Goal: Transaction & Acquisition: Download file/media

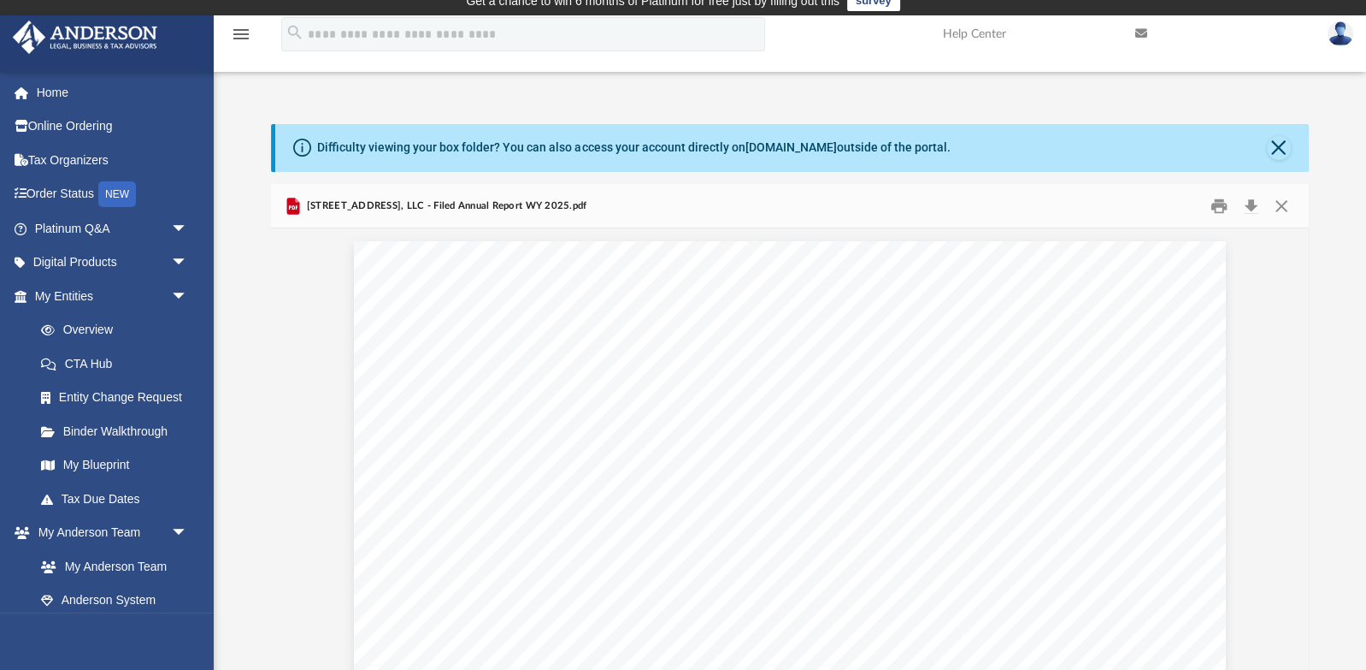
scroll to position [389, 1037]
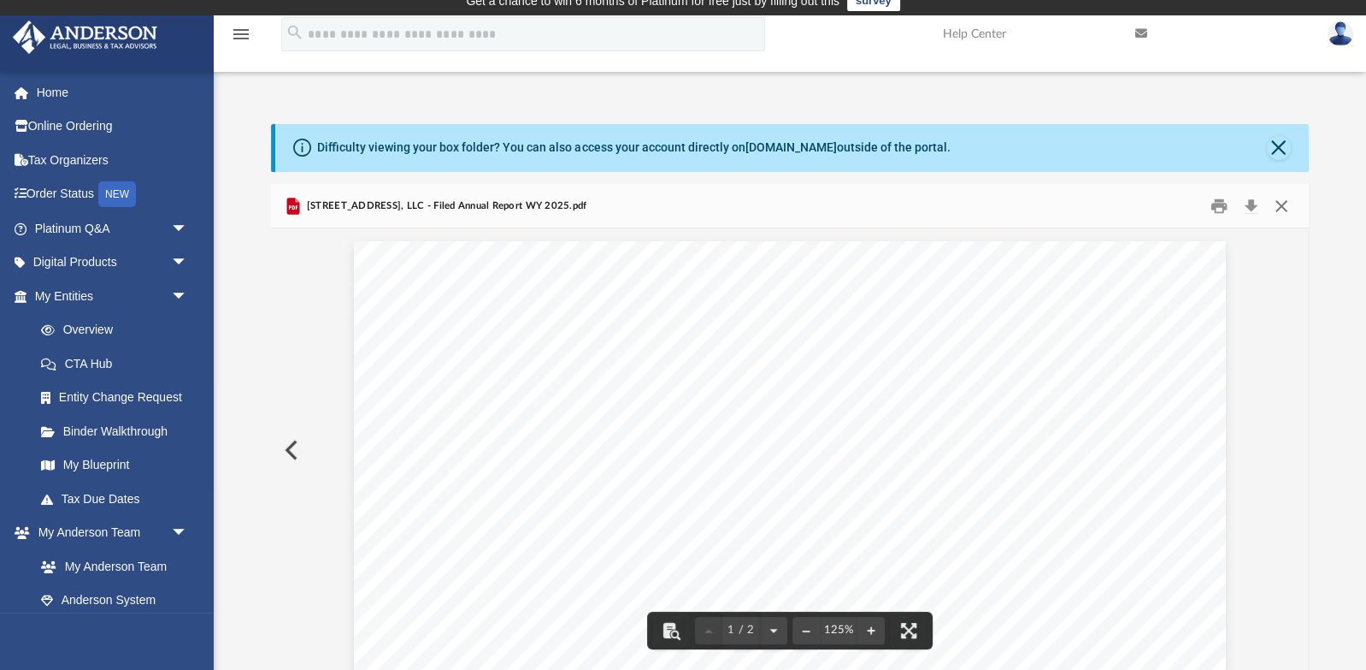
click at [1281, 210] on button "Close" at bounding box center [1281, 205] width 31 height 27
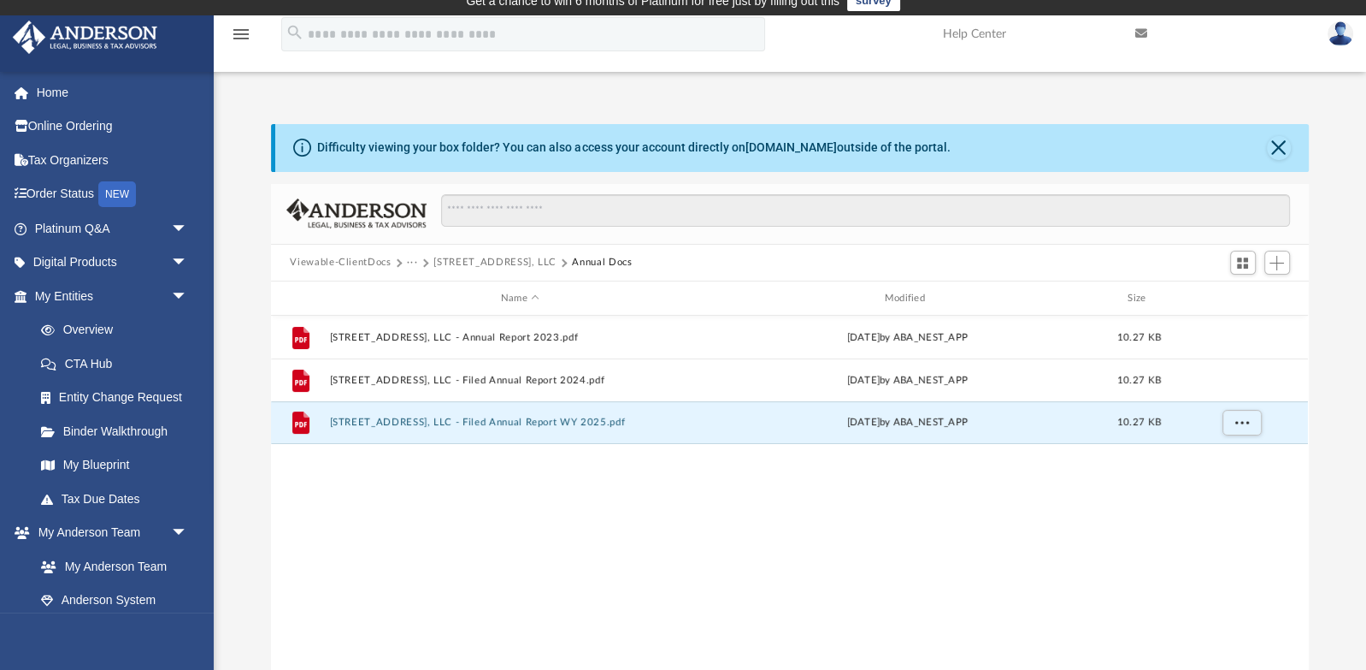
click at [497, 258] on button "[STREET_ADDRESS], LLC" at bounding box center [495, 262] width 123 height 15
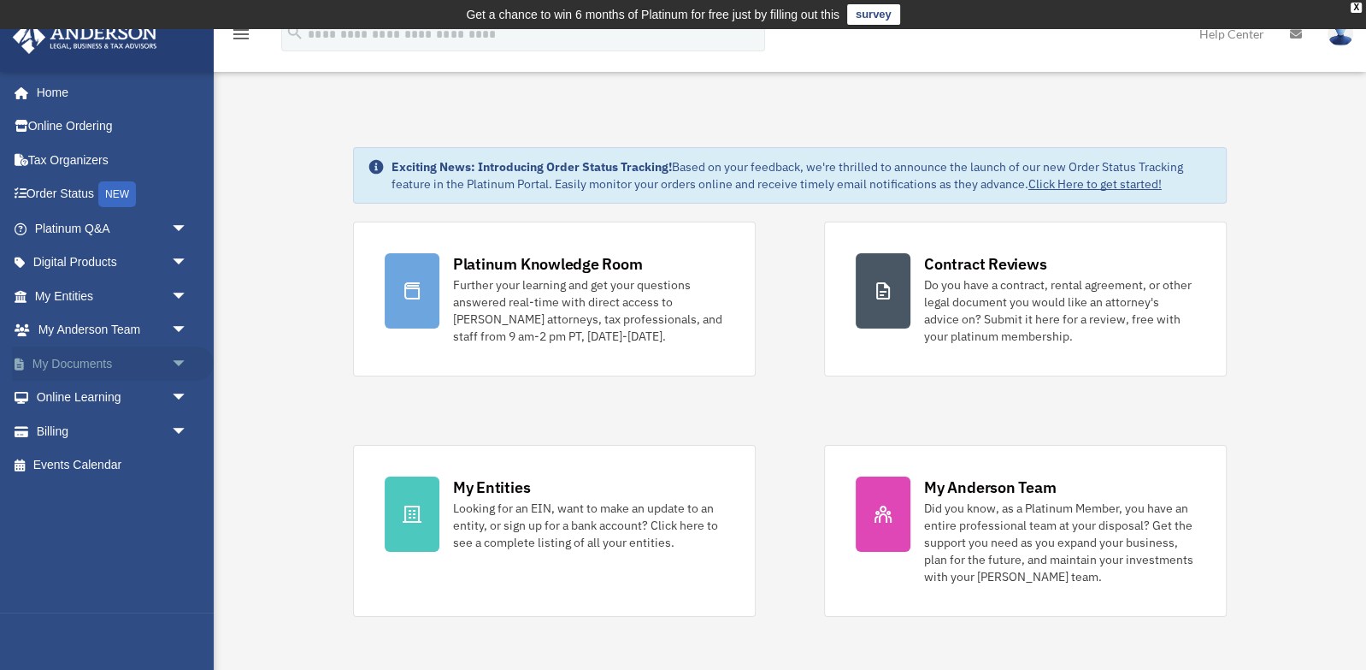
click at [86, 363] on link "My Documents arrow_drop_down" at bounding box center [113, 363] width 202 height 34
click at [162, 363] on link "My Documents arrow_drop_down" at bounding box center [113, 363] width 202 height 34
click at [179, 363] on span "arrow_drop_down" at bounding box center [188, 363] width 34 height 35
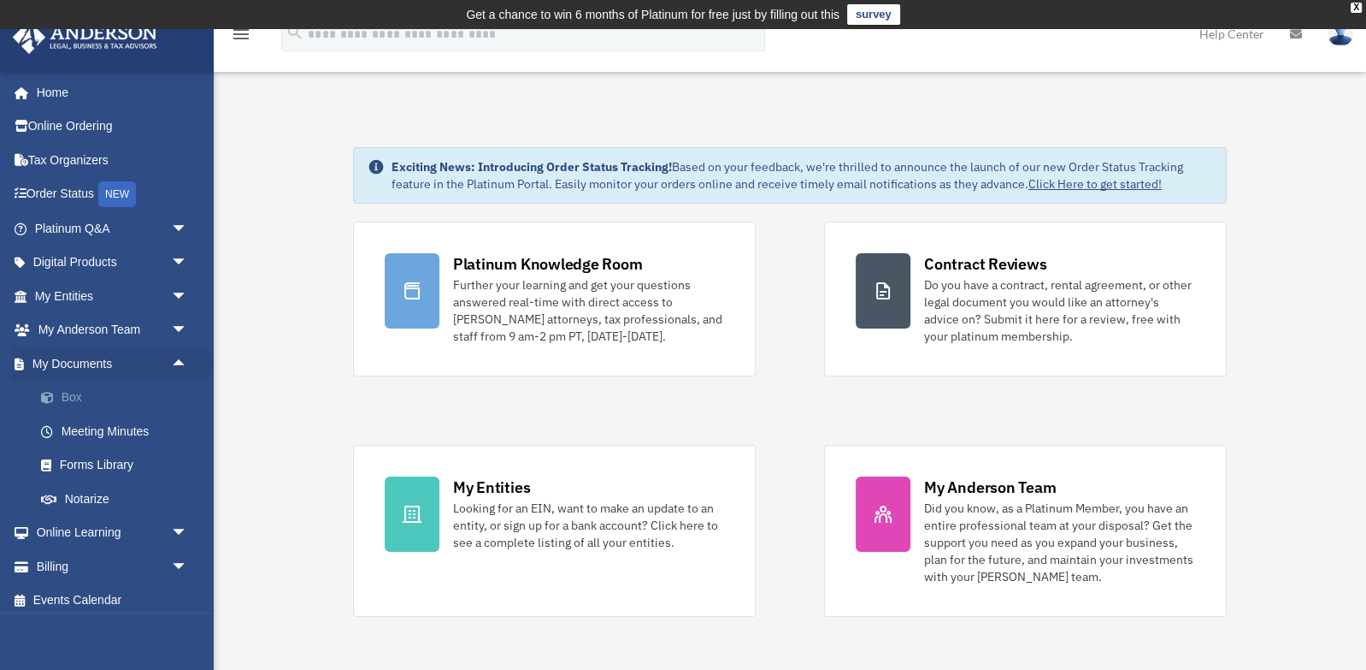
click at [80, 395] on link "Box" at bounding box center [119, 398] width 190 height 34
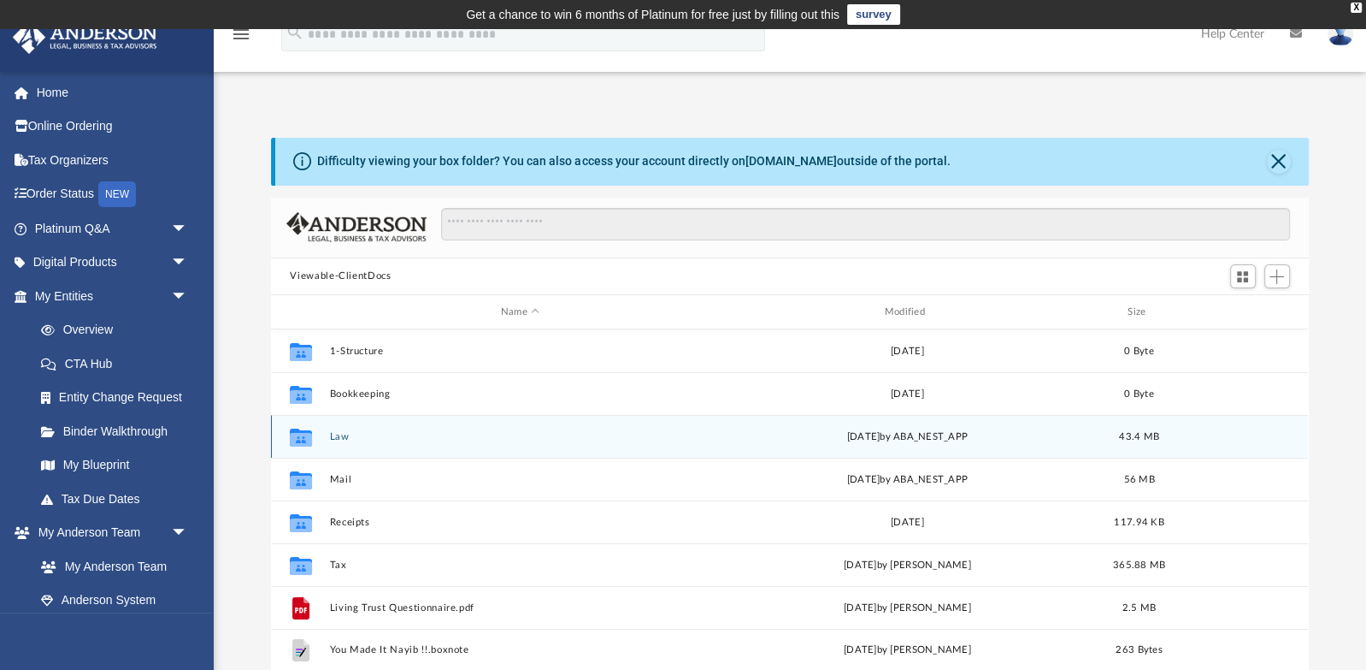
scroll to position [389, 1037]
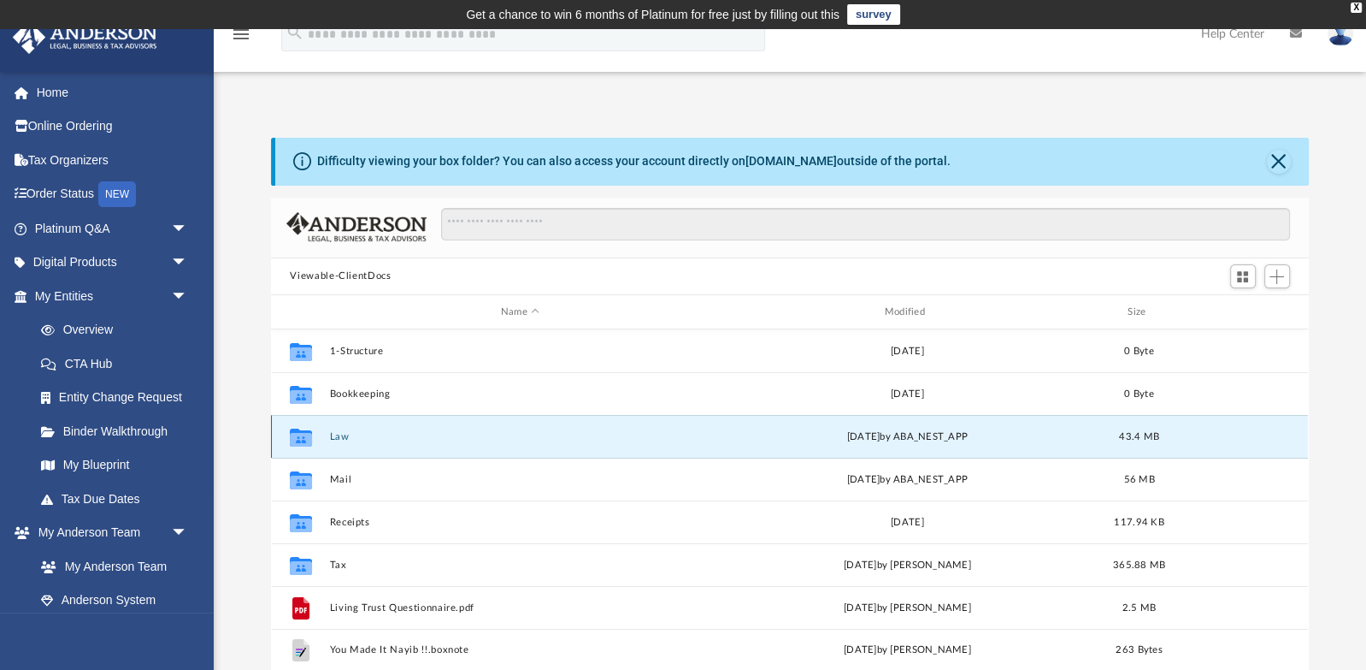
click at [363, 436] on button "Law" at bounding box center [520, 436] width 381 height 11
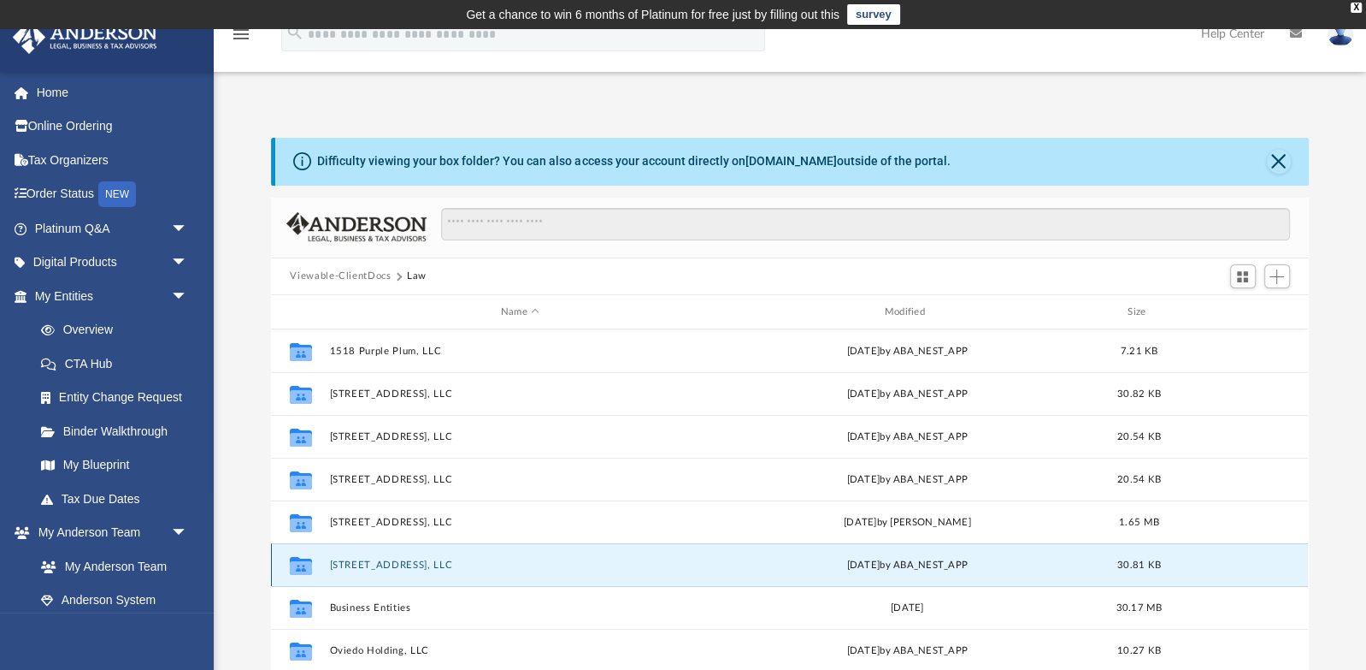
click at [406, 564] on button "986 Lagrange Ave, LLC" at bounding box center [520, 564] width 381 height 11
click at [406, 564] on button "[STREET_ADDRESS], LLC" at bounding box center [520, 564] width 381 height 11
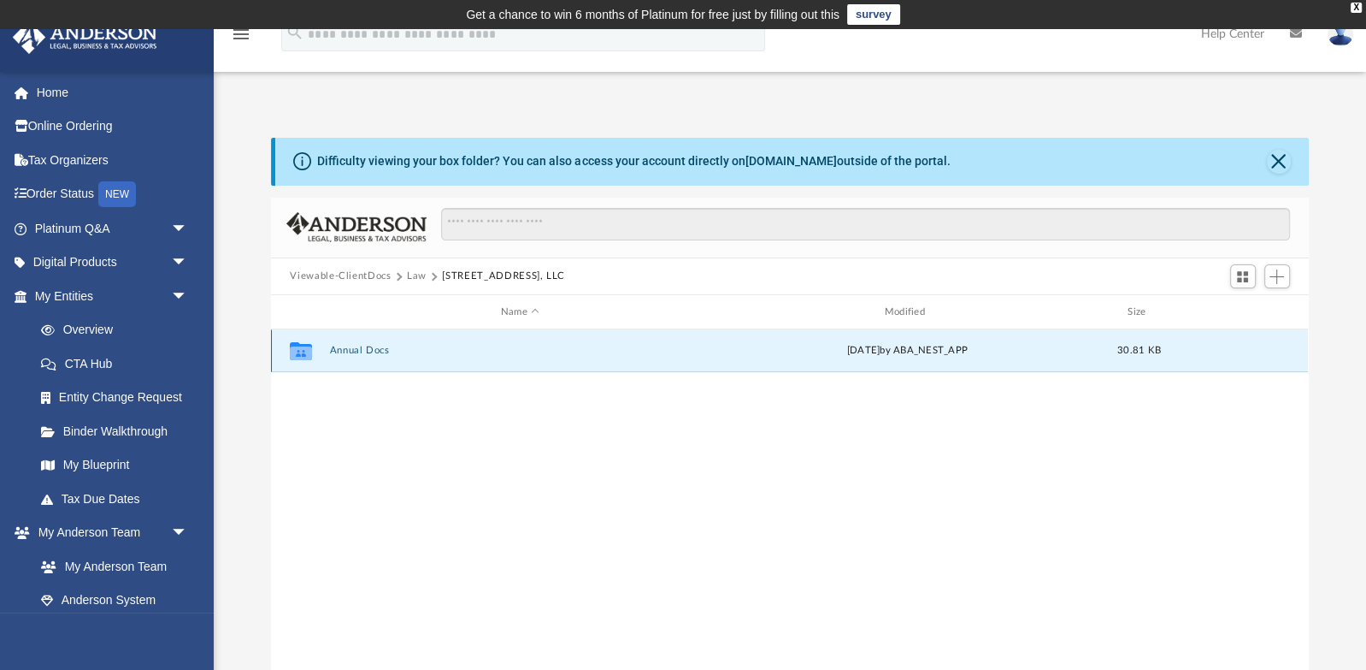
click at [365, 350] on button "Annual Docs" at bounding box center [520, 350] width 381 height 11
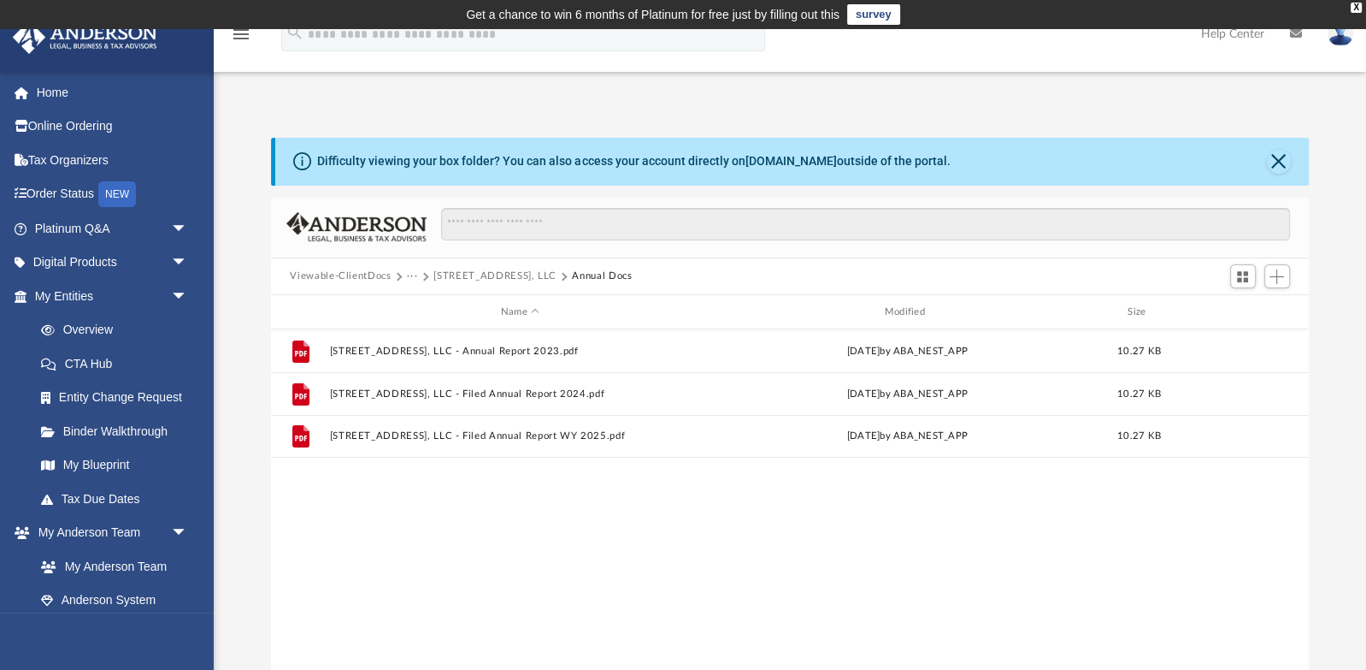
click at [467, 273] on button "986 Lagrange Ave, LLC" at bounding box center [495, 276] width 123 height 15
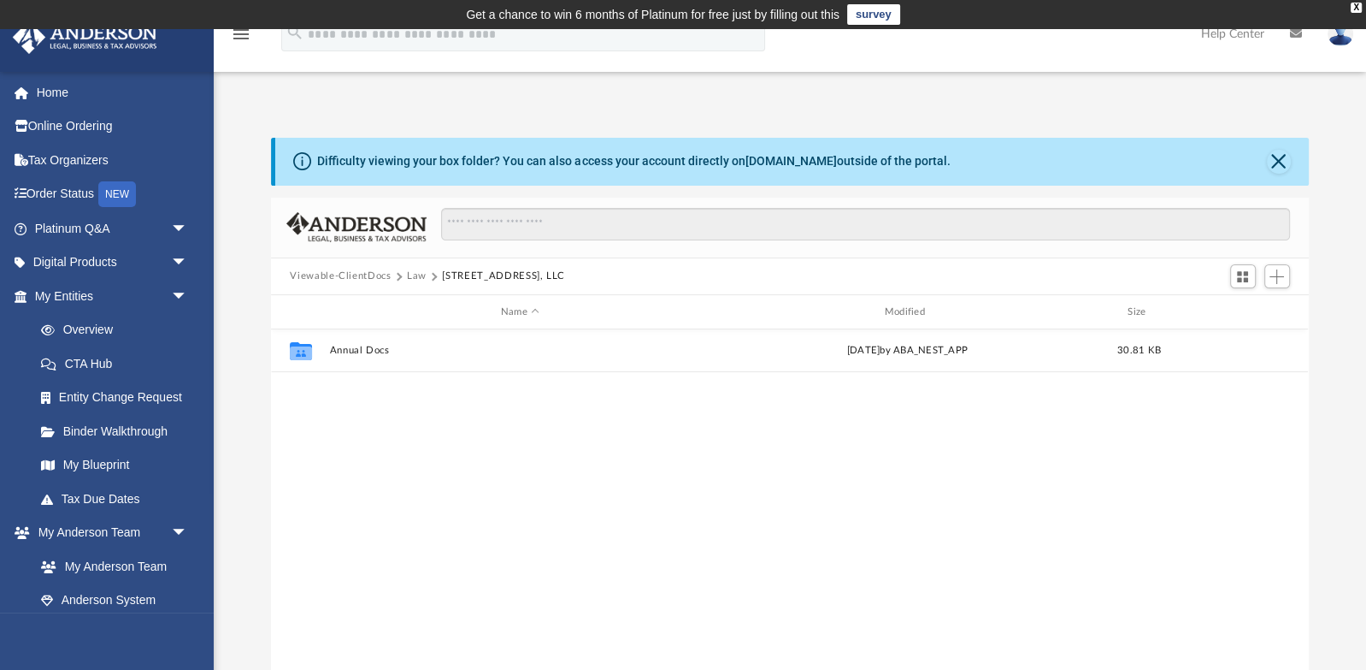
click at [416, 280] on button "Law" at bounding box center [417, 276] width 20 height 15
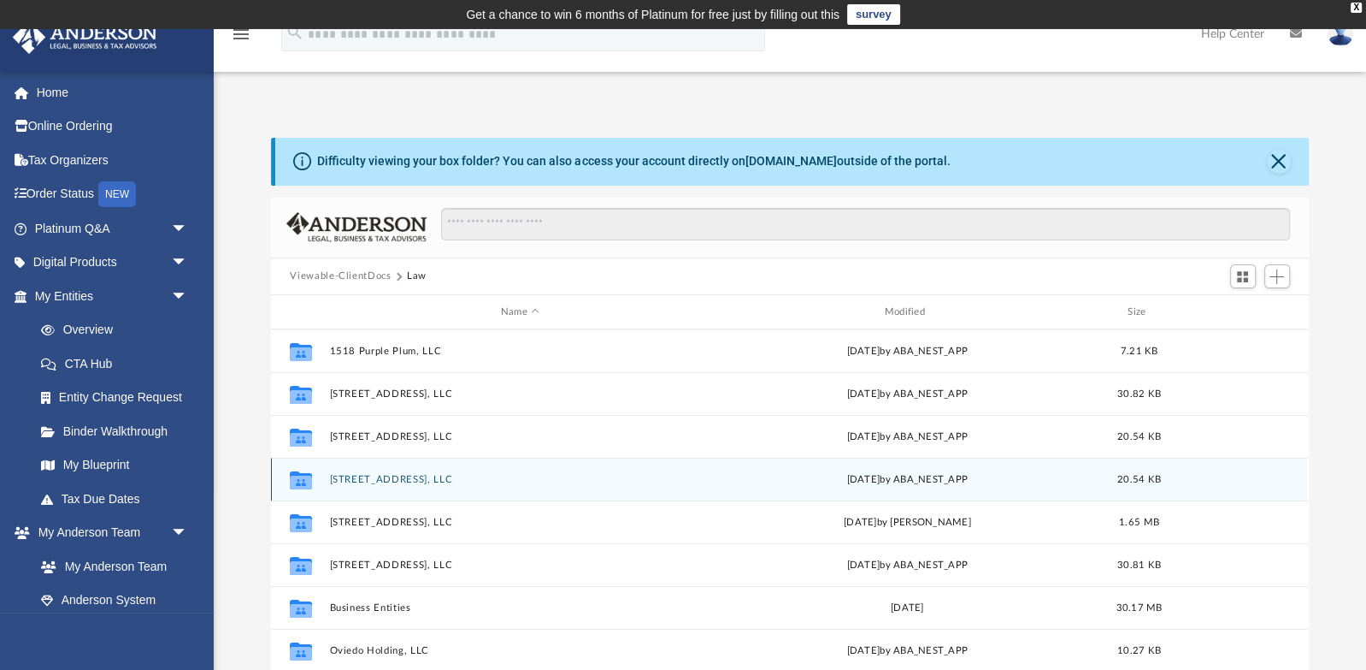
scroll to position [115, 0]
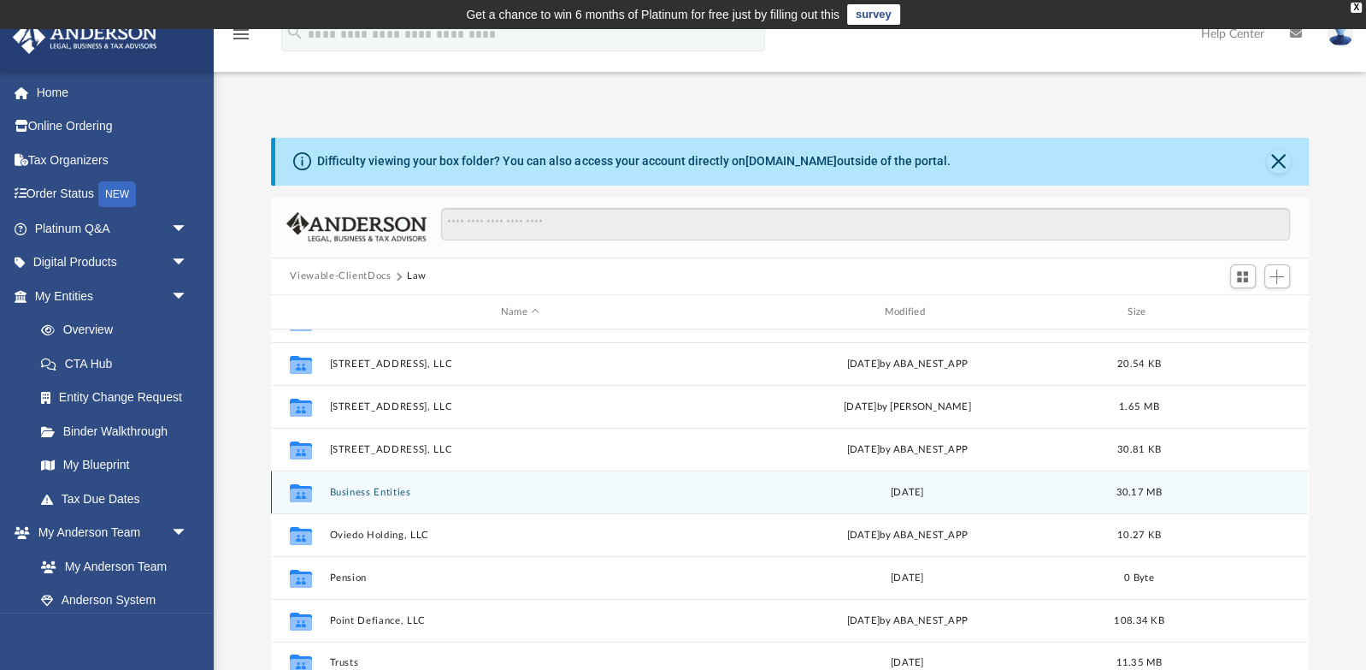
click at [383, 491] on button "Business Entities" at bounding box center [520, 492] width 381 height 11
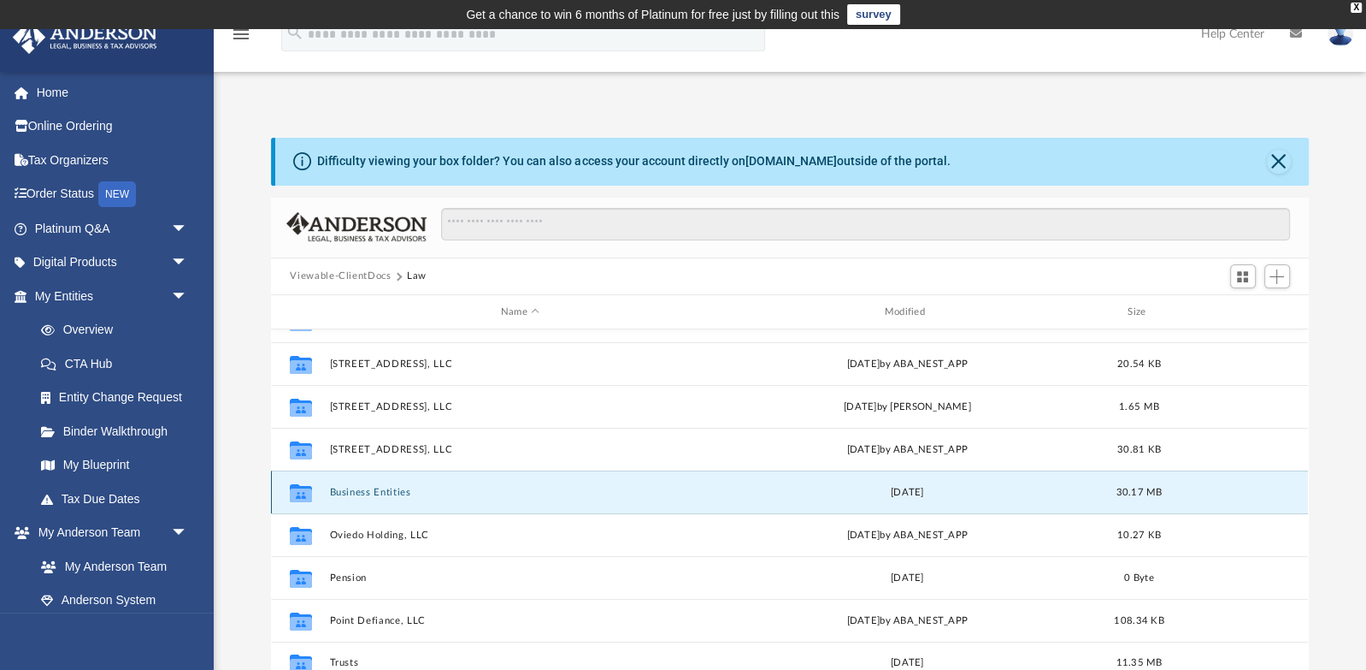
click at [383, 491] on button "Business Entities" at bounding box center [520, 492] width 381 height 11
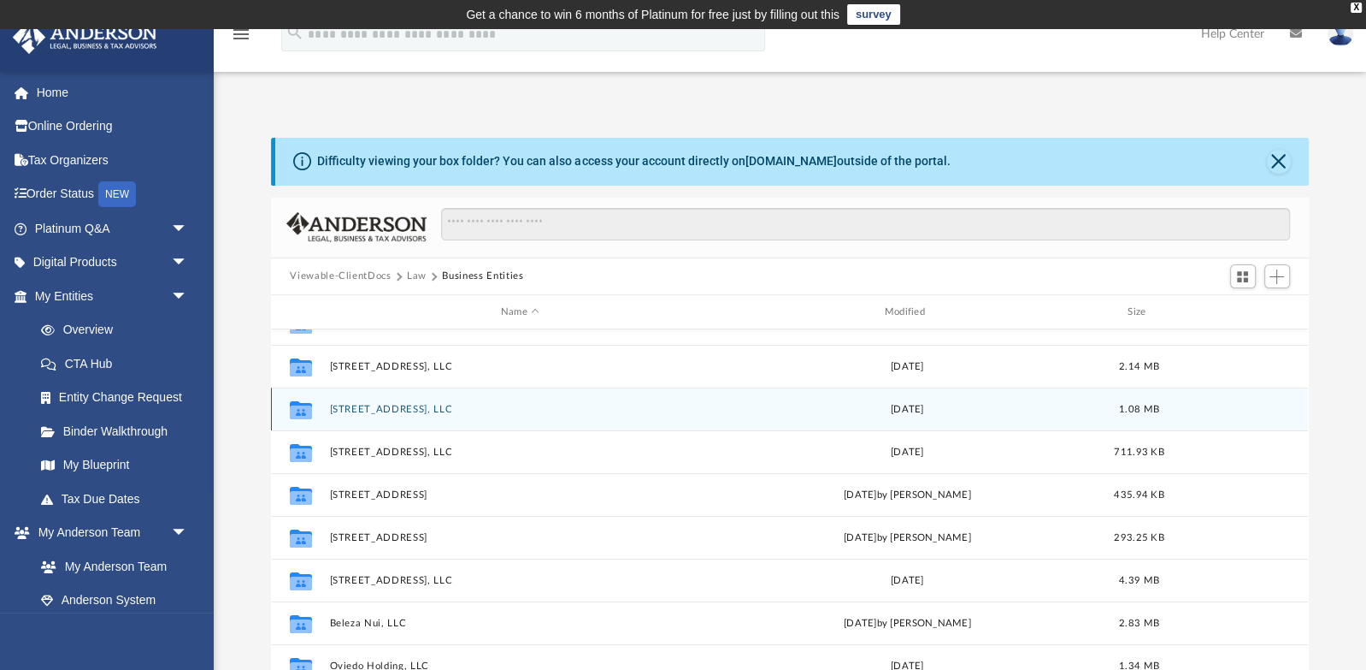
scroll to position [152, 0]
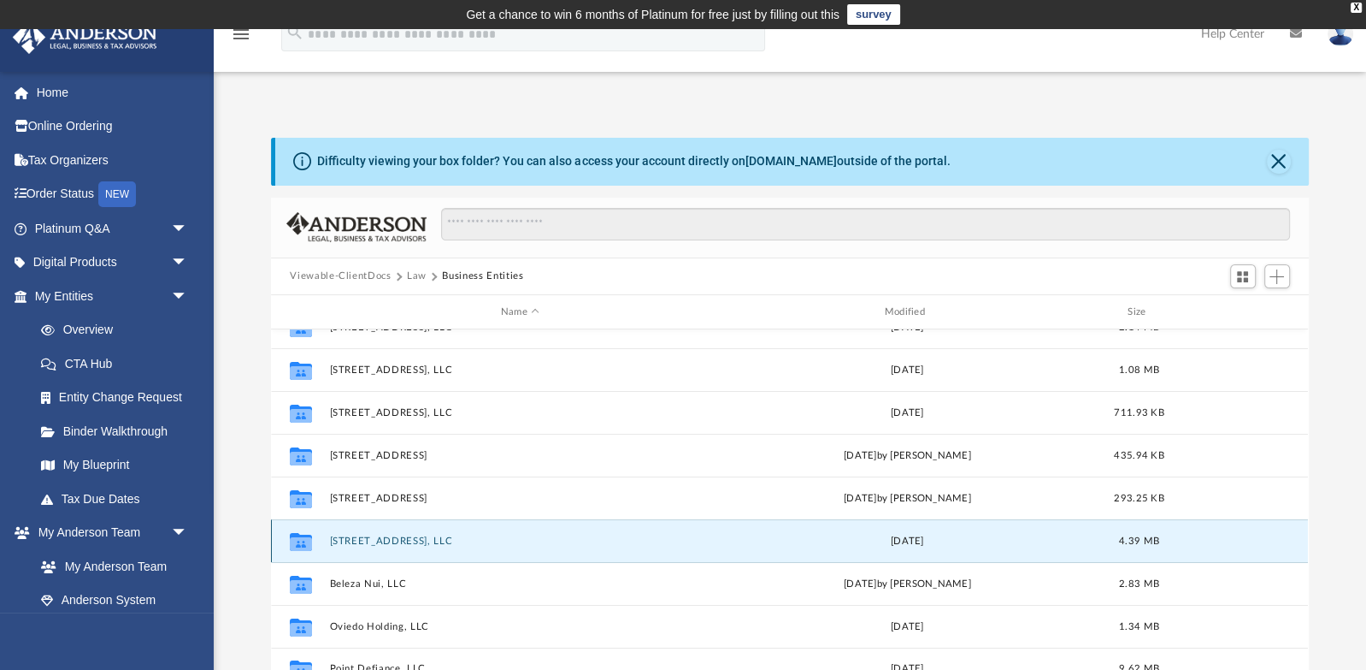
click at [382, 540] on button "986 Lagrange Ave, LLC" at bounding box center [520, 540] width 381 height 11
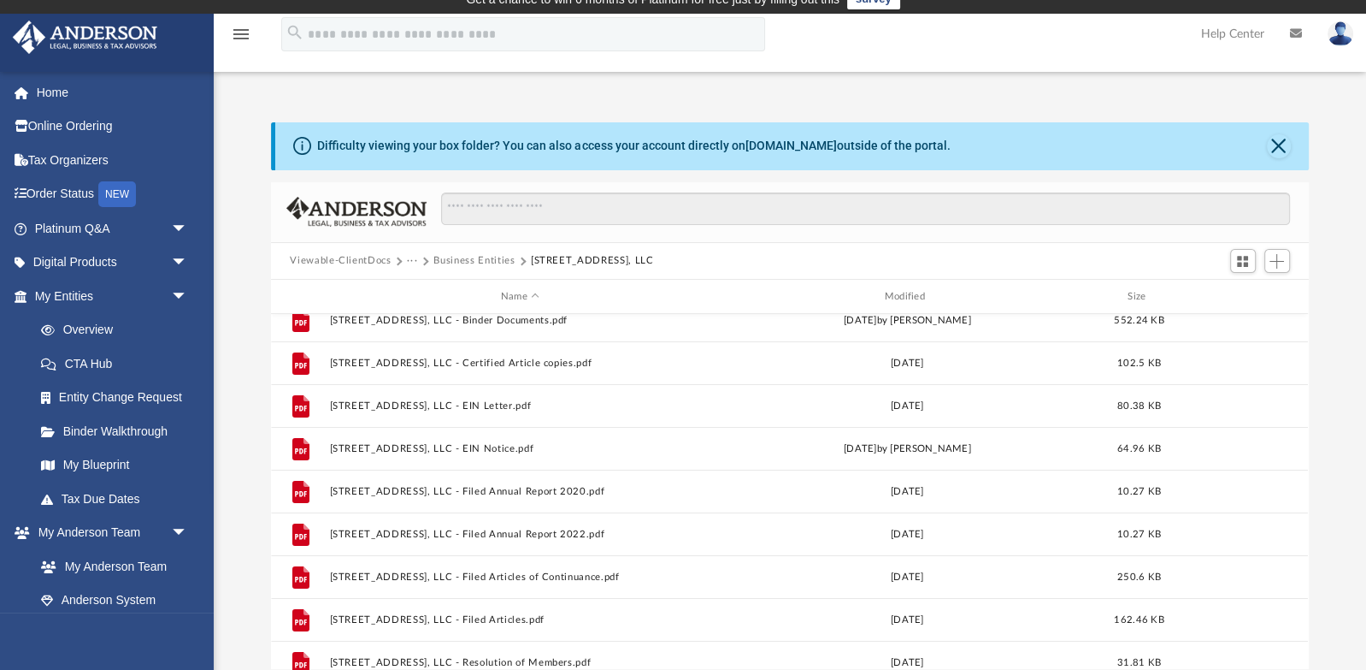
scroll to position [0, 0]
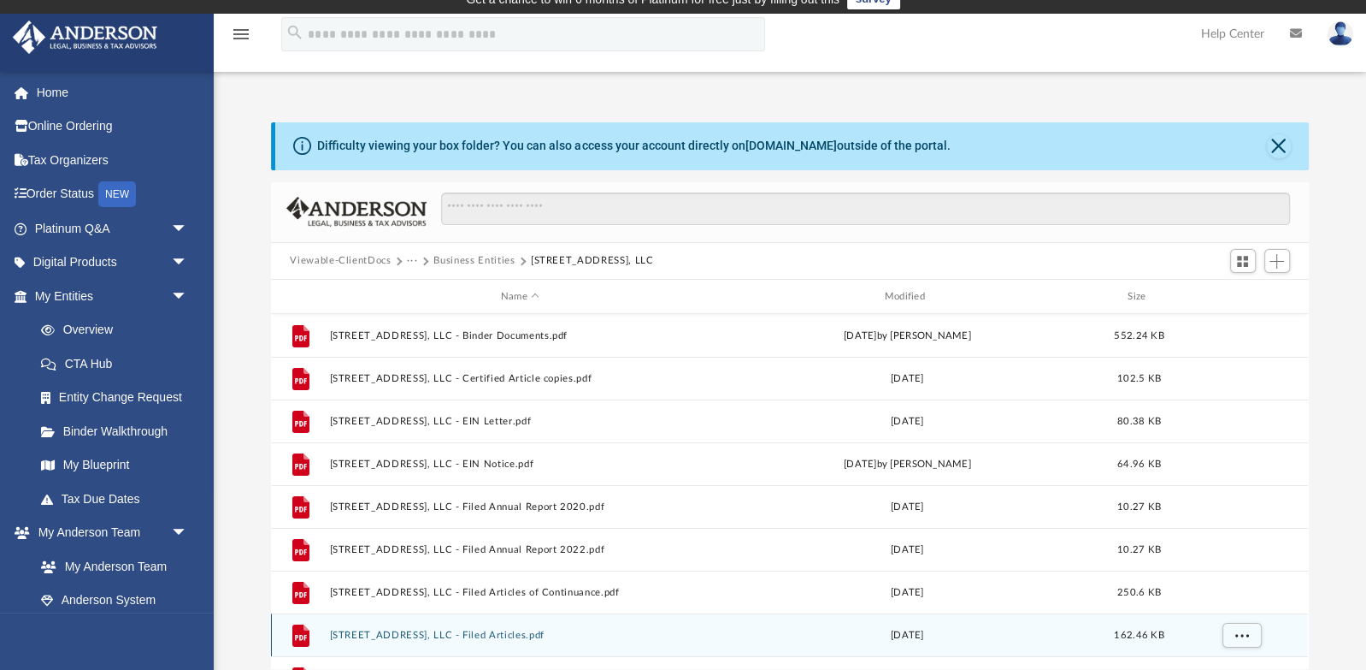
click at [487, 636] on button "986 Lagrange Ave, LLC - Filed Articles.pdf" at bounding box center [520, 634] width 381 height 11
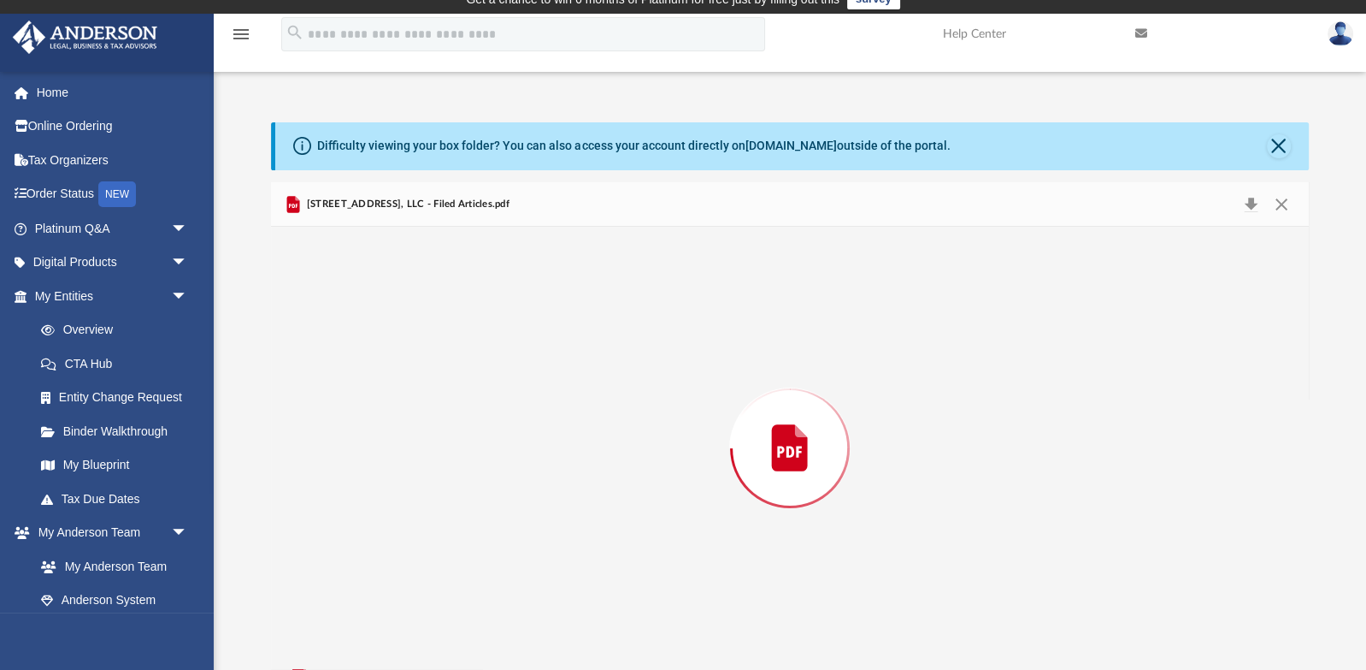
click at [487, 636] on div "Preview" at bounding box center [789, 447] width 1037 height 441
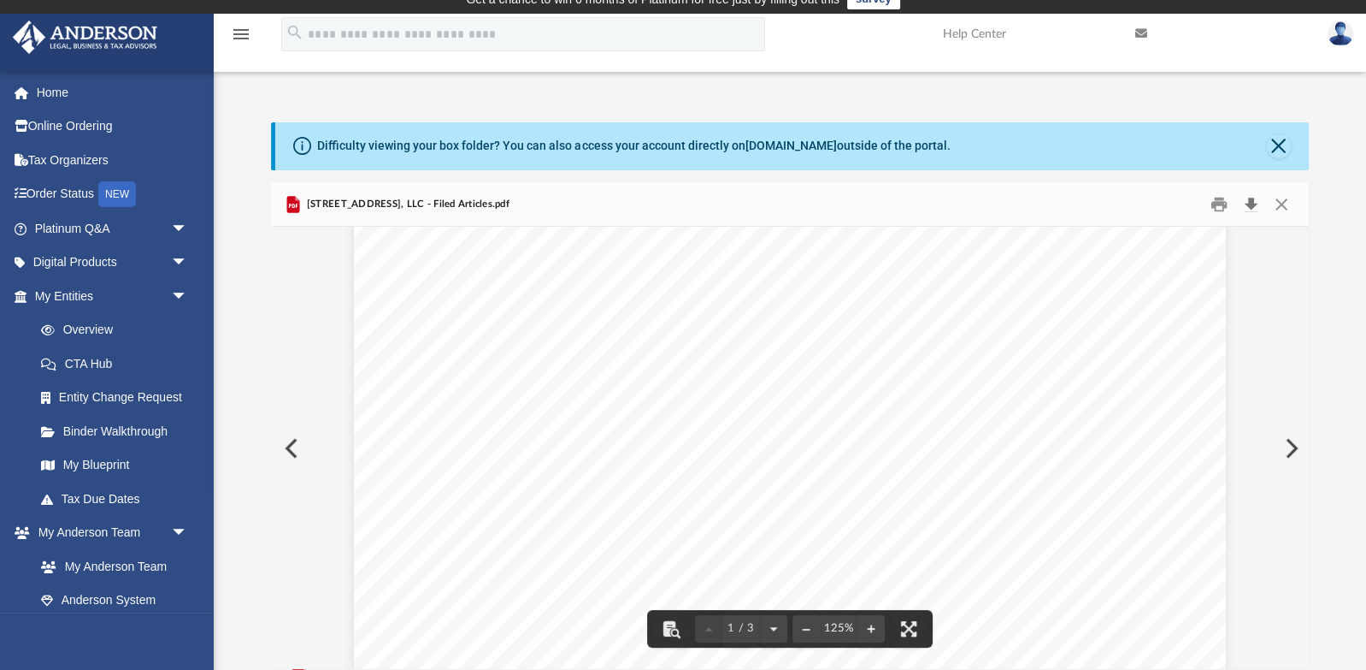
click at [1249, 203] on button "Download" at bounding box center [1252, 204] width 31 height 27
click at [1279, 198] on button "Close" at bounding box center [1281, 204] width 31 height 27
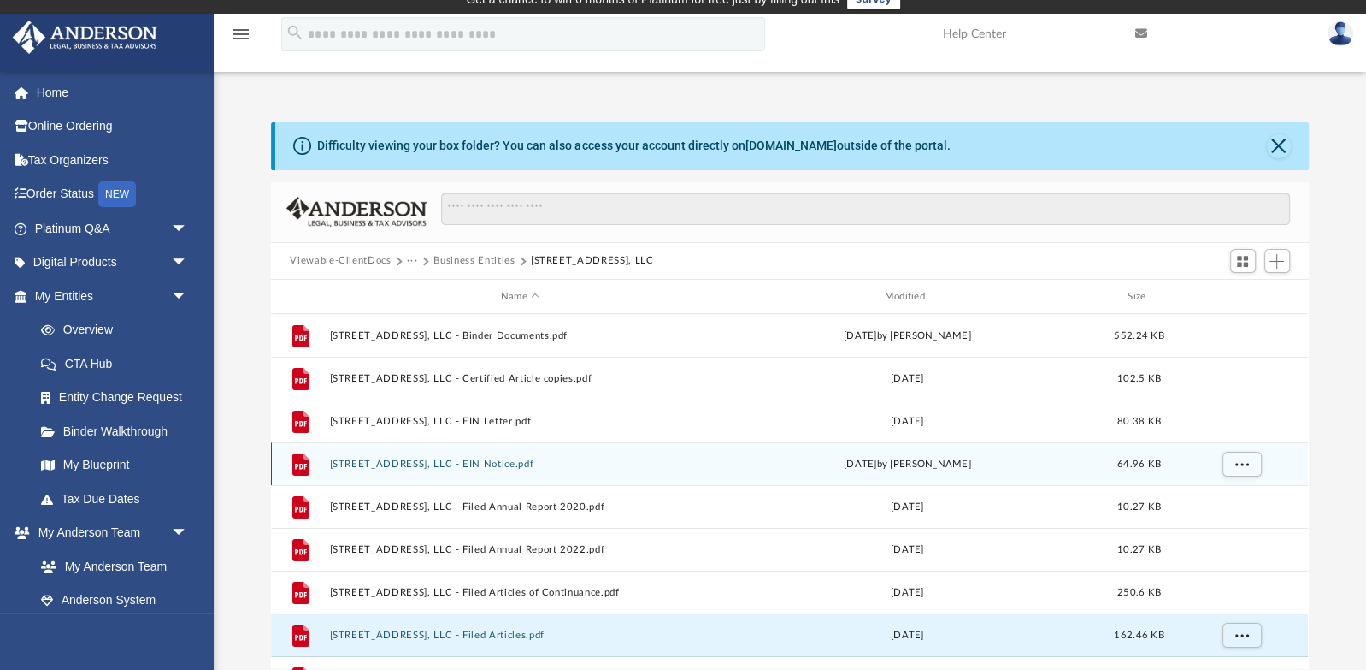
scroll to position [0, 0]
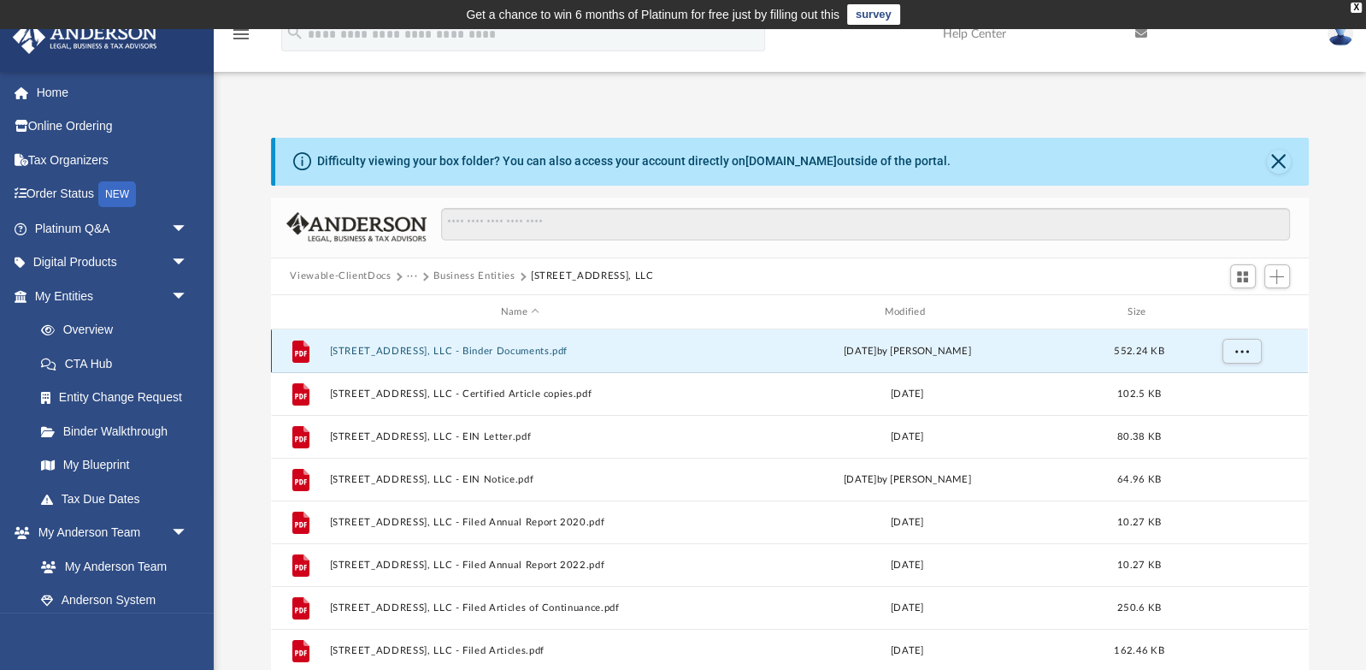
click at [534, 346] on button "986 Lagrange Ave, LLC - Binder Documents.pdf" at bounding box center [520, 350] width 381 height 11
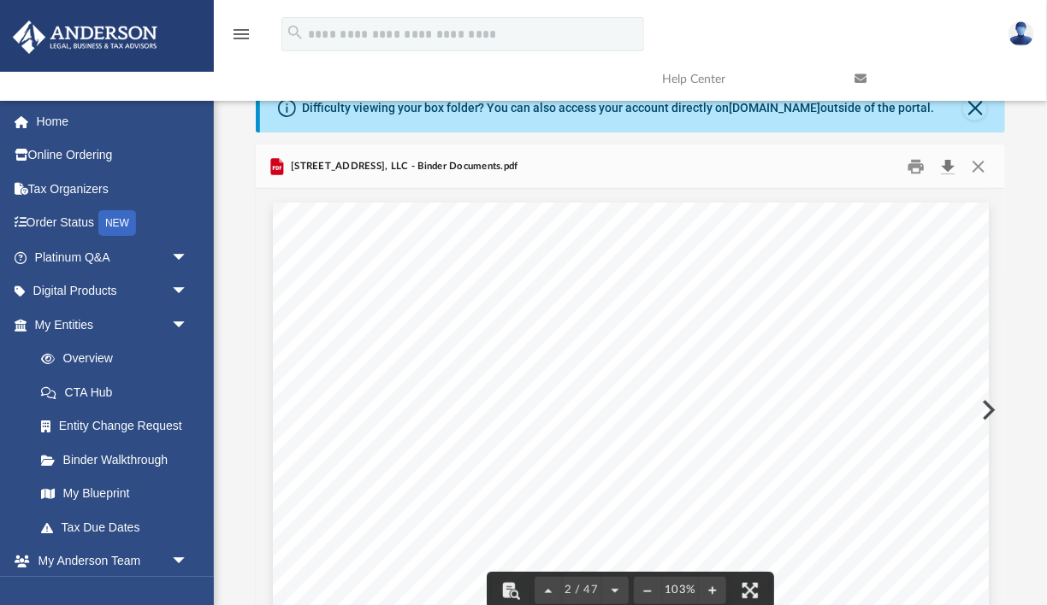
scroll to position [825, 0]
click at [981, 167] on button "Close" at bounding box center [978, 166] width 31 height 27
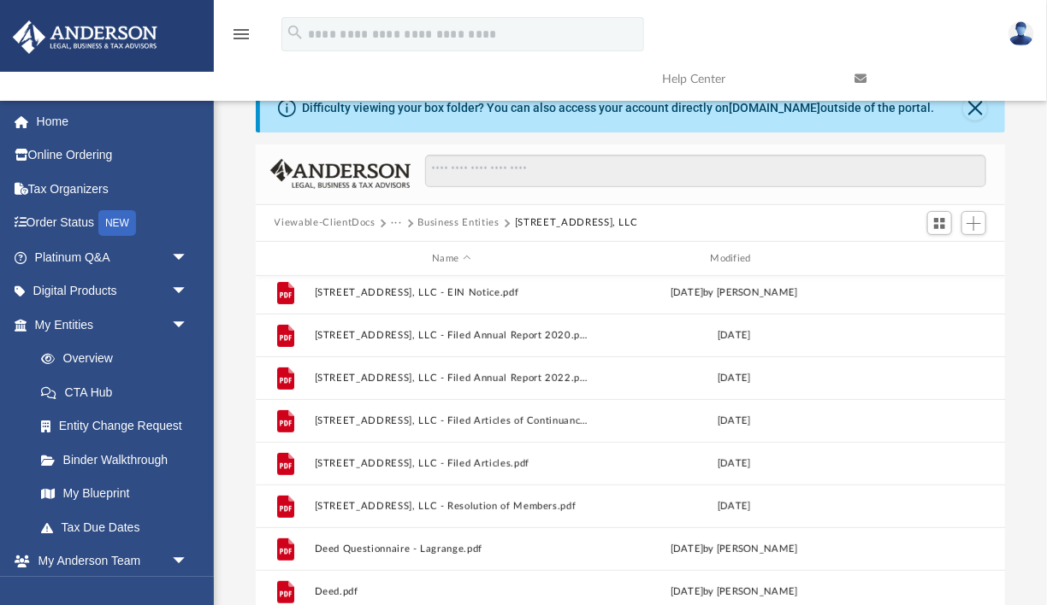
scroll to position [0, 0]
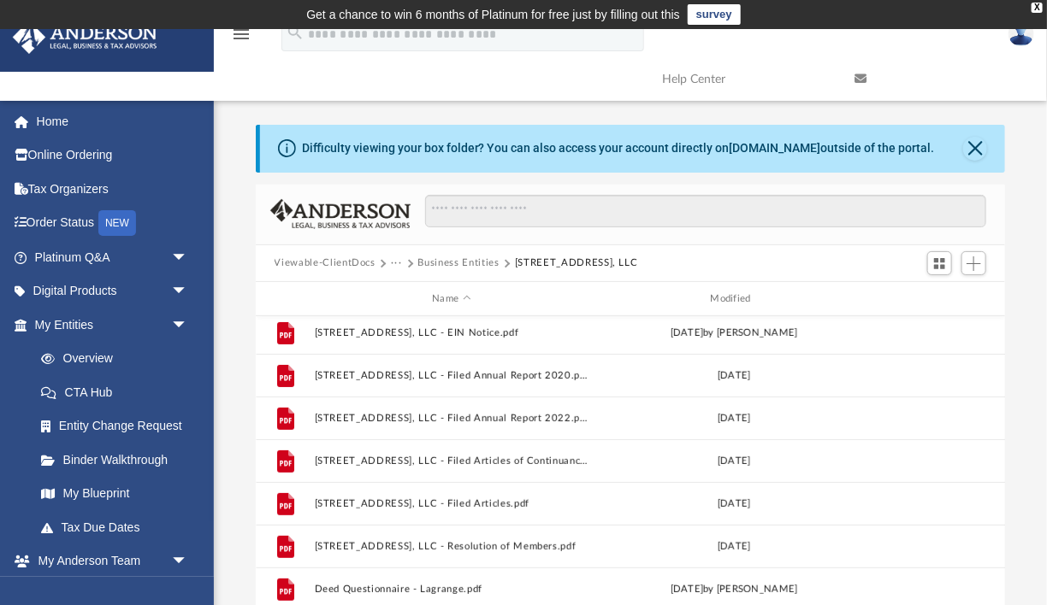
click at [339, 256] on button "Viewable-ClientDocs" at bounding box center [324, 263] width 101 height 15
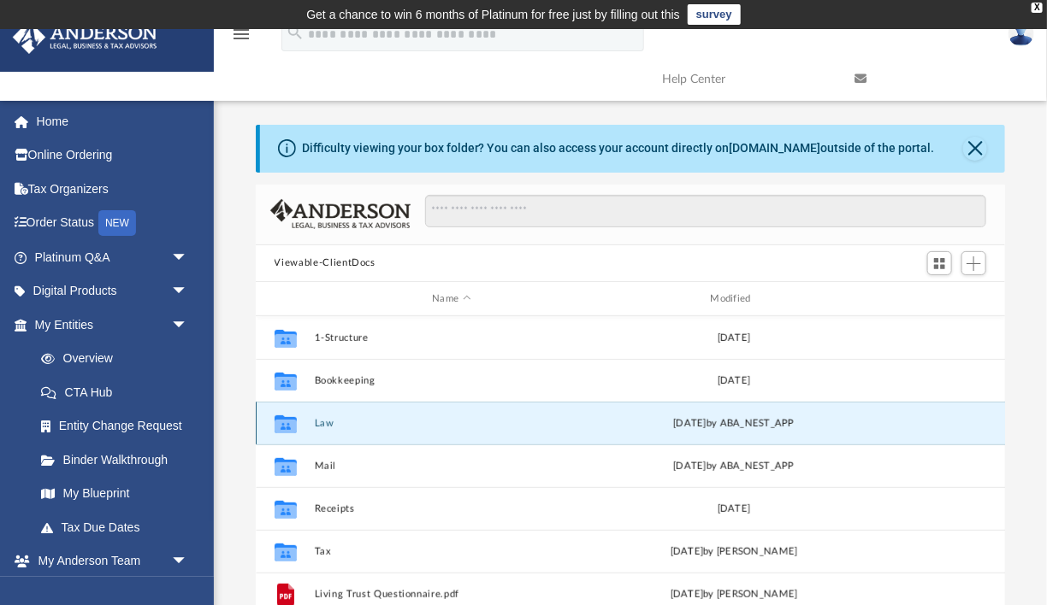
click at [318, 428] on button "Law" at bounding box center [451, 423] width 274 height 11
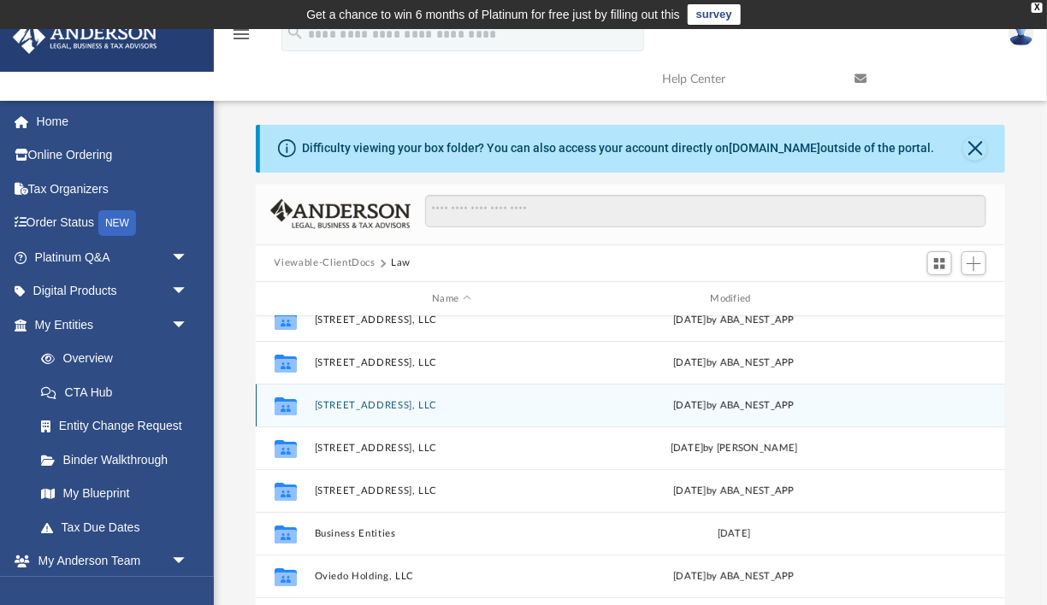
scroll to position [72, 0]
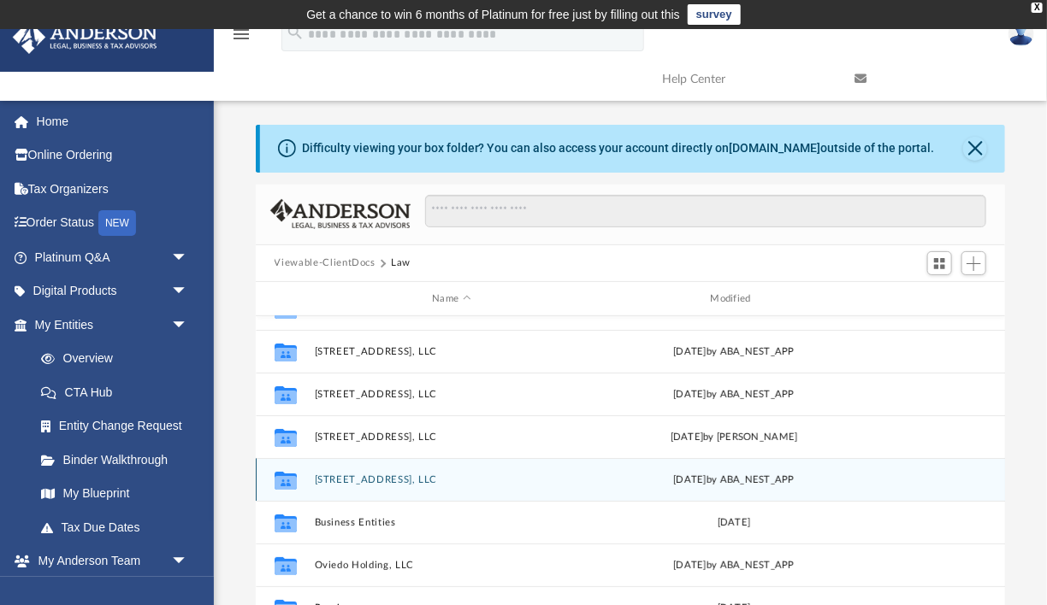
click at [391, 479] on button "[STREET_ADDRESS], LLC" at bounding box center [451, 480] width 274 height 11
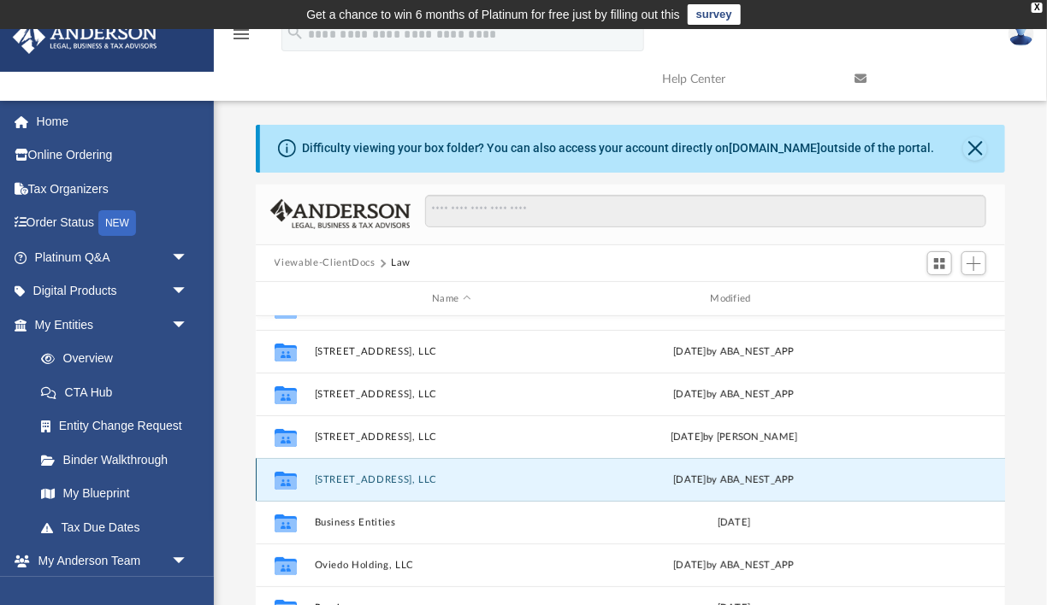
click at [391, 479] on button "[STREET_ADDRESS], LLC" at bounding box center [451, 480] width 274 height 11
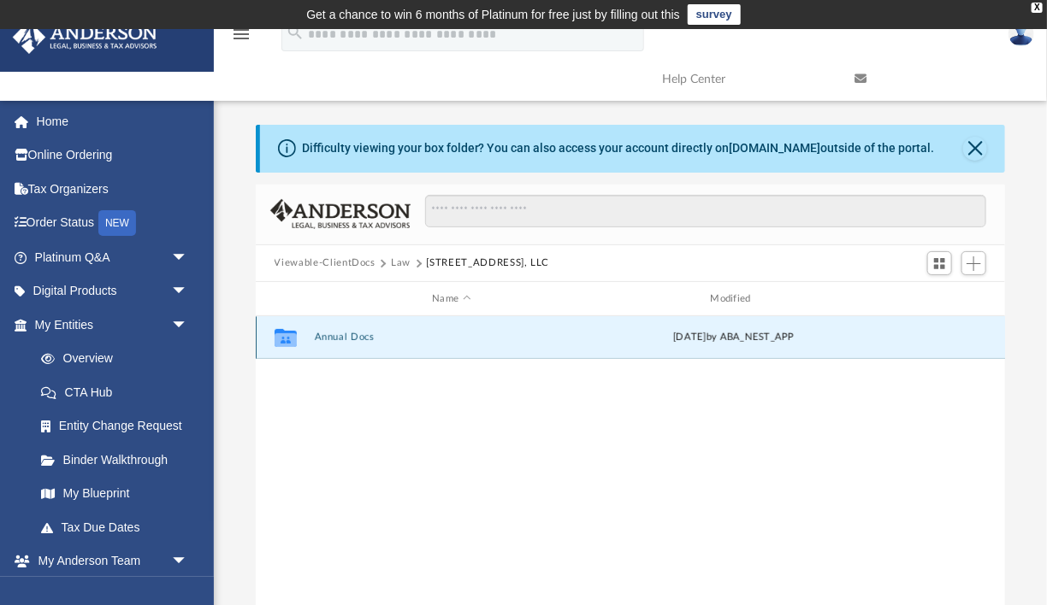
click at [352, 334] on button "Annual Docs" at bounding box center [451, 338] width 274 height 11
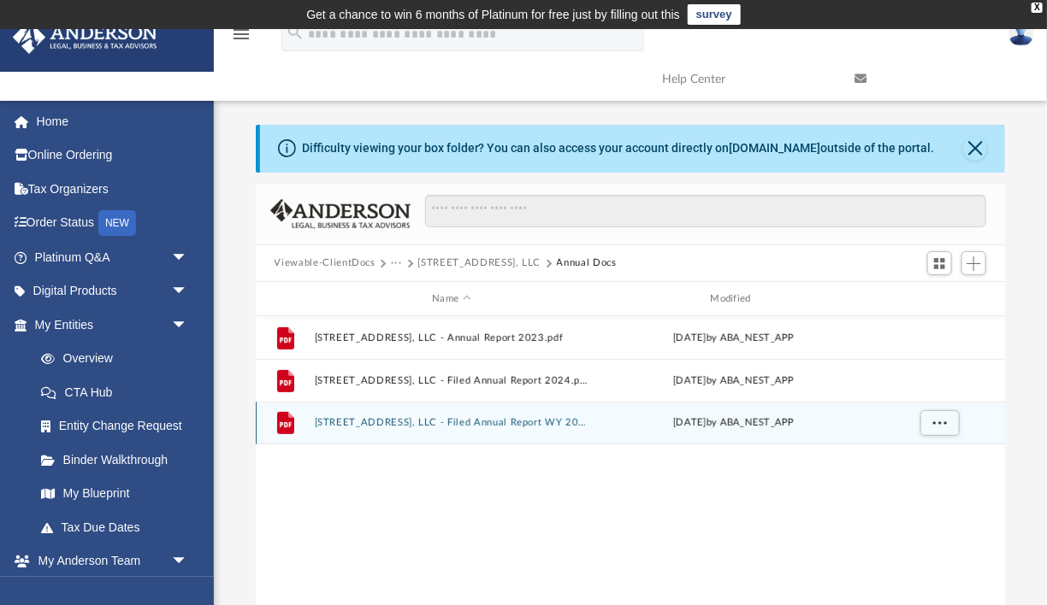
click at [452, 425] on button "[STREET_ADDRESS], LLC - Filed Annual Report WY 2025.pdf" at bounding box center [451, 423] width 274 height 11
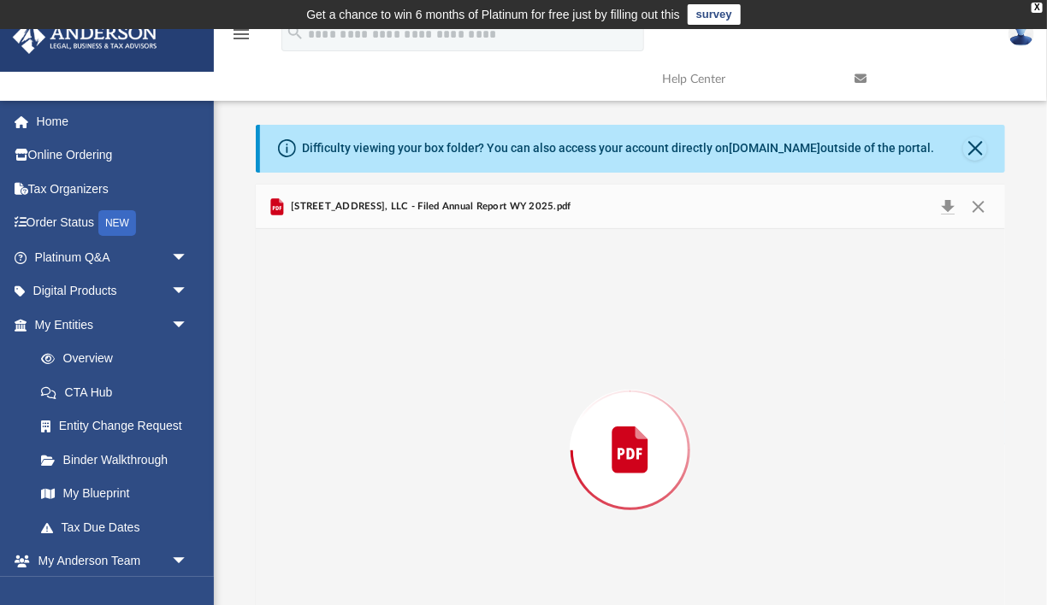
scroll to position [65, 0]
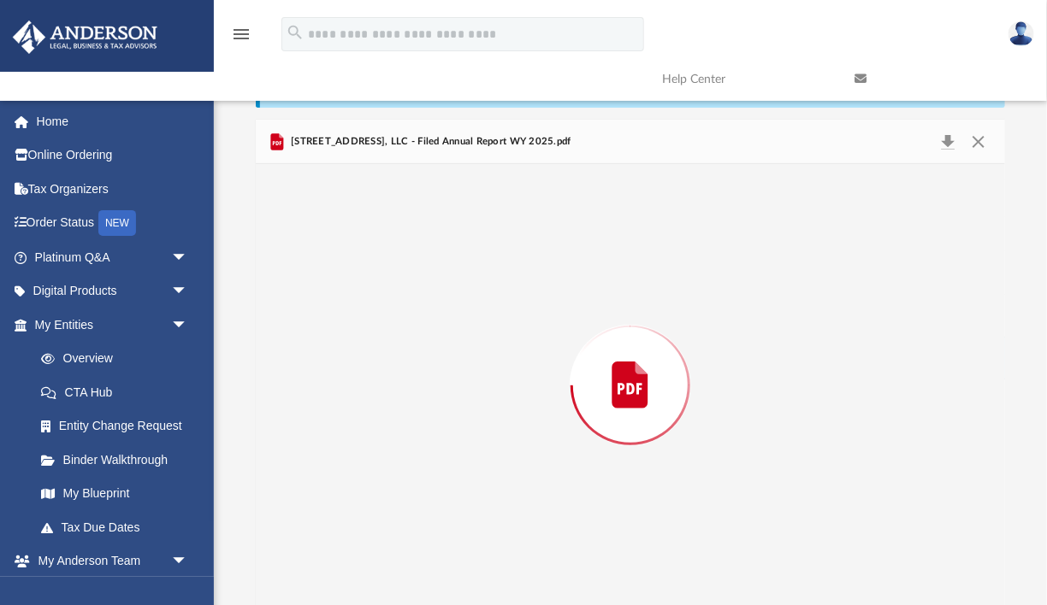
click at [452, 425] on div "Preview" at bounding box center [631, 384] width 750 height 441
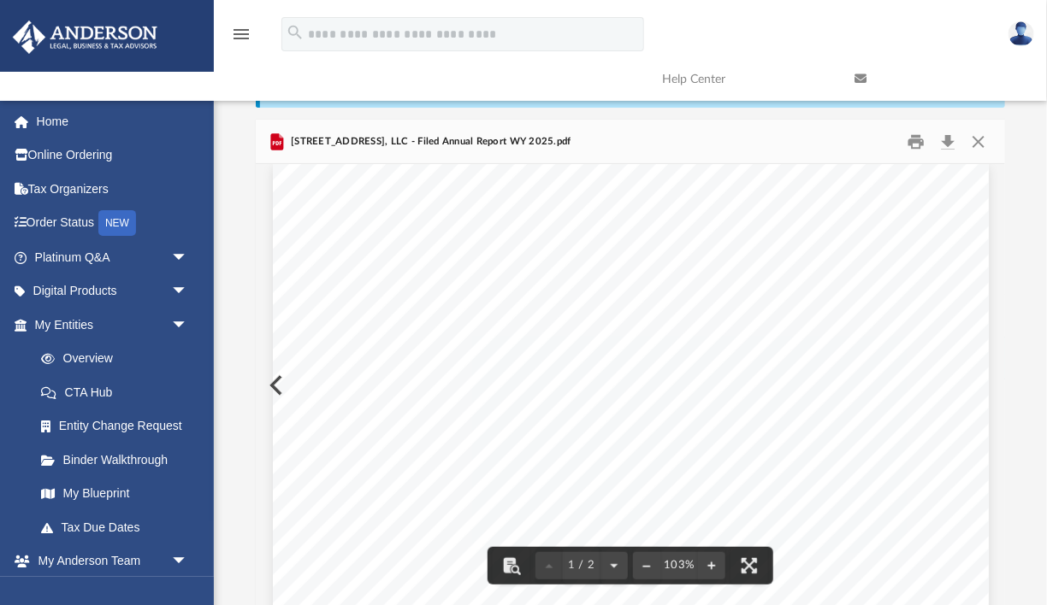
scroll to position [0, 0]
click at [980, 140] on button "Close" at bounding box center [978, 141] width 31 height 27
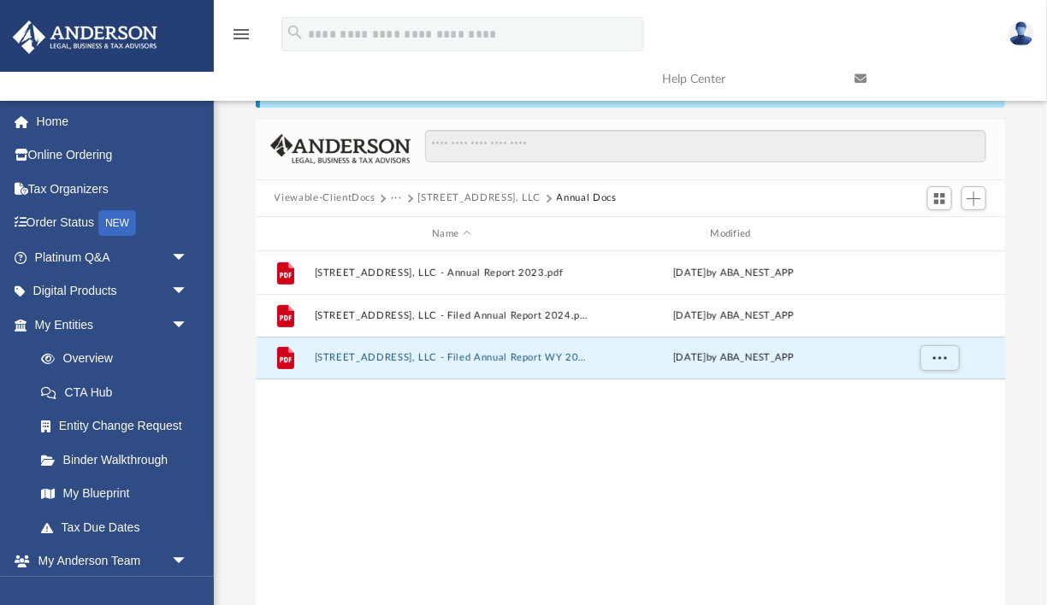
click at [343, 194] on button "Viewable-ClientDocs" at bounding box center [324, 198] width 101 height 15
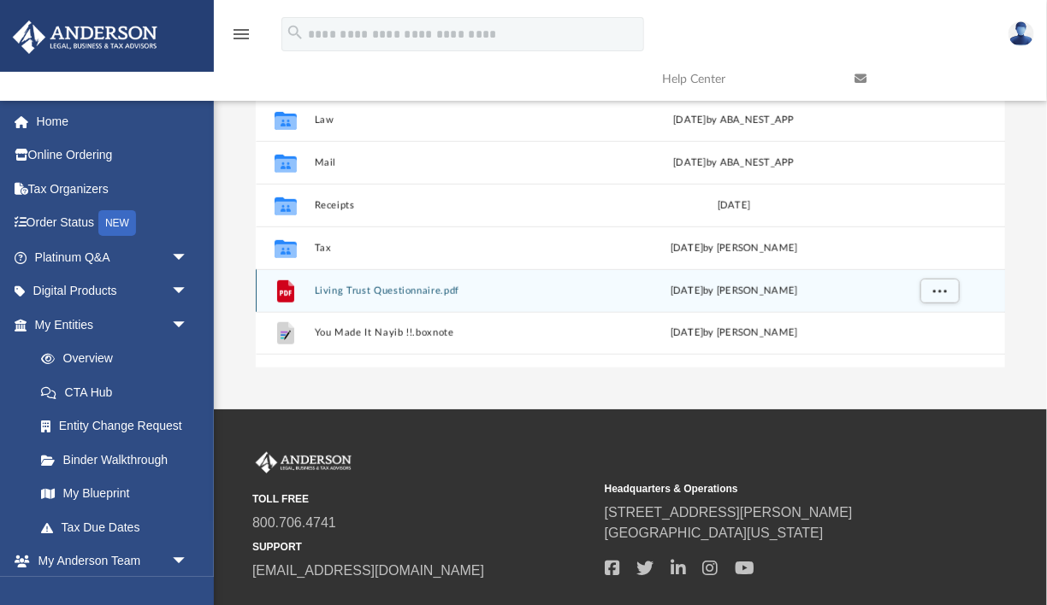
scroll to position [148, 0]
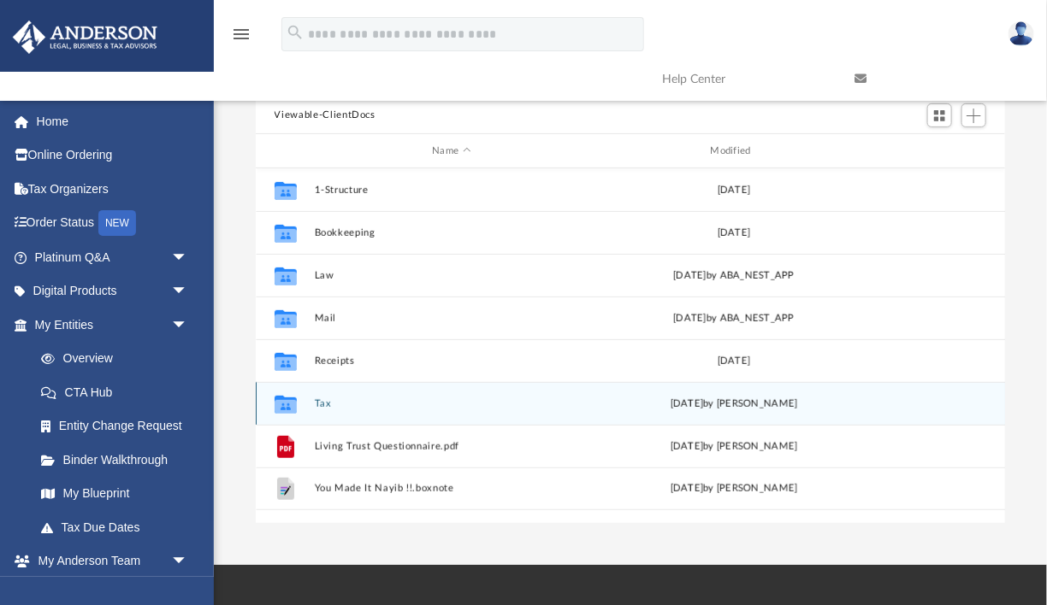
click at [357, 398] on button "Tax" at bounding box center [451, 403] width 274 height 11
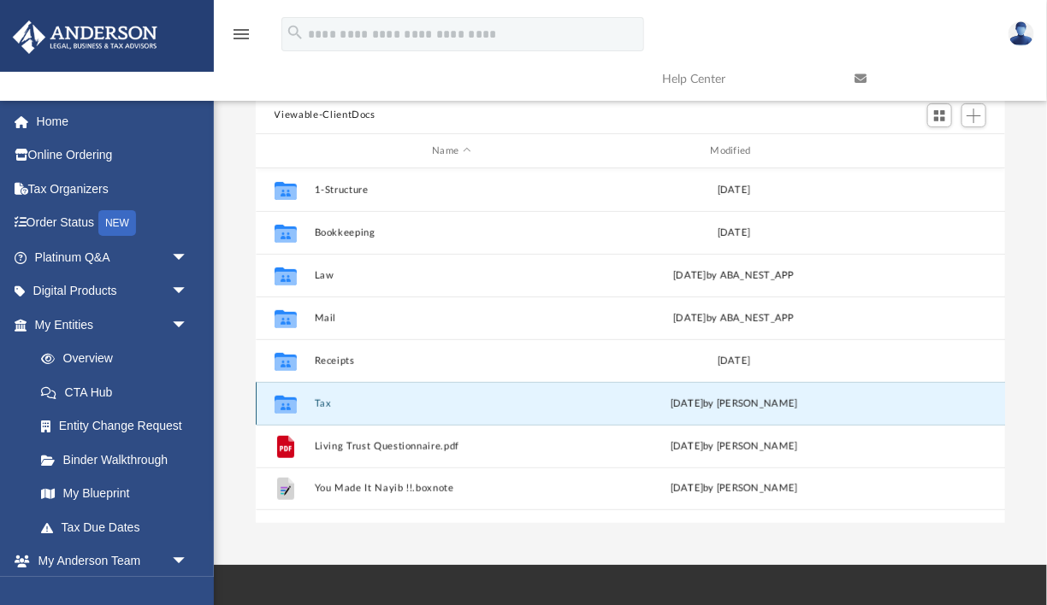
click at [357, 398] on button "Tax" at bounding box center [451, 403] width 274 height 11
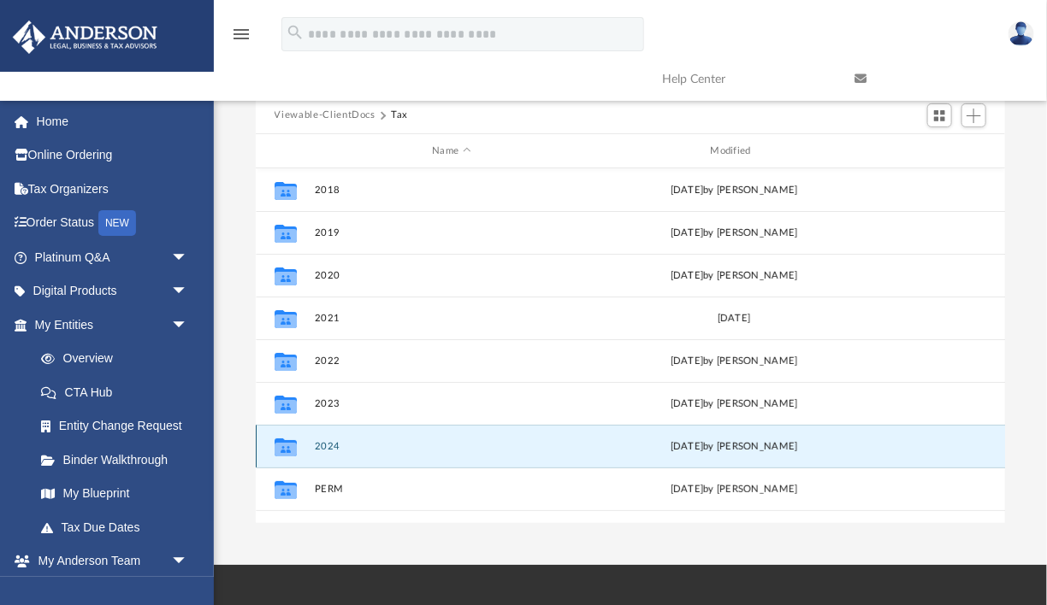
click at [363, 444] on button "2024" at bounding box center [451, 446] width 274 height 11
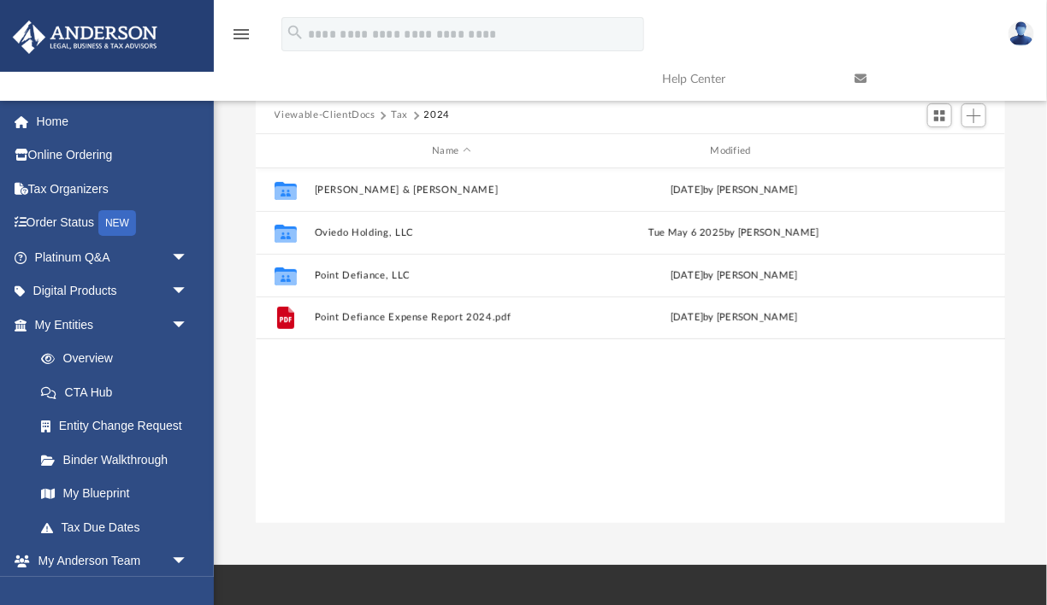
click at [342, 113] on button "Viewable-ClientDocs" at bounding box center [324, 115] width 101 height 15
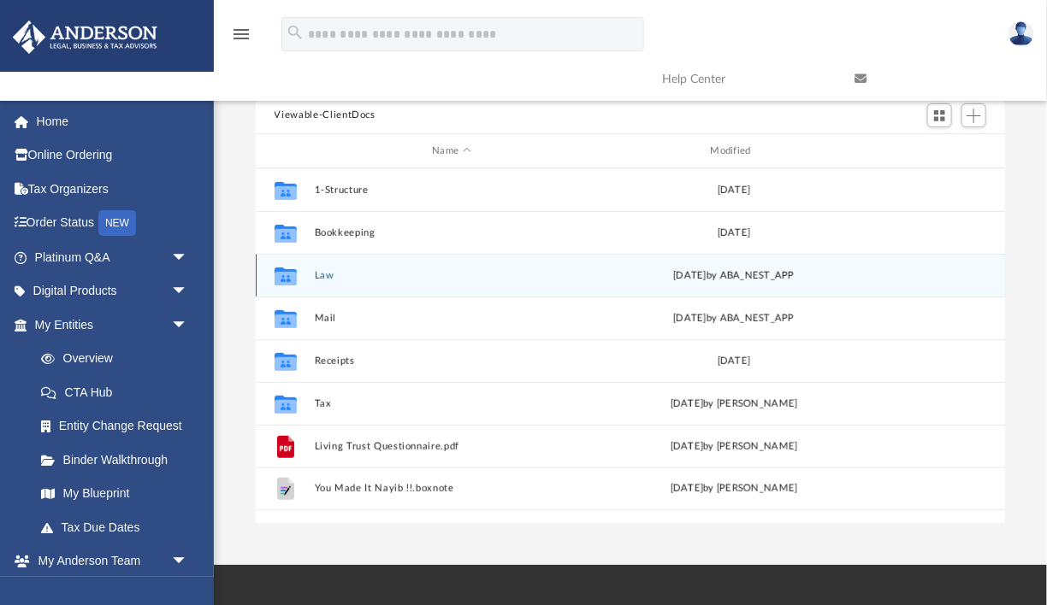
click at [393, 255] on div "Collaborated Folder Law [DATE] by ABA_NEST_APP" at bounding box center [631, 275] width 750 height 43
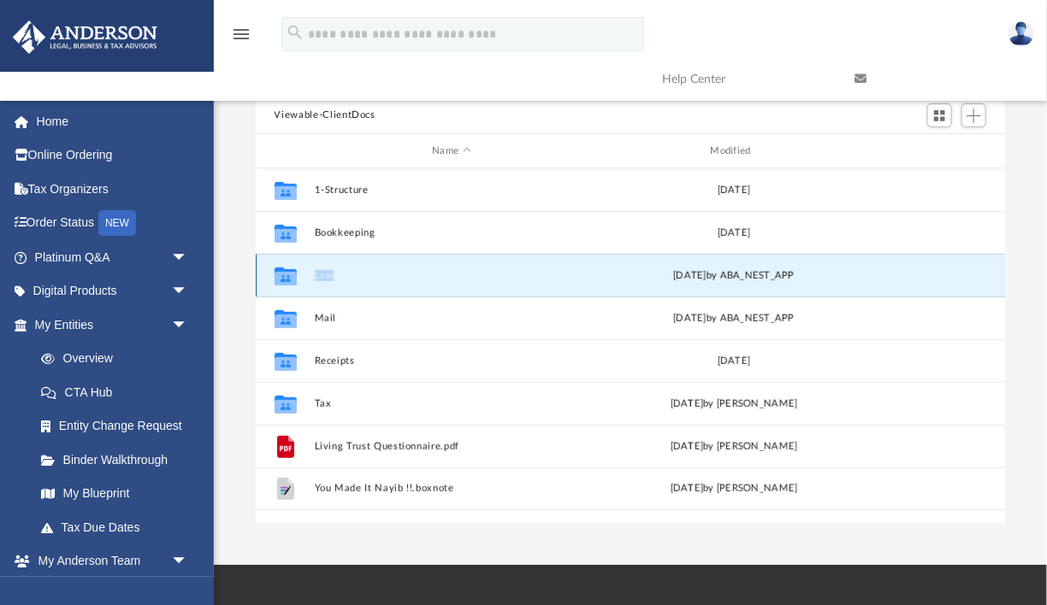
click at [393, 255] on div "Collaborated Folder Law [DATE] by ABA_NEST_APP" at bounding box center [631, 275] width 750 height 43
click at [369, 285] on div "Collaborated Folder Law [DATE] by ABA_NEST_APP" at bounding box center [631, 275] width 750 height 43
click at [316, 272] on button "Law" at bounding box center [451, 275] width 274 height 11
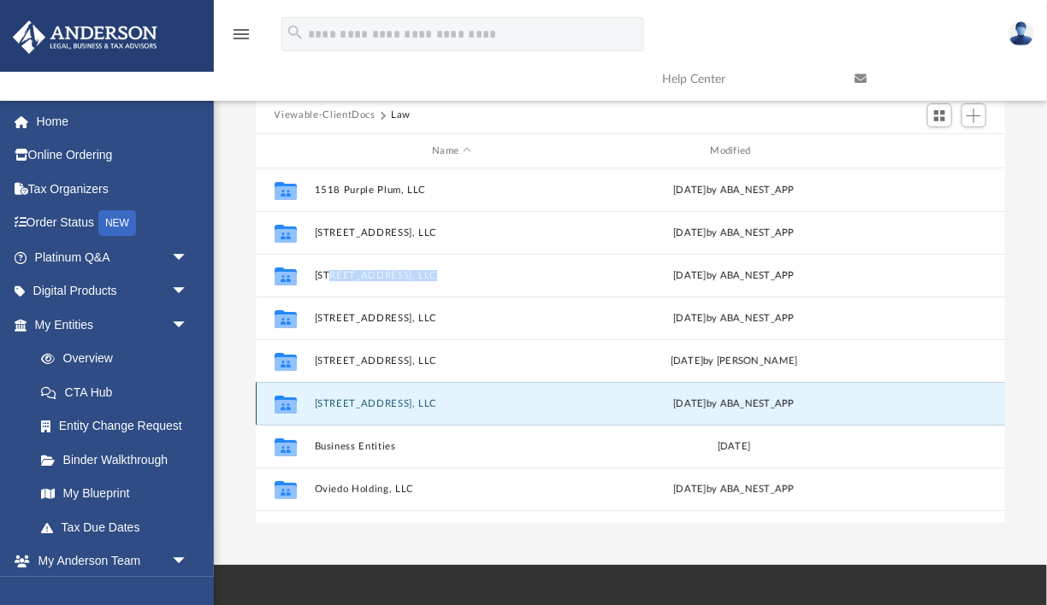
click at [392, 401] on button "[STREET_ADDRESS], LLC" at bounding box center [451, 403] width 274 height 11
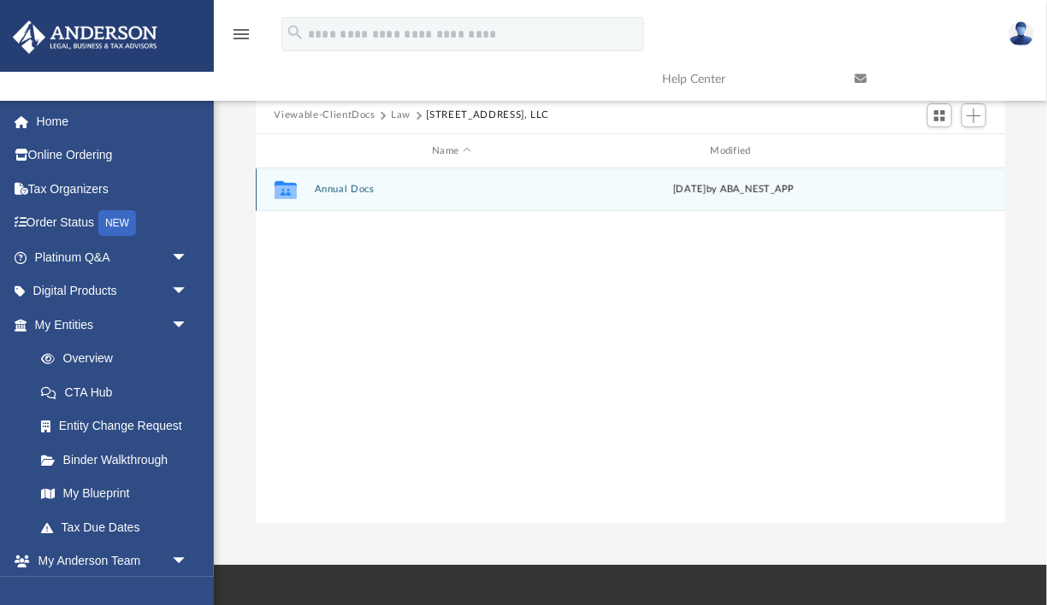
click at [352, 199] on div "Collaborated Folder Annual Docs [DATE] by ABA_NEST_APP" at bounding box center [631, 189] width 750 height 43
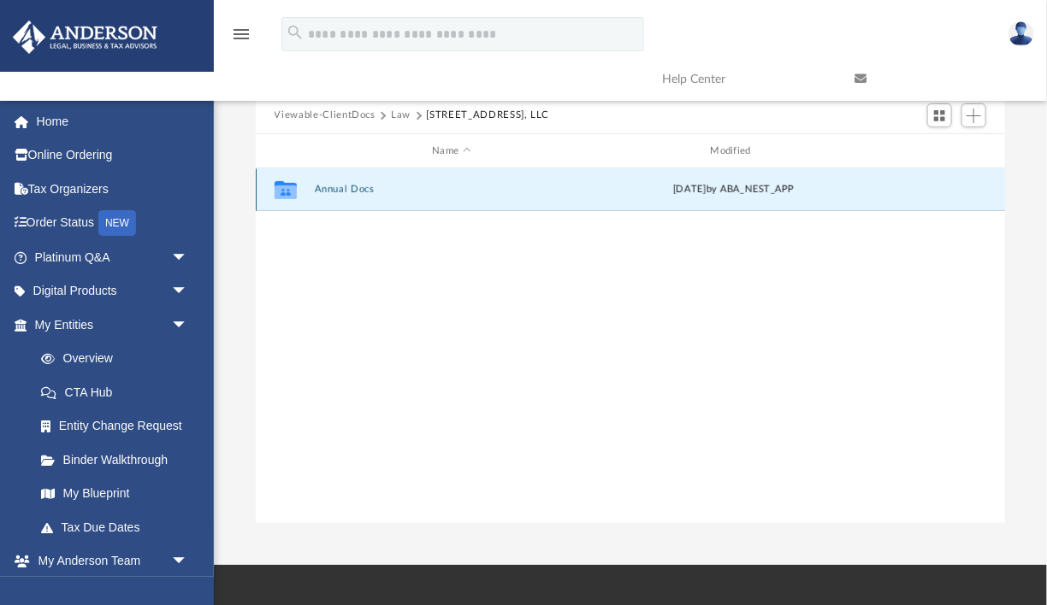
click at [352, 199] on div "Collaborated Folder Annual Docs [DATE] by ABA_NEST_APP" at bounding box center [631, 189] width 750 height 43
click at [342, 195] on button "Annual Docs" at bounding box center [451, 190] width 274 height 11
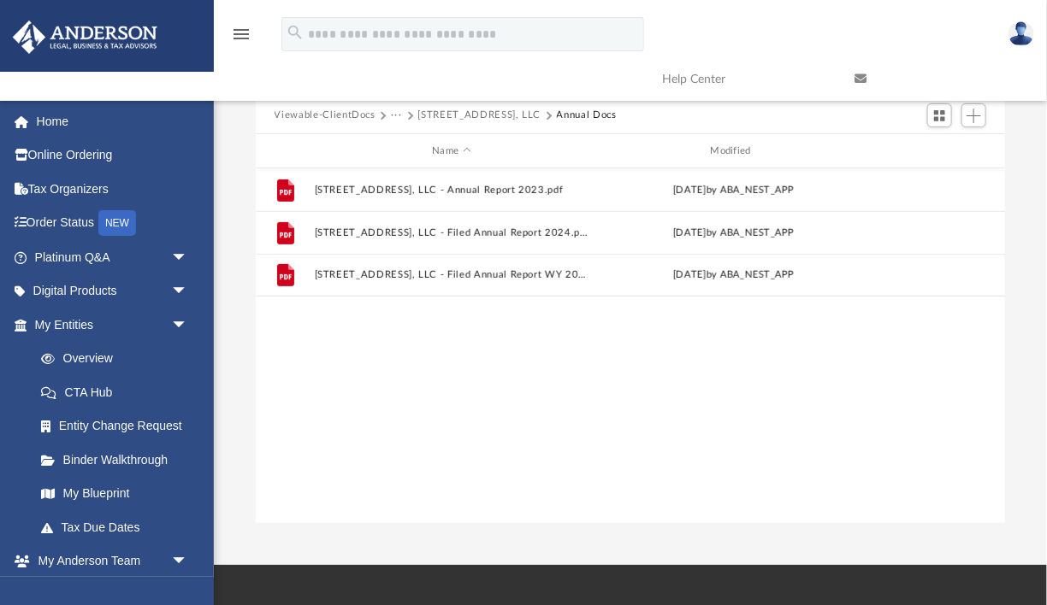
click at [413, 397] on div "File [STREET_ADDRESS], LLC - Annual Report 2023.pdf [DATE] by ABA_NEST_APP File…" at bounding box center [631, 345] width 750 height 355
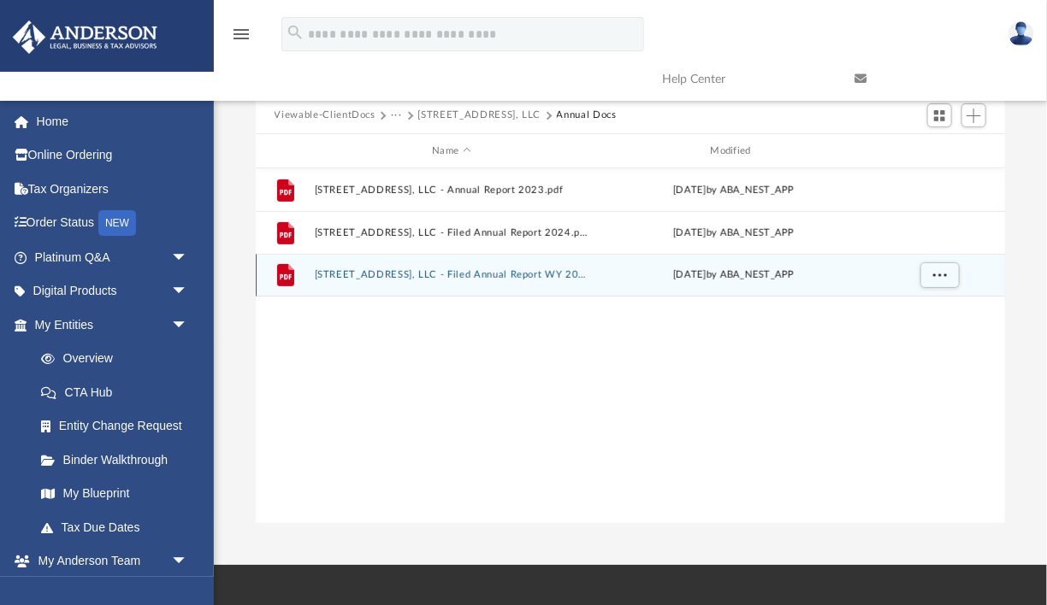
click at [388, 263] on div "File [STREET_ADDRESS], LLC - Filed Annual Report WY 2025.pdf [DATE] by ABA_NEST…" at bounding box center [631, 275] width 750 height 43
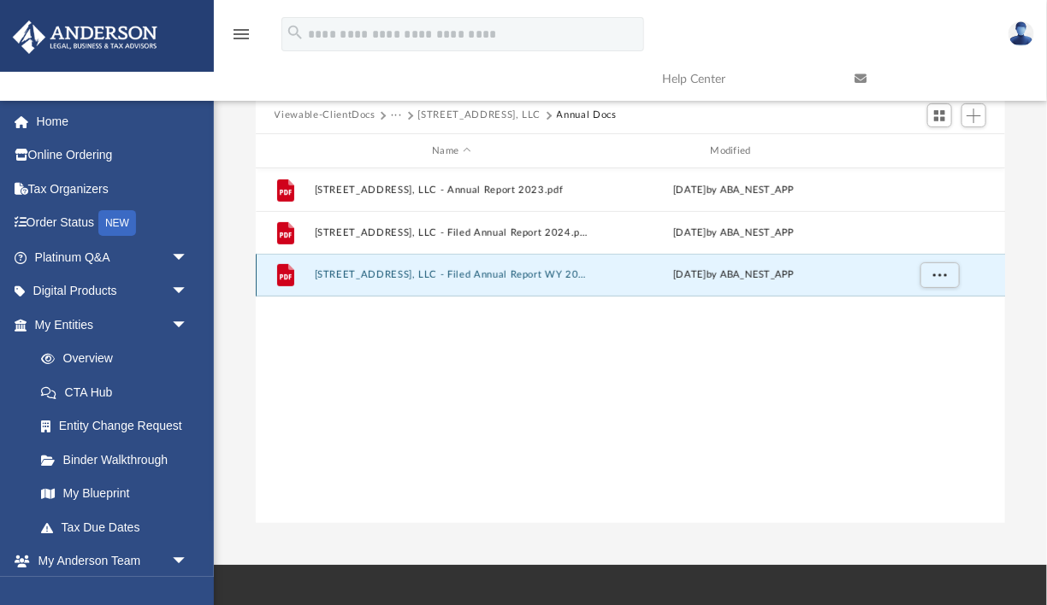
click at [393, 273] on button "[STREET_ADDRESS], LLC - Filed Annual Report WY 2025.pdf" at bounding box center [451, 275] width 274 height 11
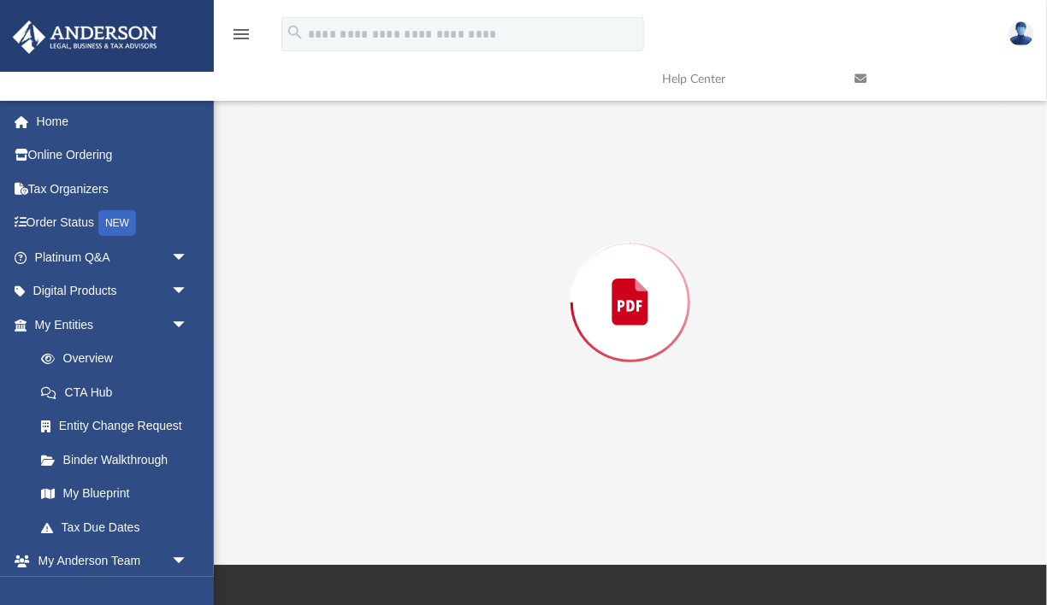
click at [393, 273] on div "Preview" at bounding box center [631, 301] width 750 height 441
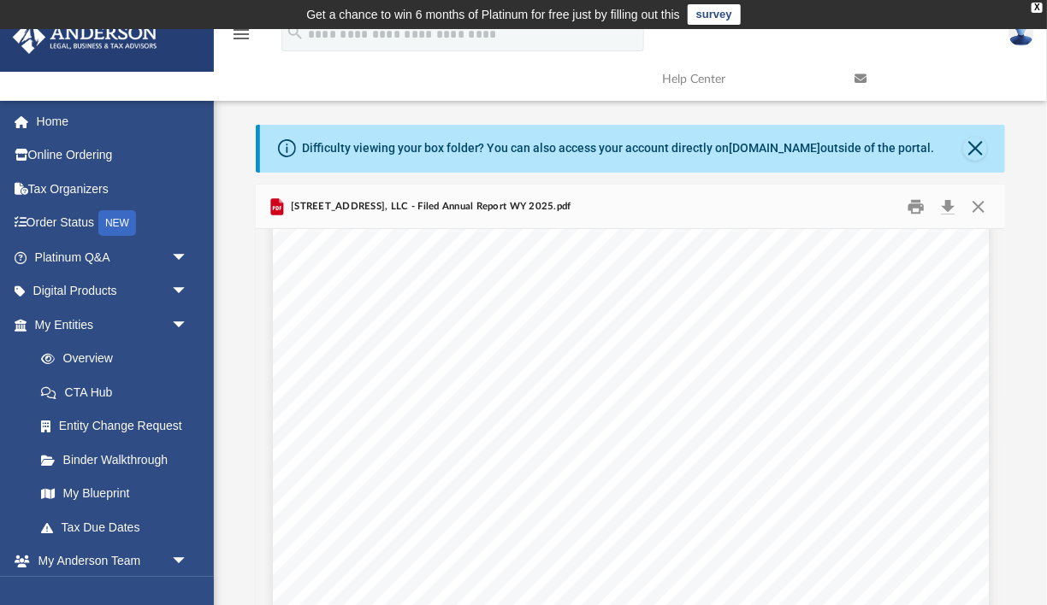
scroll to position [19, 0]
click at [979, 211] on button "Close" at bounding box center [978, 206] width 31 height 27
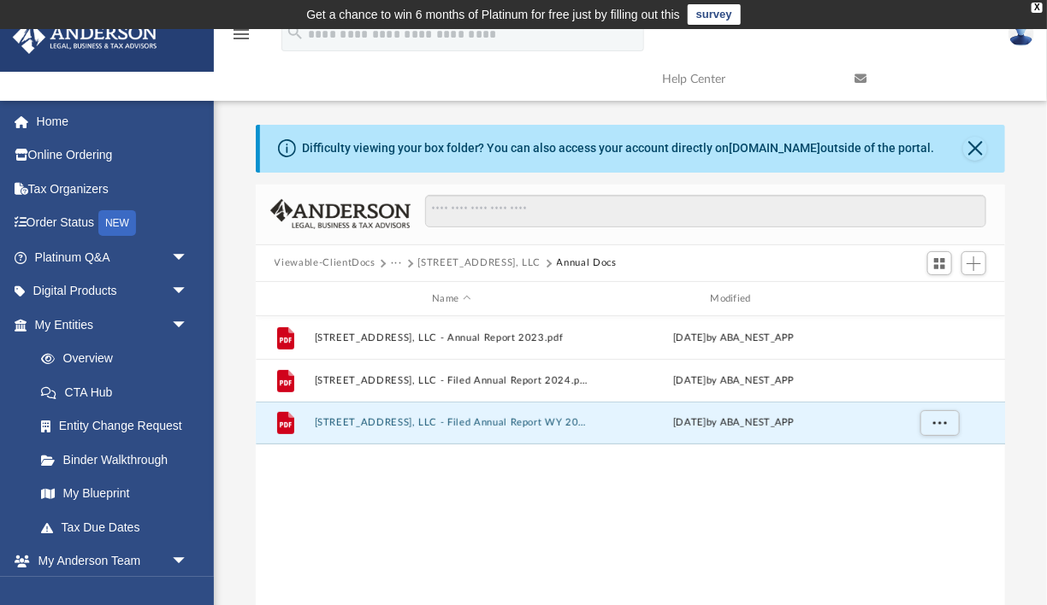
click at [346, 268] on button "Viewable-ClientDocs" at bounding box center [324, 263] width 101 height 15
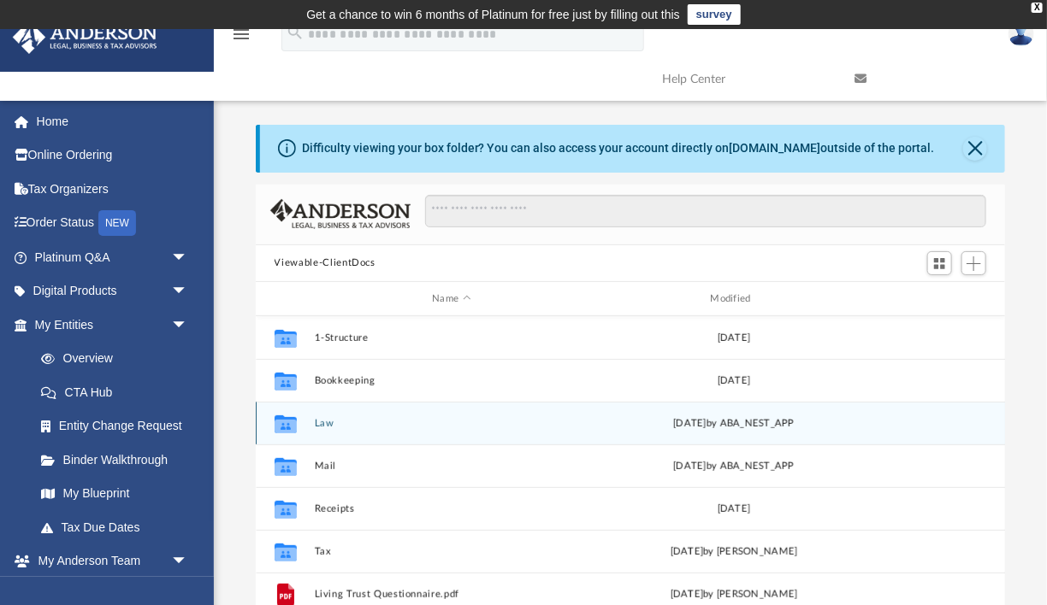
click at [331, 416] on div "Collaborated Folder Law [DATE] by ABA_NEST_APP" at bounding box center [631, 423] width 750 height 43
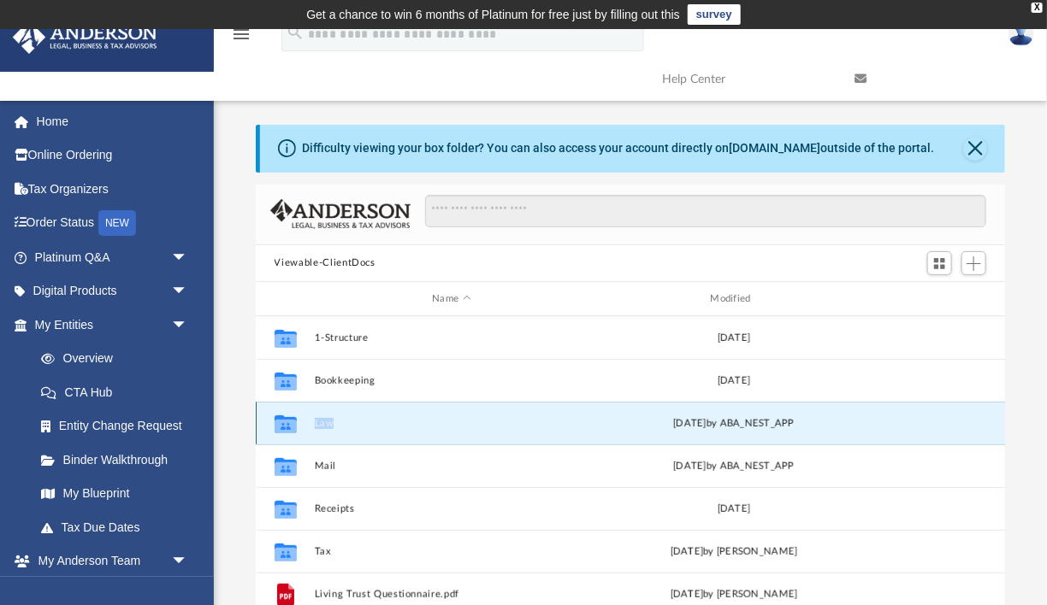
click at [331, 416] on div "Collaborated Folder Law [DATE] by ABA_NEST_APP" at bounding box center [631, 423] width 750 height 43
click at [339, 424] on button "Law" at bounding box center [451, 423] width 274 height 11
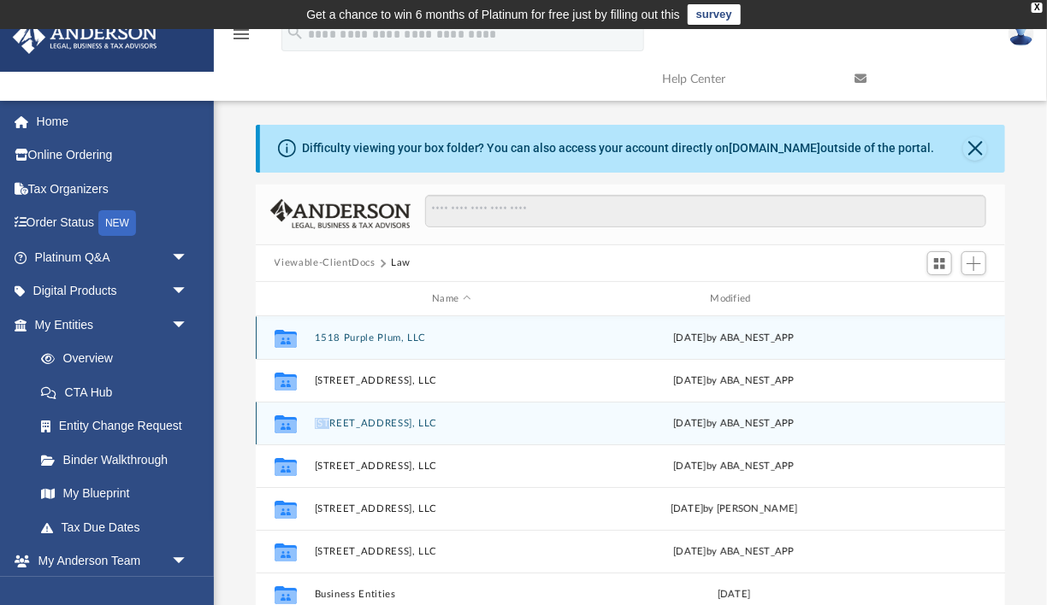
scroll to position [97, 0]
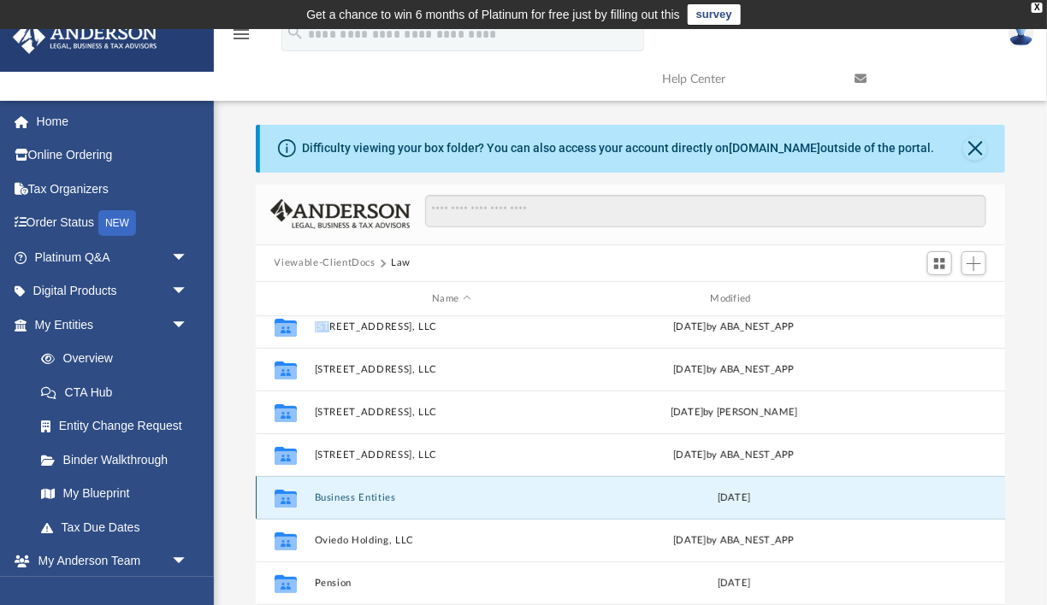
click at [381, 496] on button "Business Entities" at bounding box center [451, 498] width 274 height 11
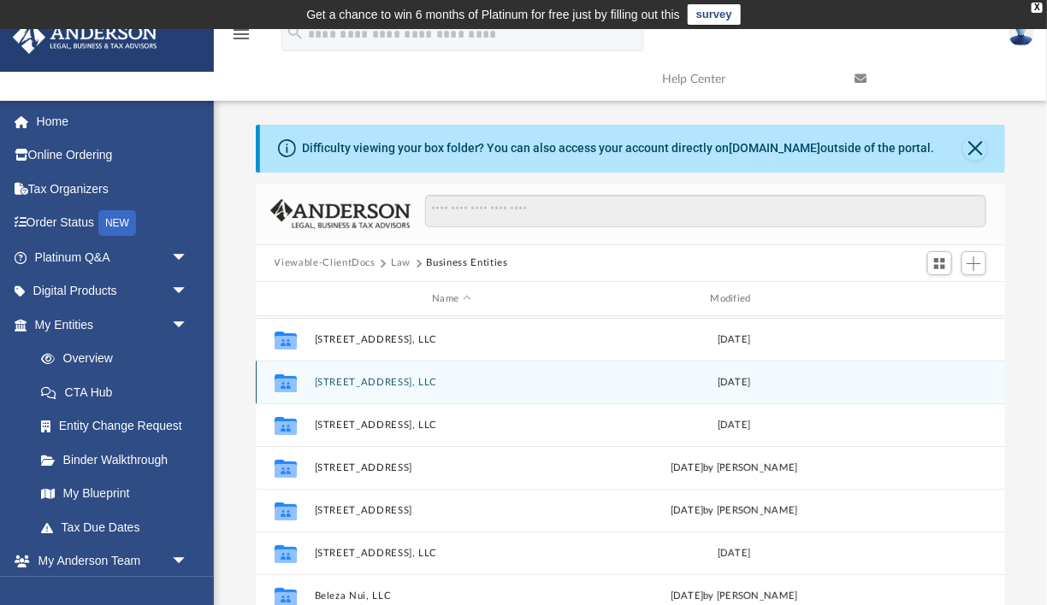
scroll to position [158, 0]
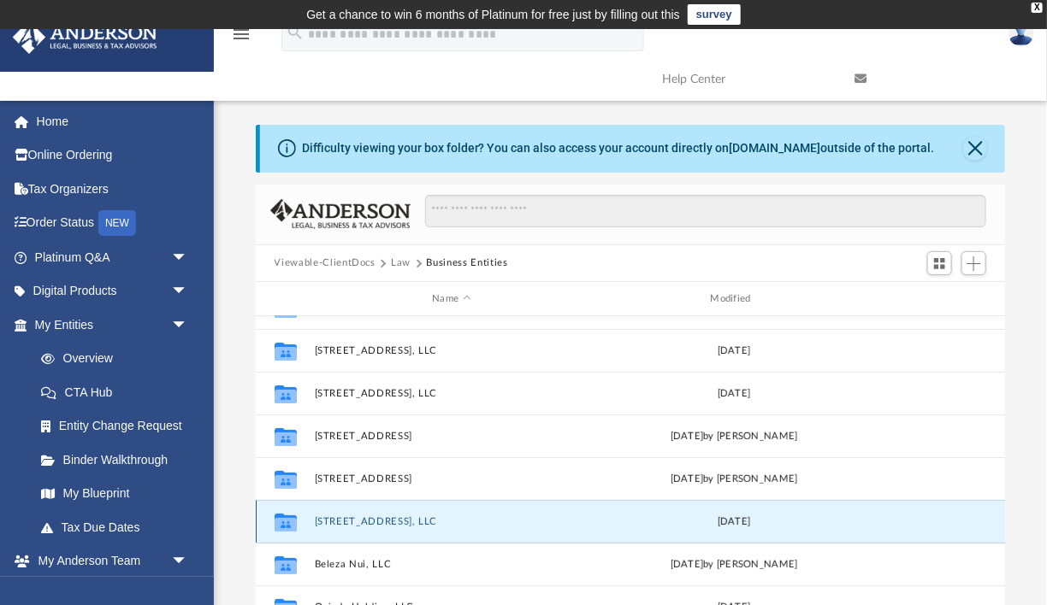
click at [368, 523] on button "[STREET_ADDRESS], LLC" at bounding box center [451, 521] width 274 height 11
click at [369, 523] on button "[STREET_ADDRESS], LLC" at bounding box center [451, 521] width 274 height 11
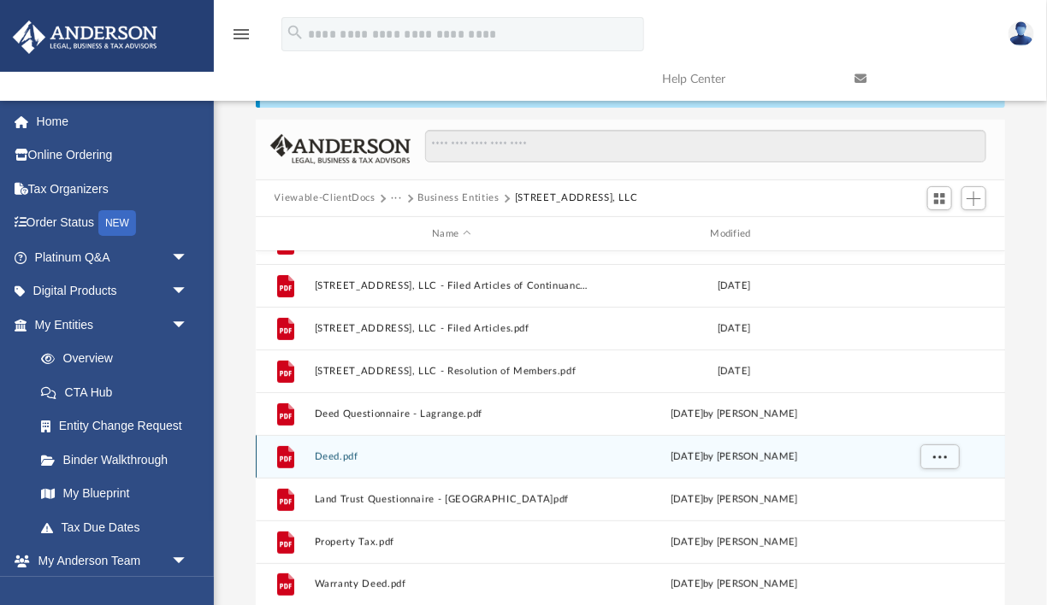
scroll to position [0, 0]
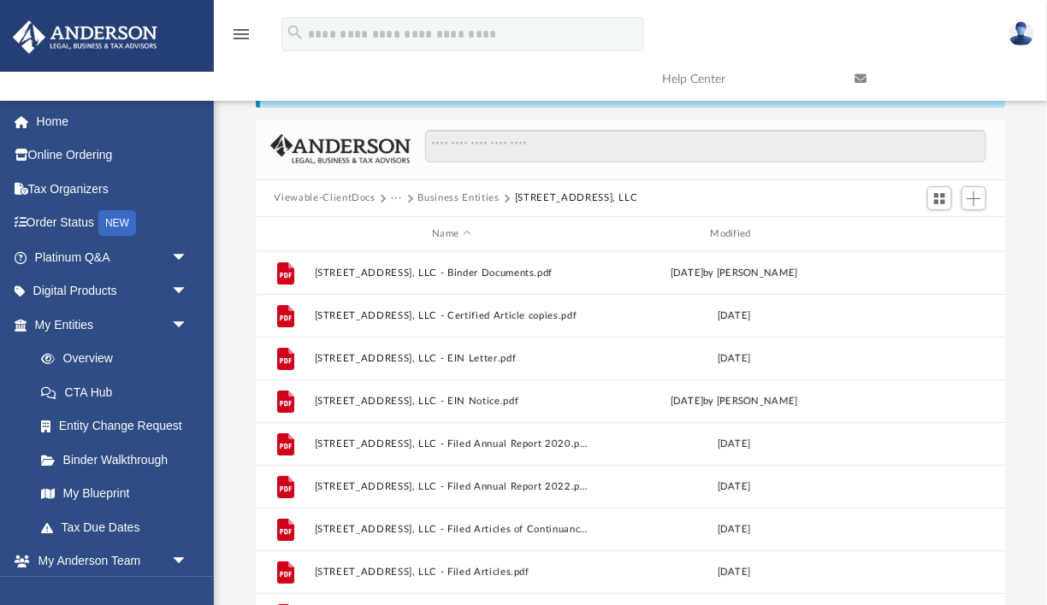
click at [460, 198] on button "Business Entities" at bounding box center [458, 198] width 81 height 15
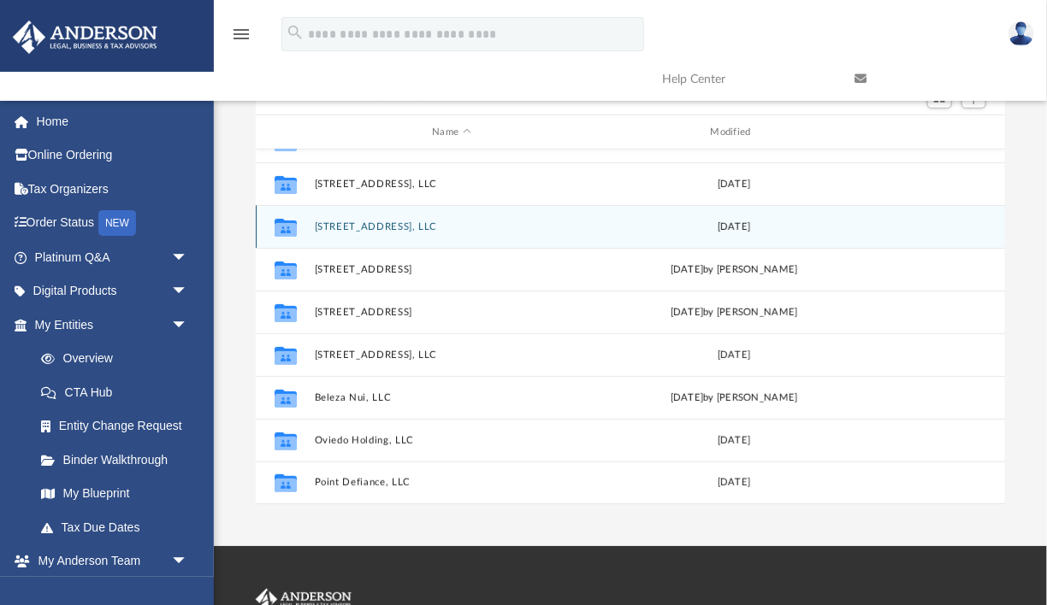
scroll to position [168, 0]
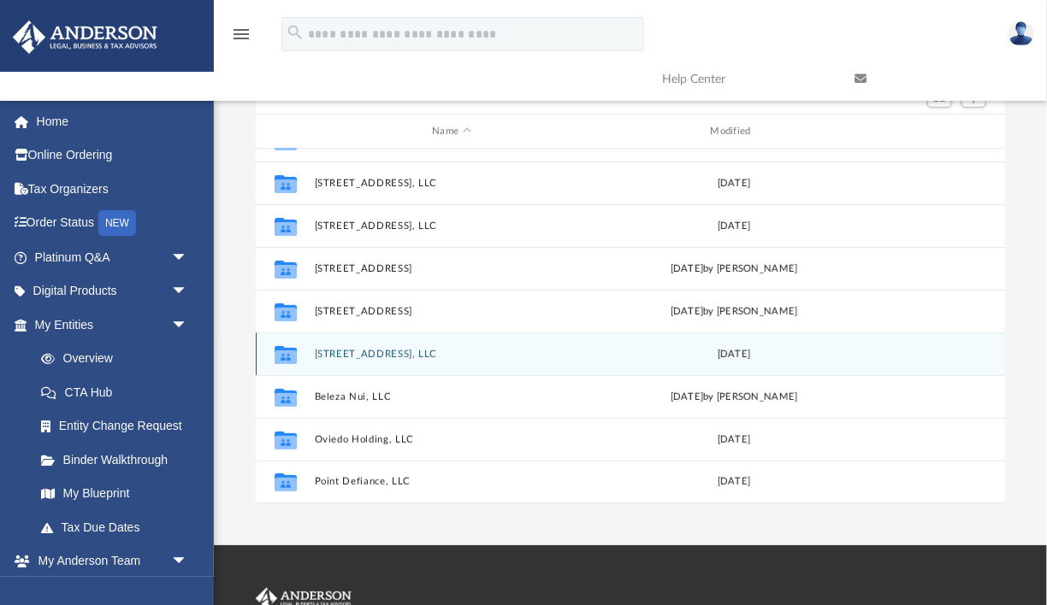
click at [388, 363] on div "Collaborated Folder 986 Lagrange Ave, LLC Mon Oct 3 2022" at bounding box center [631, 354] width 750 height 43
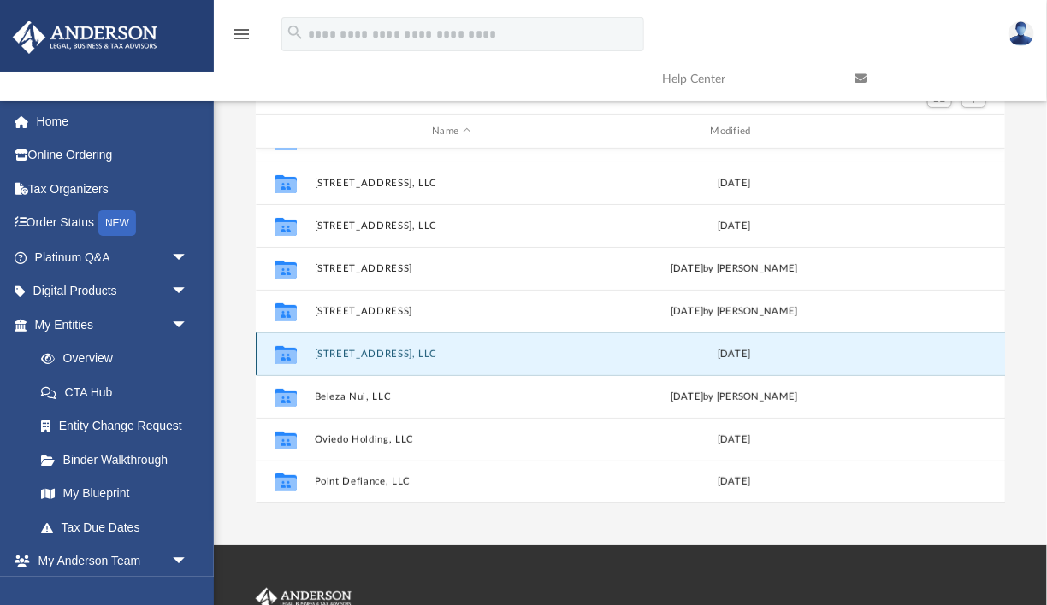
click at [388, 363] on div "Collaborated Folder 986 Lagrange Ave, LLC Mon Oct 3 2022" at bounding box center [631, 354] width 750 height 43
click at [383, 353] on button "[STREET_ADDRESS], LLC" at bounding box center [451, 354] width 274 height 11
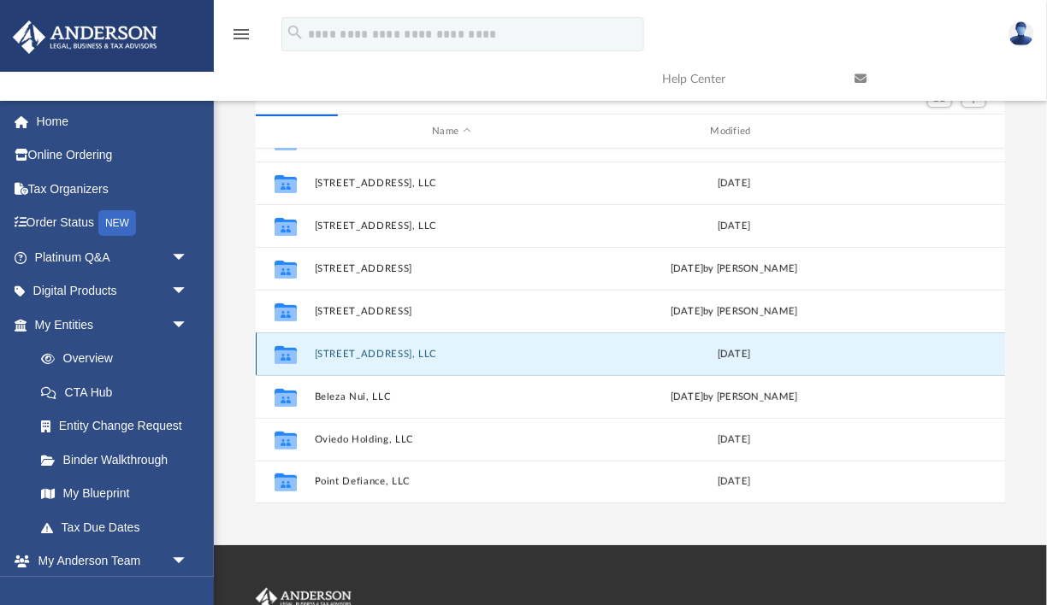
click at [399, 354] on button "[STREET_ADDRESS], LLC" at bounding box center [451, 354] width 274 height 11
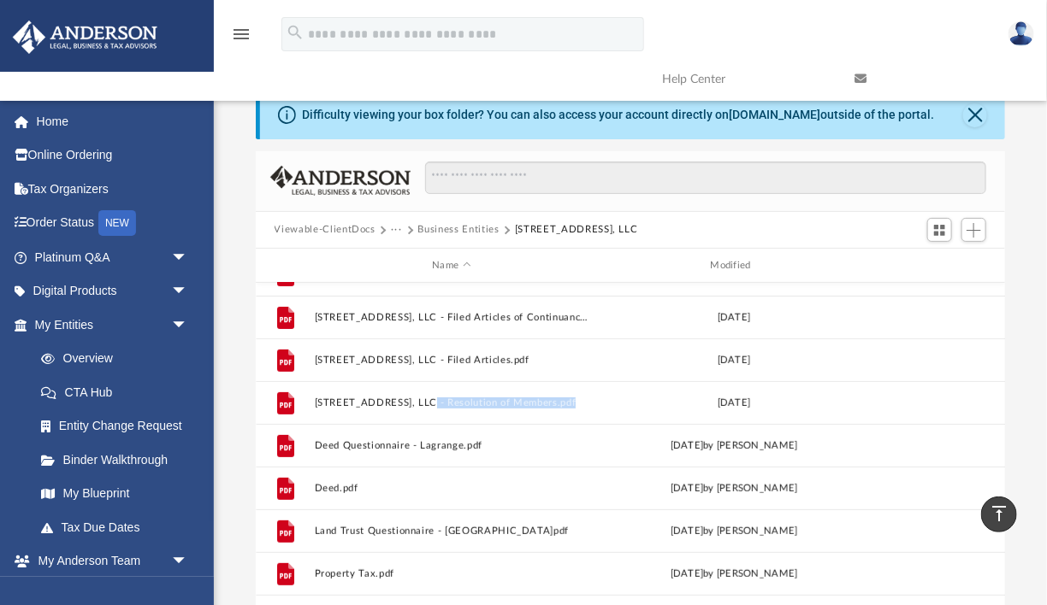
scroll to position [28, 0]
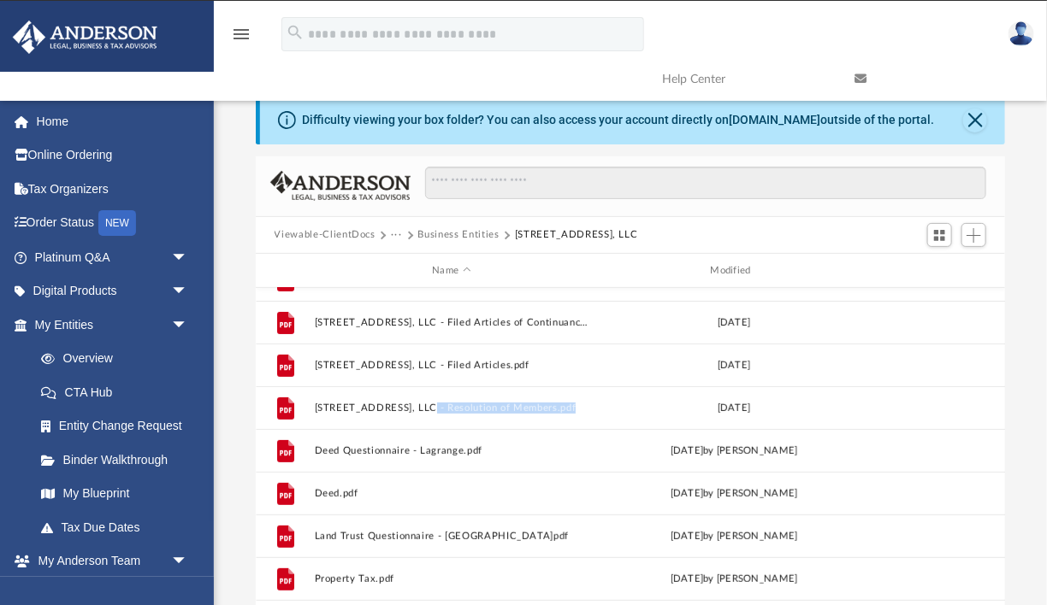
click at [333, 236] on button "Viewable-ClientDocs" at bounding box center [324, 234] width 101 height 15
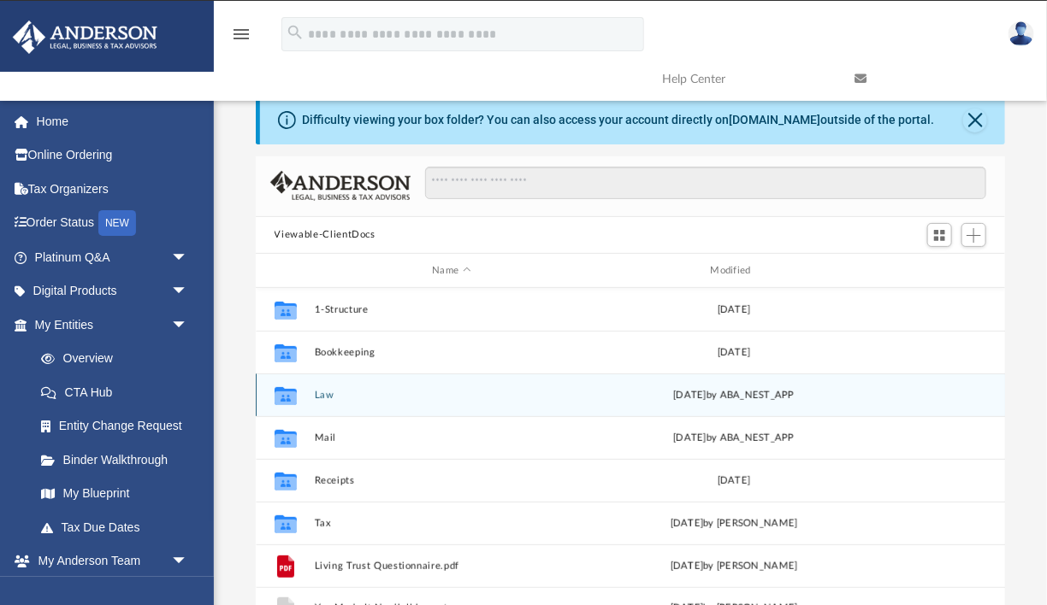
click at [304, 398] on div "Collaborated Folder" at bounding box center [284, 395] width 43 height 27
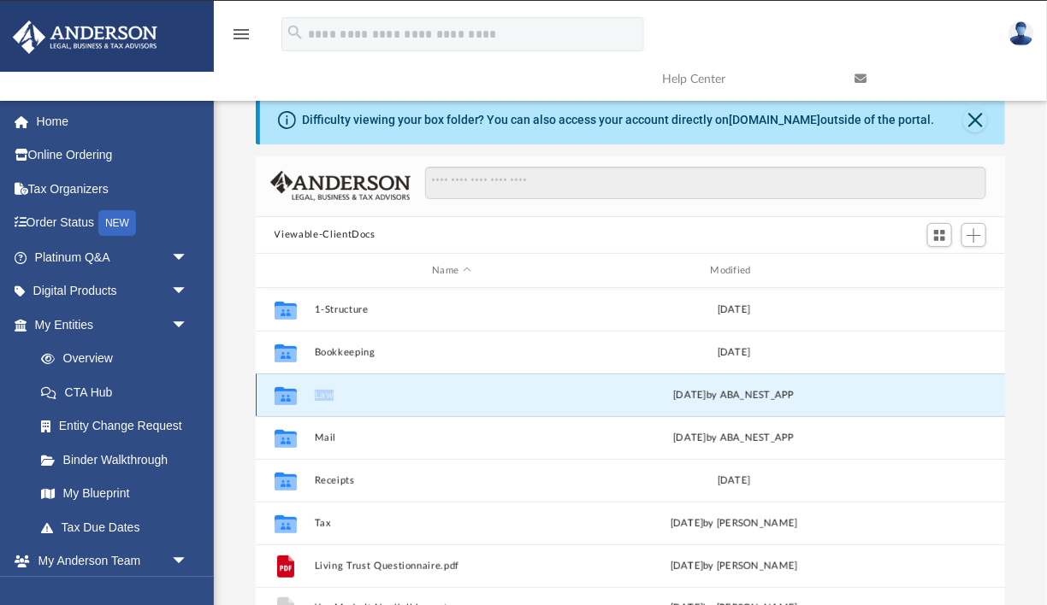
click at [304, 398] on div "Collaborated Folder" at bounding box center [284, 395] width 43 height 27
click at [317, 396] on button "Law" at bounding box center [451, 395] width 274 height 11
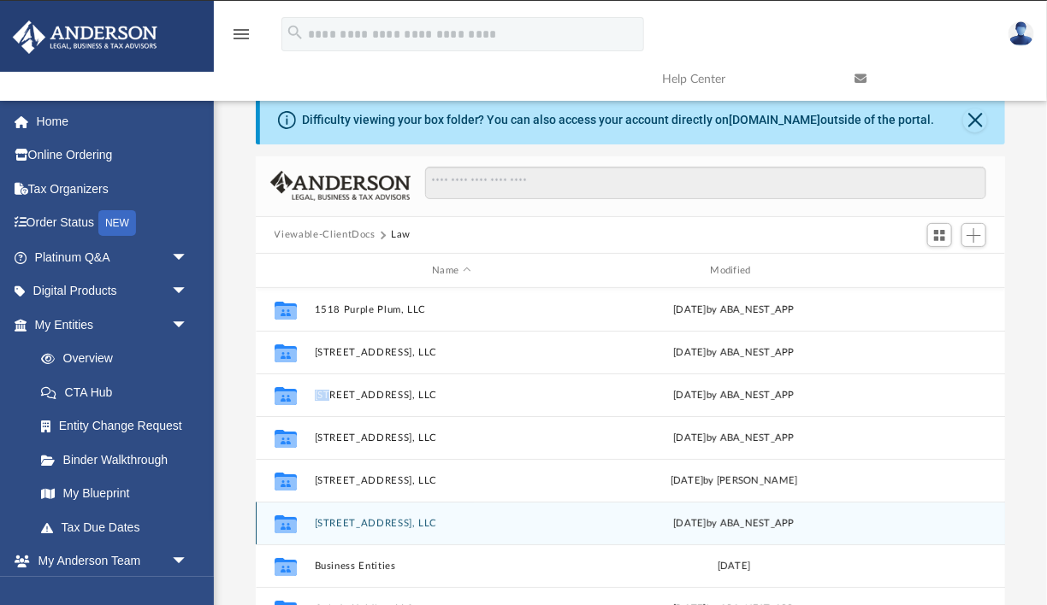
click at [372, 520] on button "[STREET_ADDRESS], LLC" at bounding box center [451, 523] width 274 height 11
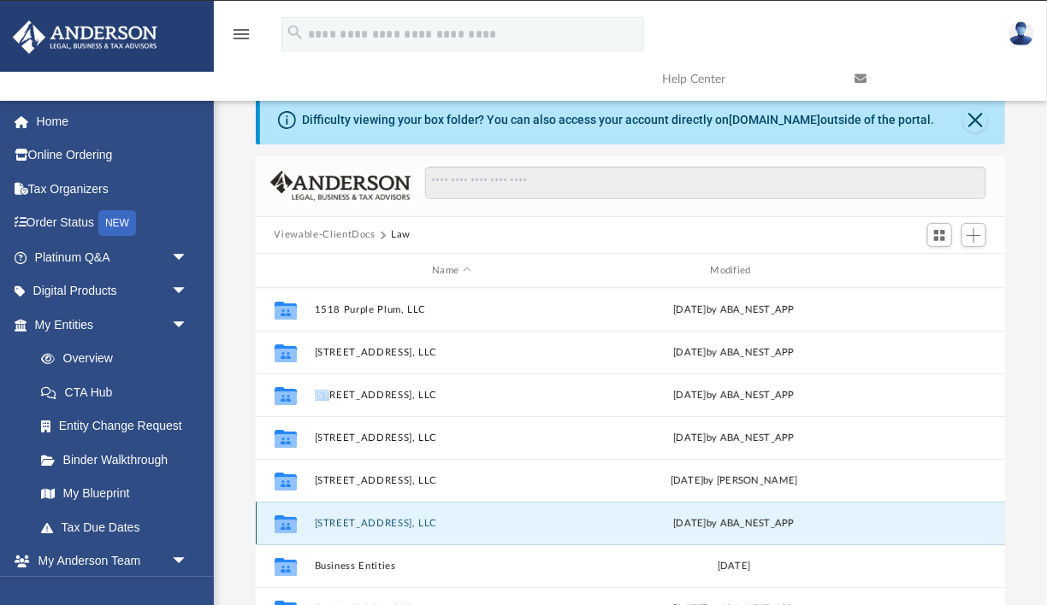
click at [372, 520] on button "[STREET_ADDRESS], LLC" at bounding box center [451, 523] width 274 height 11
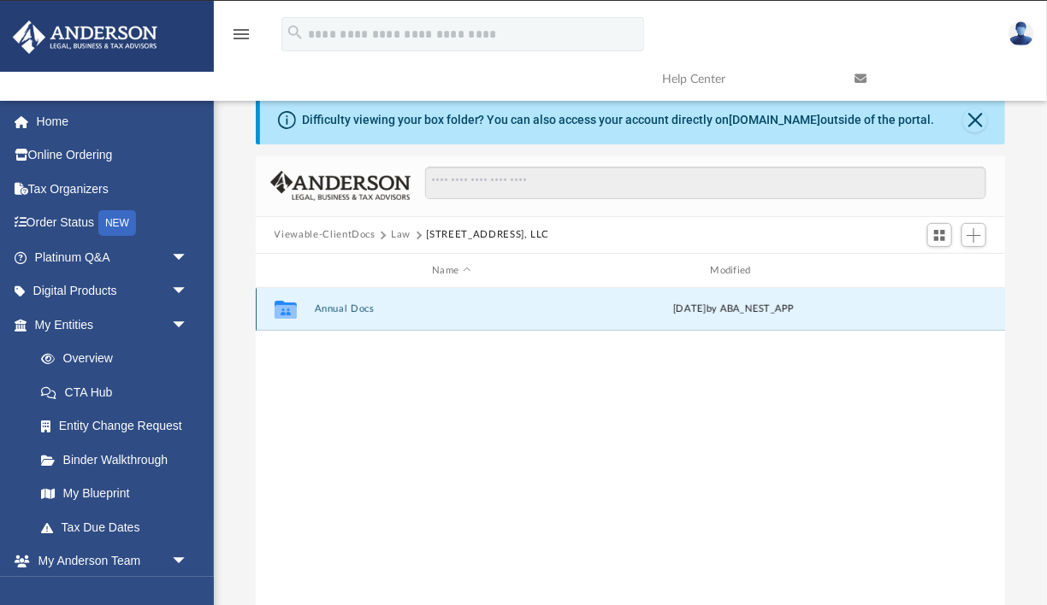
click at [355, 308] on button "Annual Docs" at bounding box center [451, 309] width 274 height 11
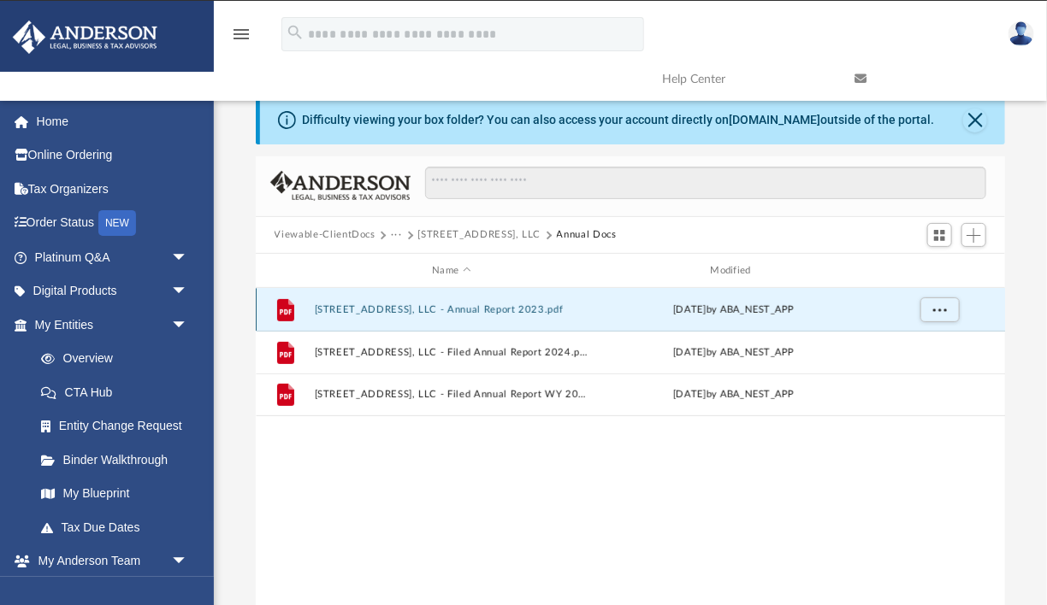
click at [455, 304] on button "[STREET_ADDRESS], LLC - Annual Report 2023.pdf" at bounding box center [451, 309] width 274 height 11
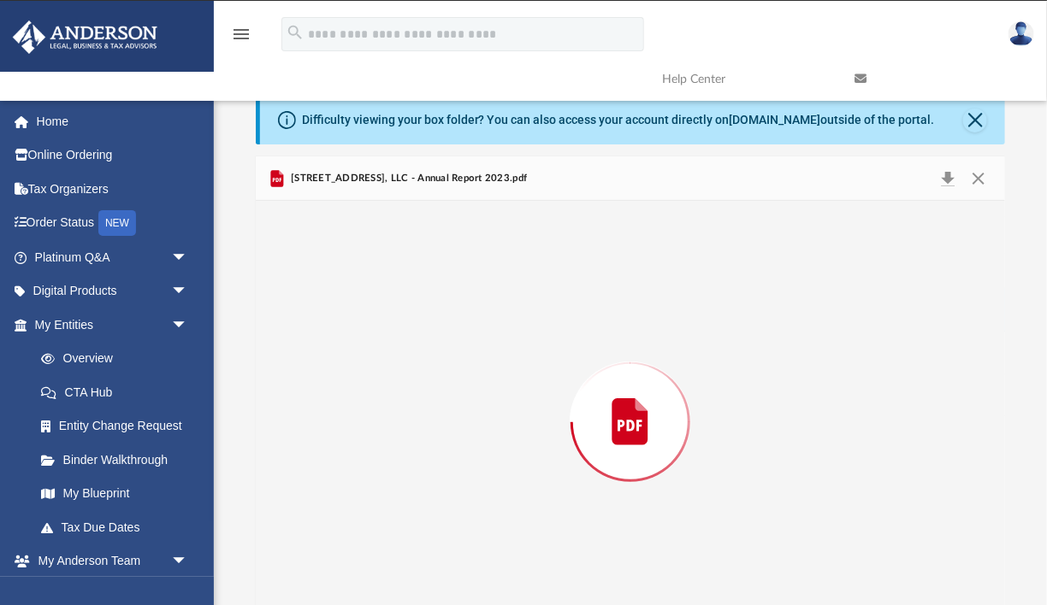
scroll to position [65, 0]
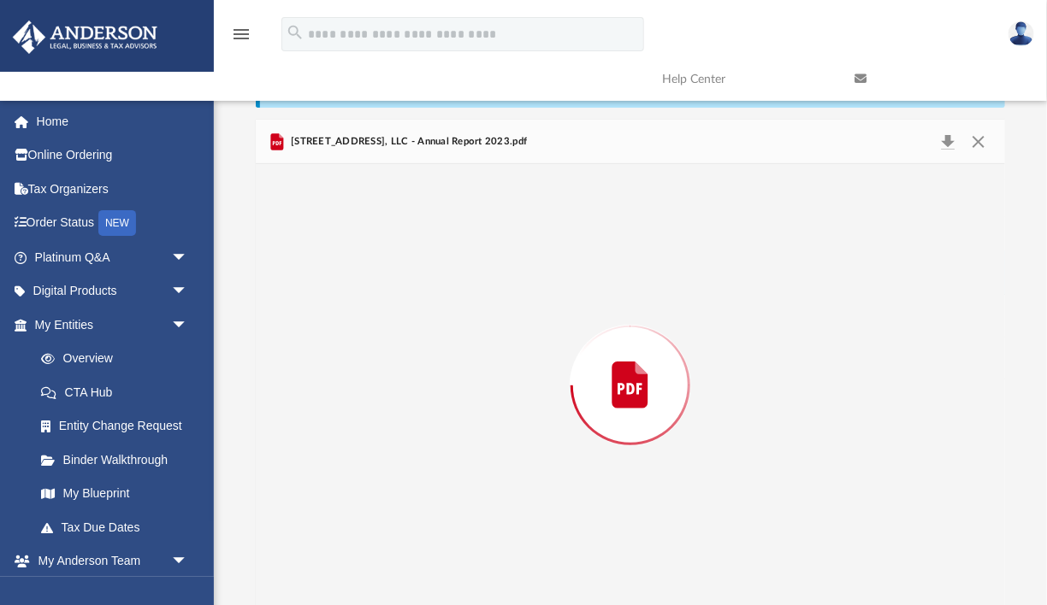
click at [455, 304] on div "Preview" at bounding box center [631, 384] width 750 height 441
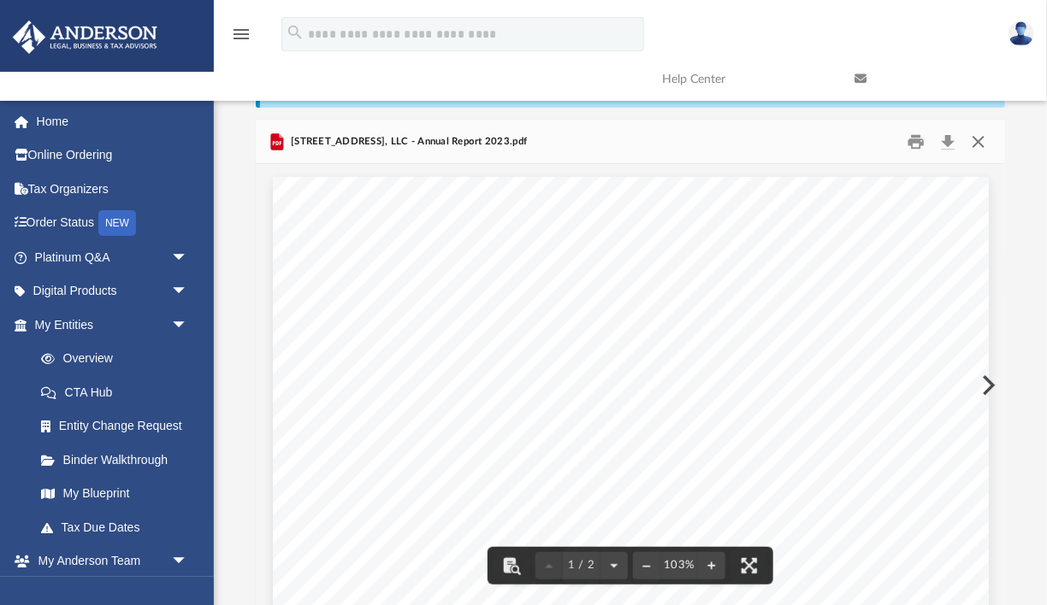
click at [987, 145] on button "Close" at bounding box center [978, 141] width 31 height 27
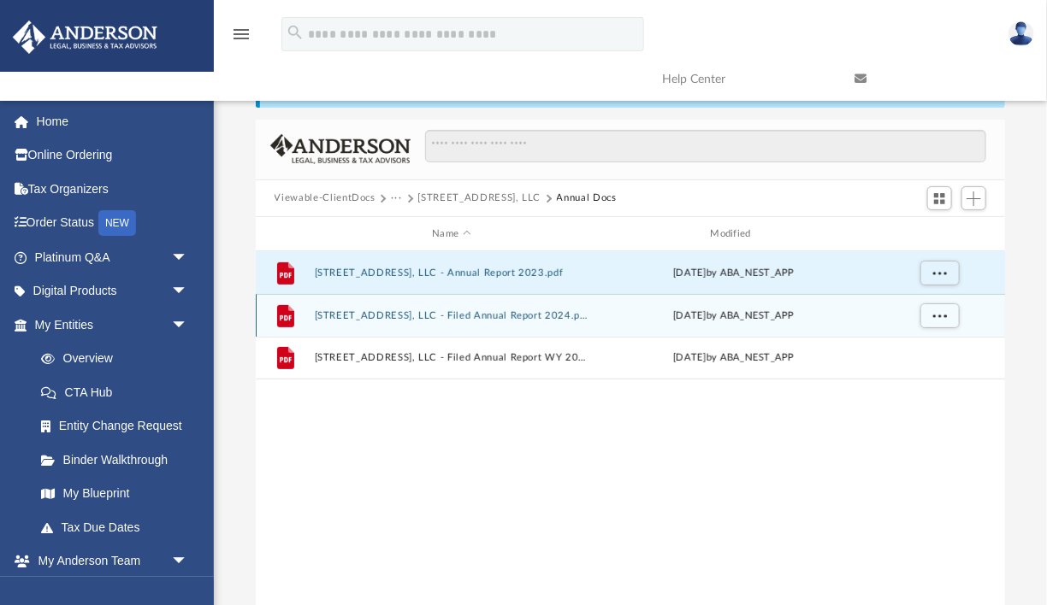
click at [551, 316] on button "[STREET_ADDRESS], LLC - Filed Annual Report 2024.pdf" at bounding box center [451, 315] width 274 height 11
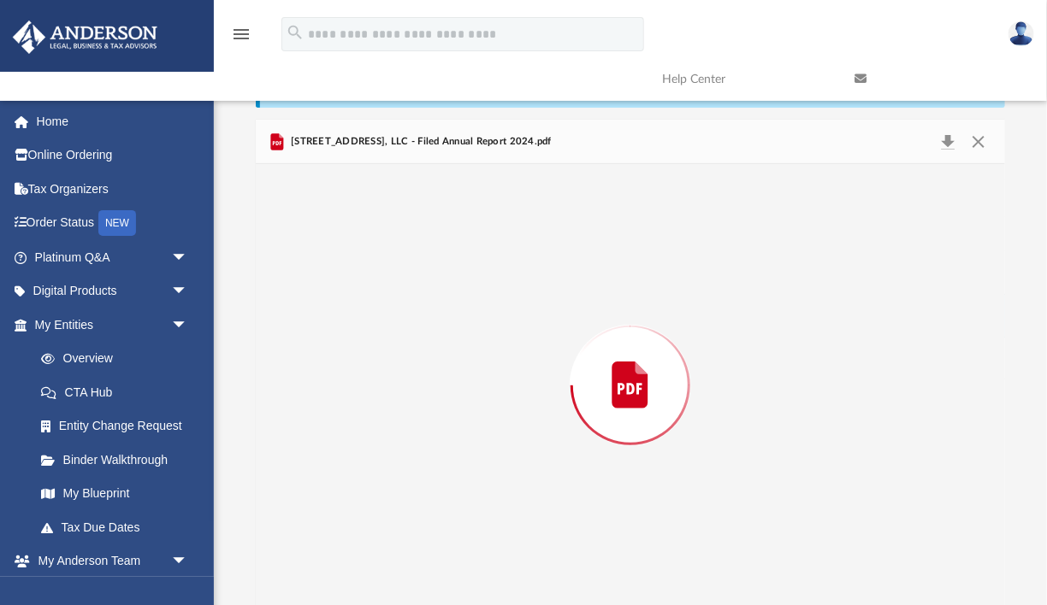
click at [551, 316] on div "Preview" at bounding box center [631, 384] width 750 height 441
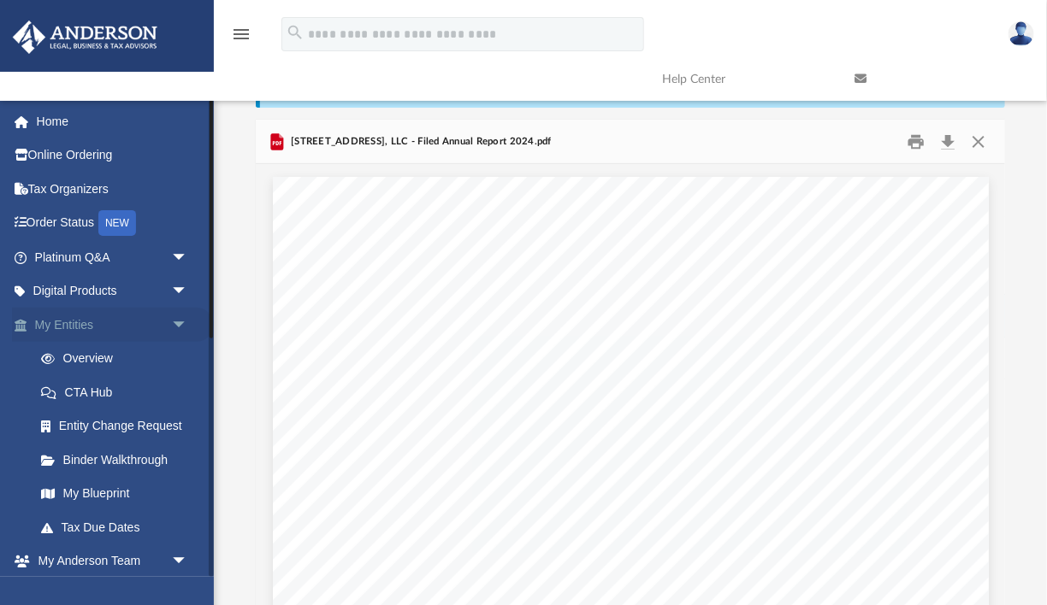
click at [91, 322] on link "My Entities arrow_drop_down" at bounding box center [113, 325] width 202 height 34
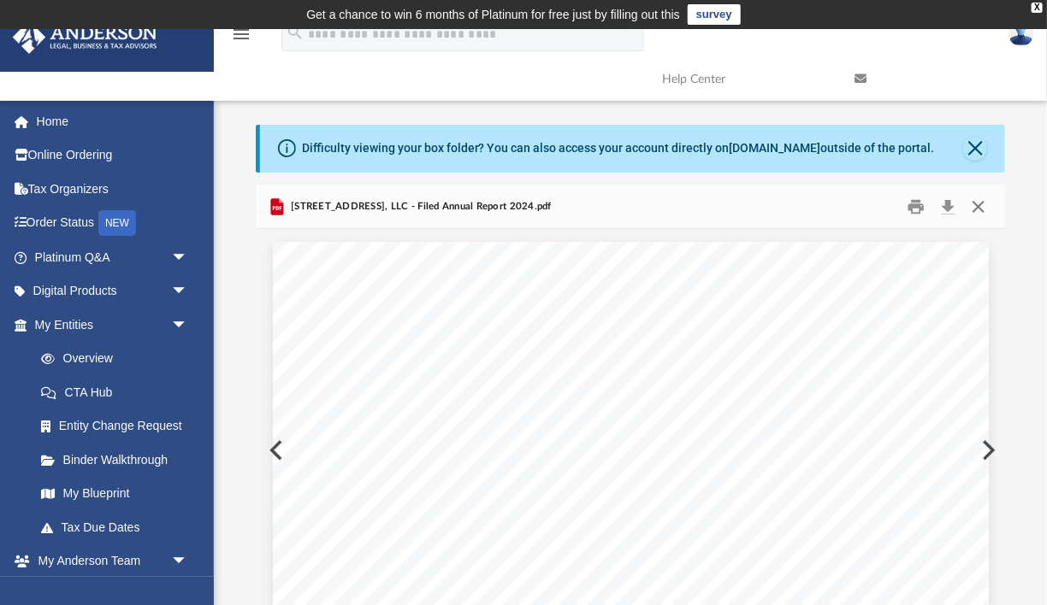
click at [983, 201] on button "Close" at bounding box center [978, 206] width 31 height 27
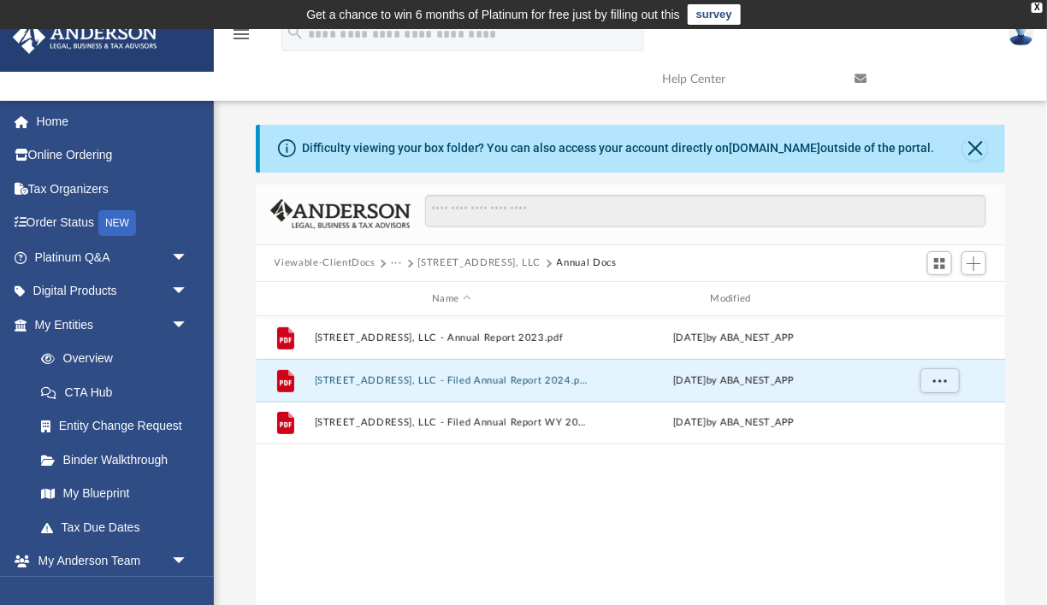
click at [322, 263] on button "Viewable-ClientDocs" at bounding box center [324, 263] width 101 height 15
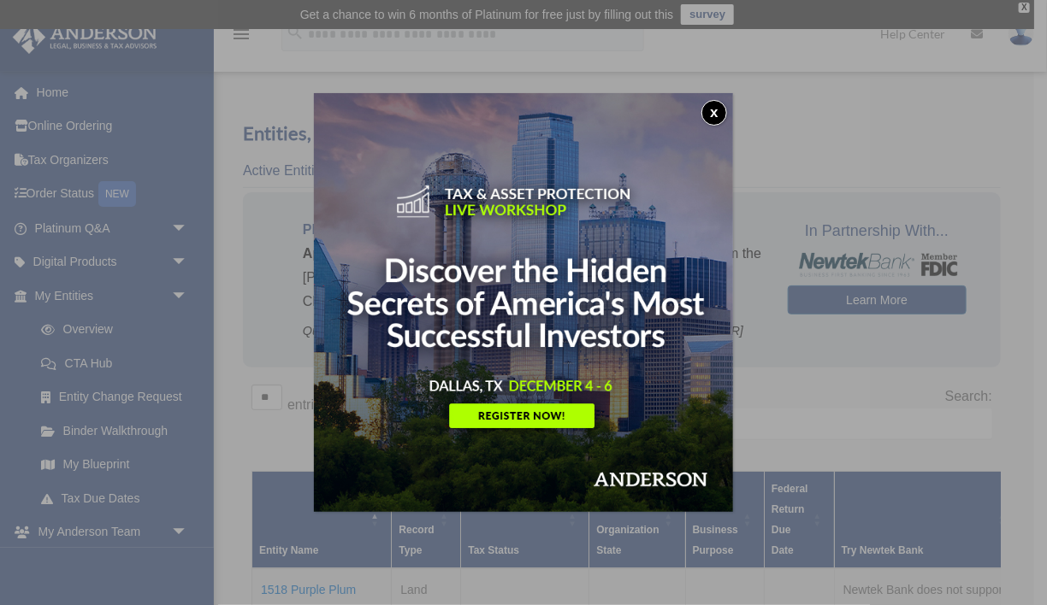
click at [718, 112] on button "x" at bounding box center [714, 113] width 26 height 26
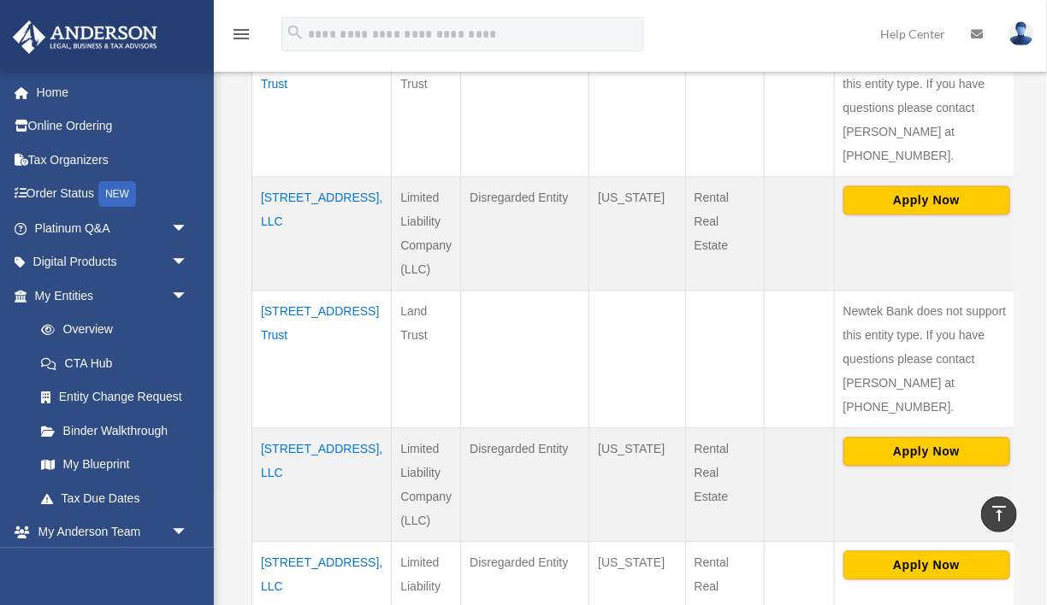
scroll to position [1170, 0]
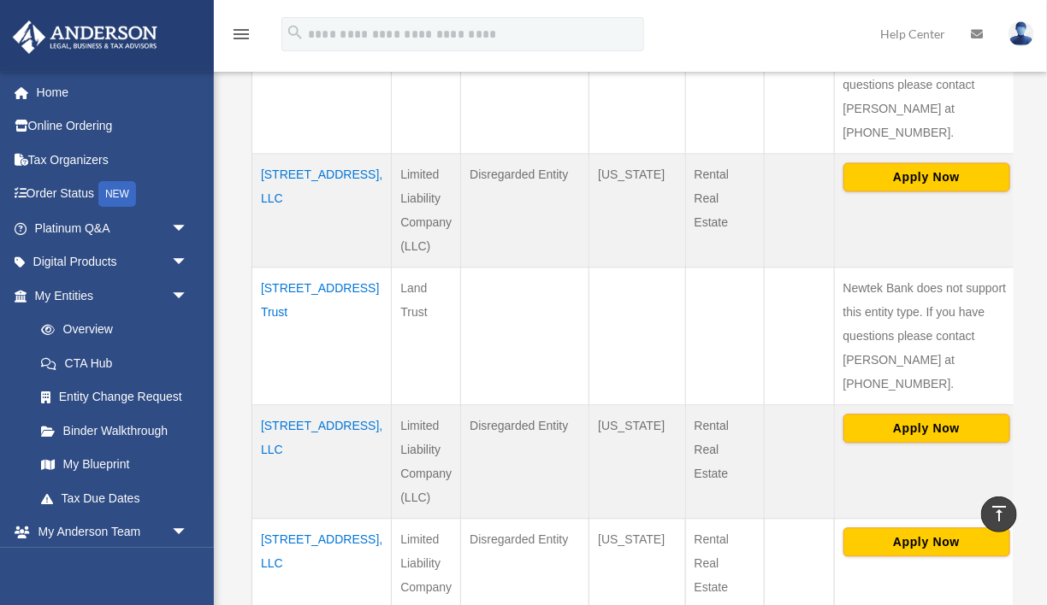
click at [285, 519] on td "[STREET_ADDRESS], LLC" at bounding box center [321, 576] width 139 height 115
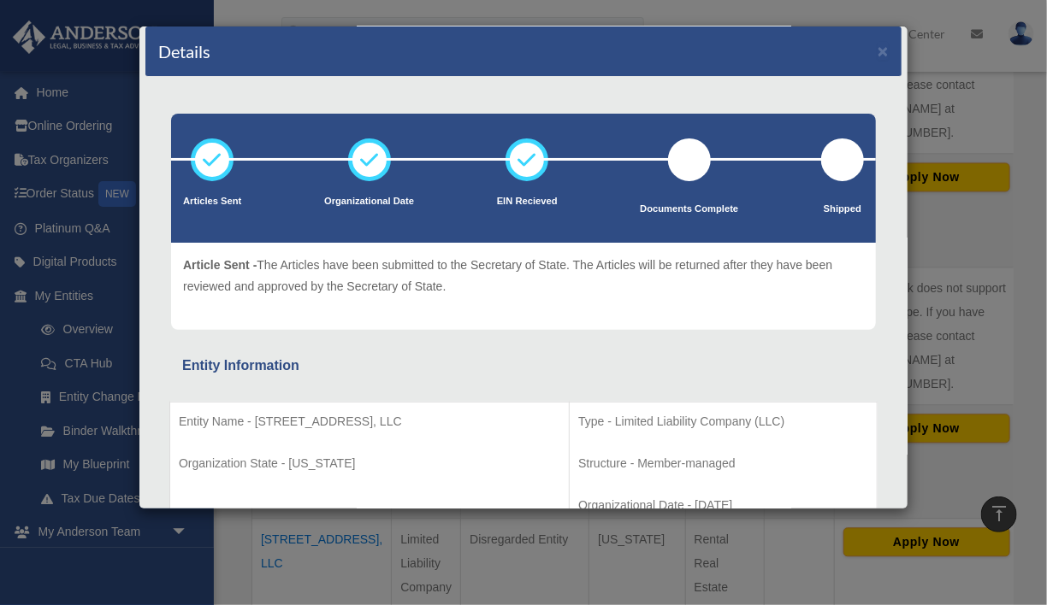
scroll to position [7, 0]
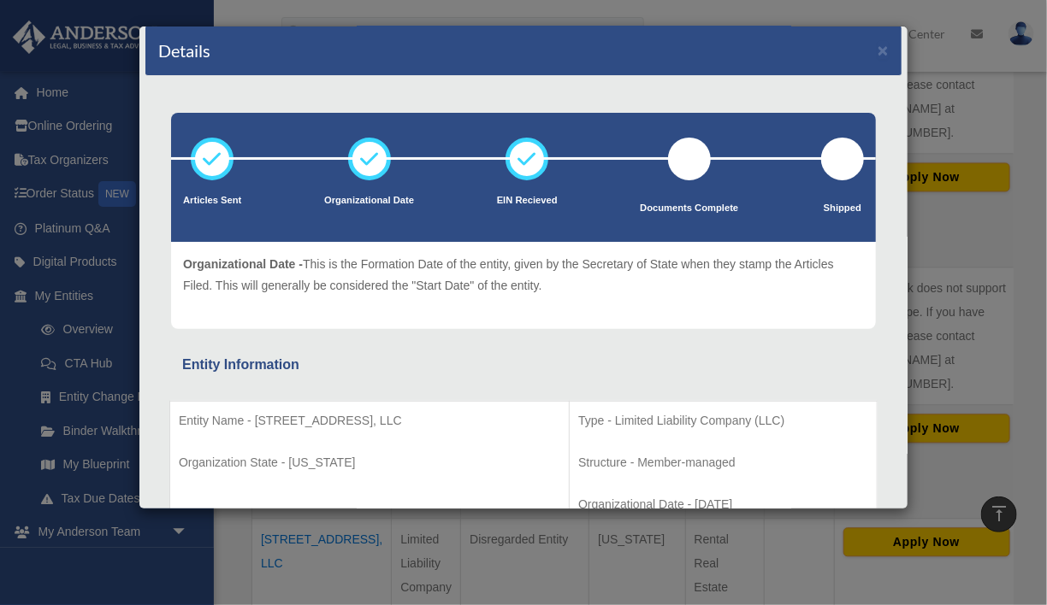
click at [373, 168] on icon at bounding box center [369, 158] width 51 height 51
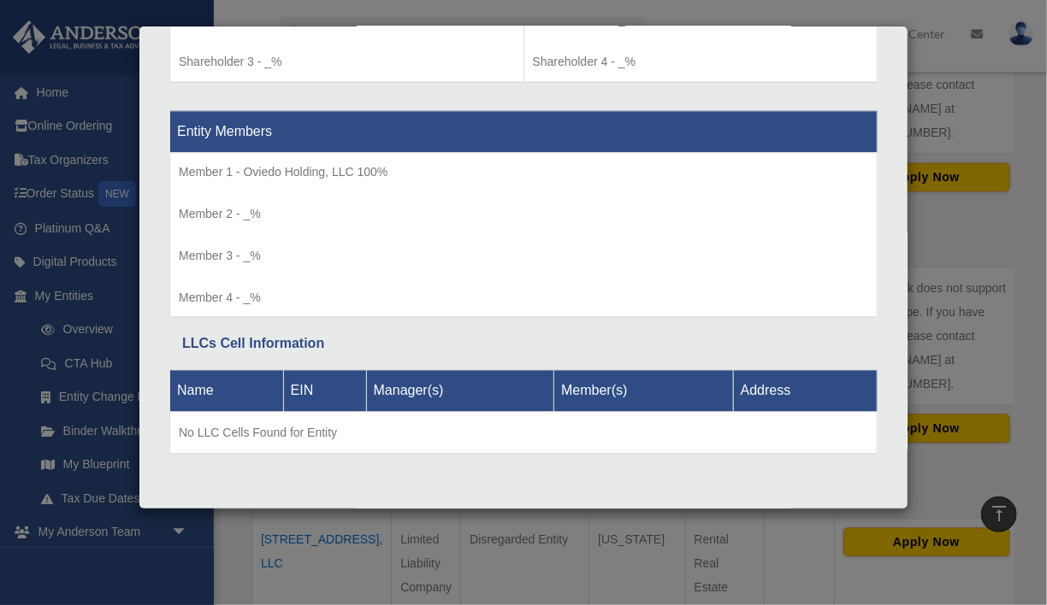
scroll to position [1214, 0]
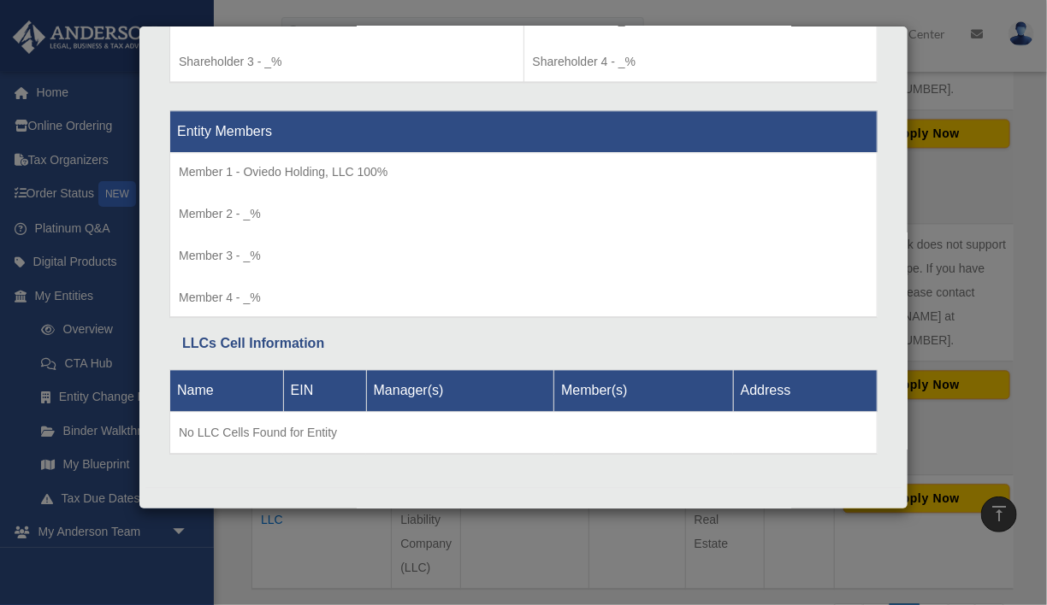
click at [959, 185] on div "Details × Articles Sent Organizational Date" at bounding box center [523, 302] width 1047 height 605
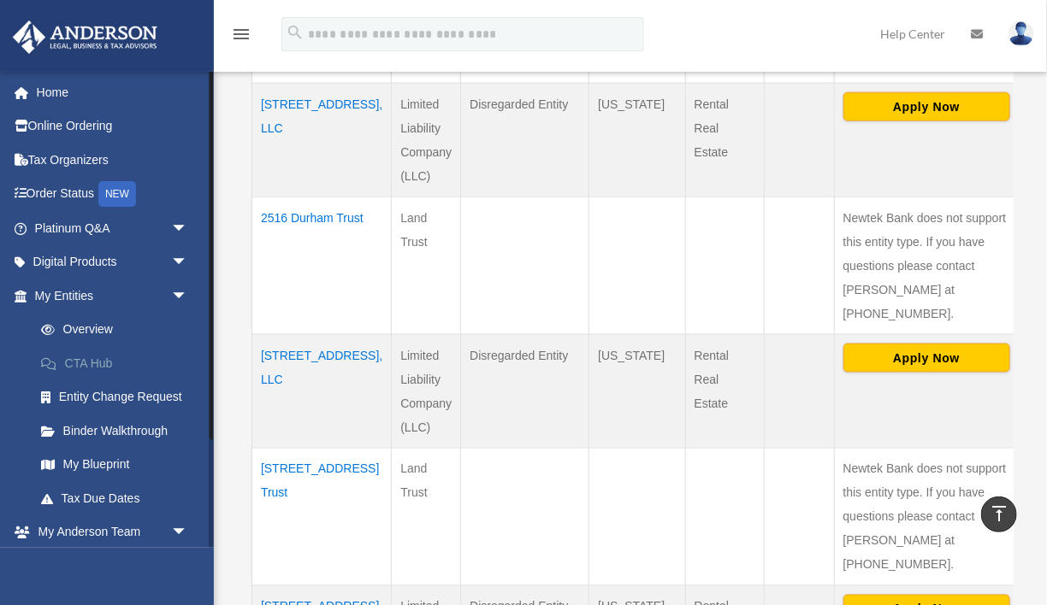
scroll to position [524, 0]
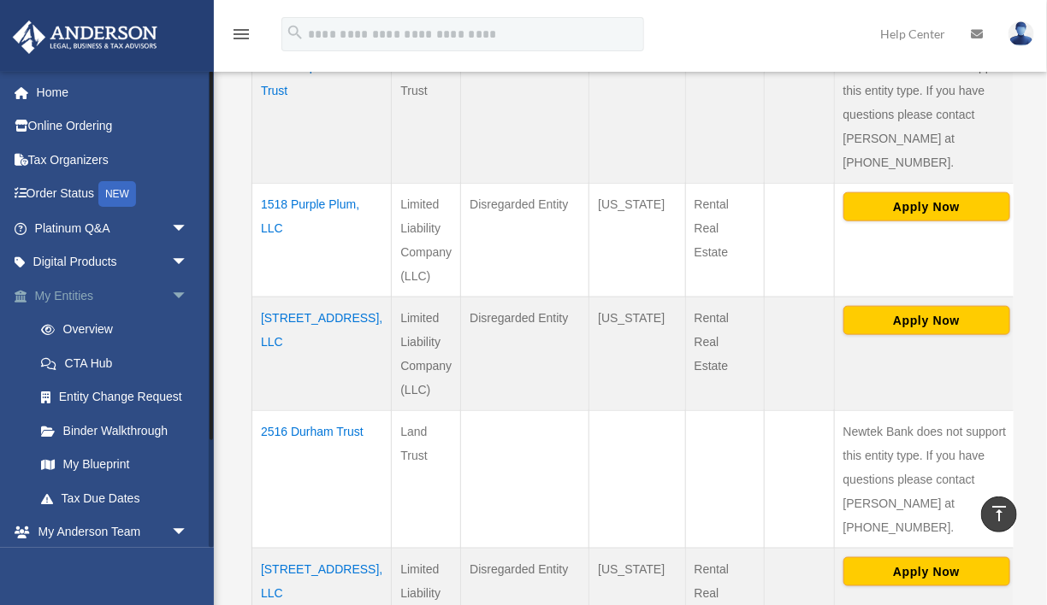
click at [68, 295] on link "My Entities arrow_drop_down" at bounding box center [113, 296] width 202 height 34
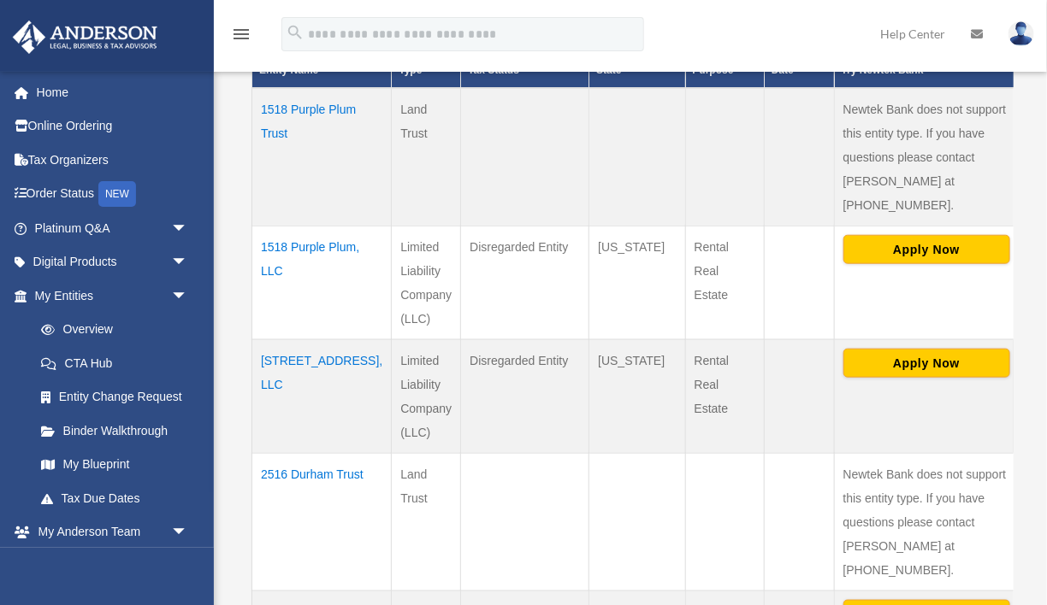
scroll to position [484, 0]
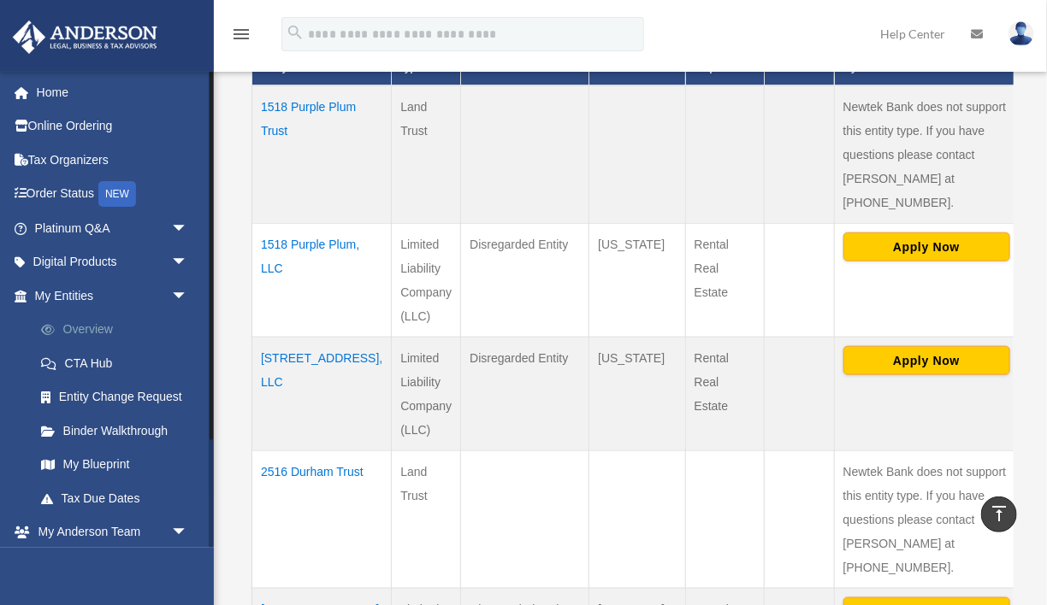
click at [104, 319] on link "Overview" at bounding box center [119, 330] width 190 height 34
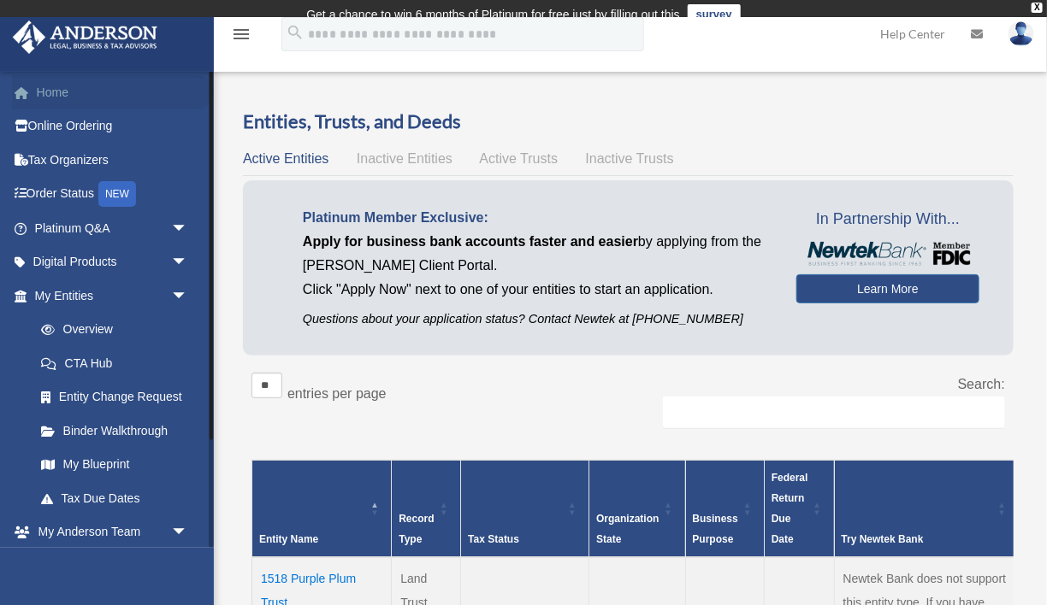
click at [49, 88] on link "Home" at bounding box center [113, 92] width 202 height 34
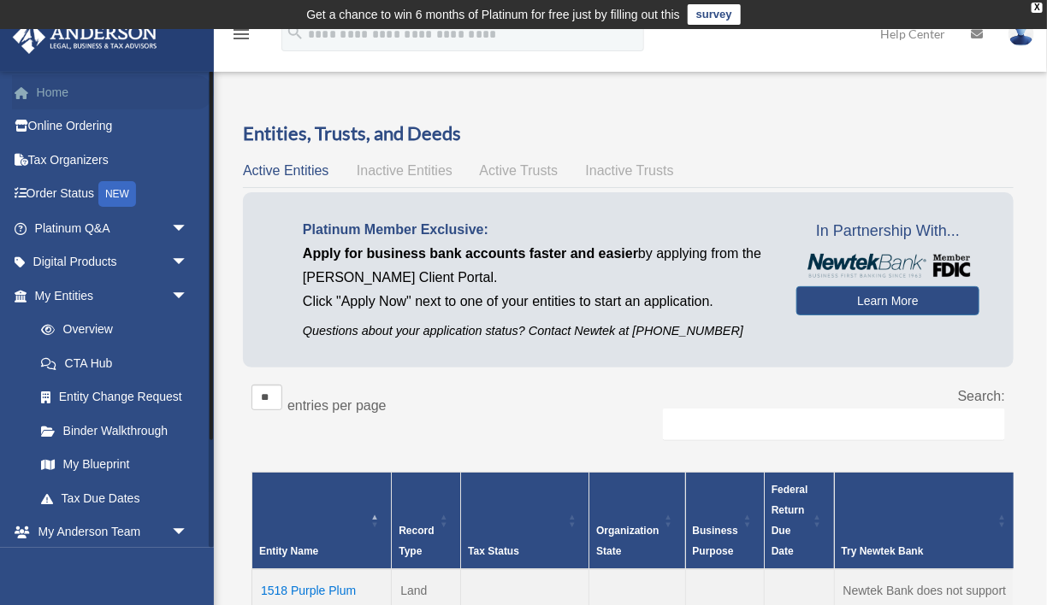
click at [50, 90] on link "Home" at bounding box center [113, 92] width 202 height 34
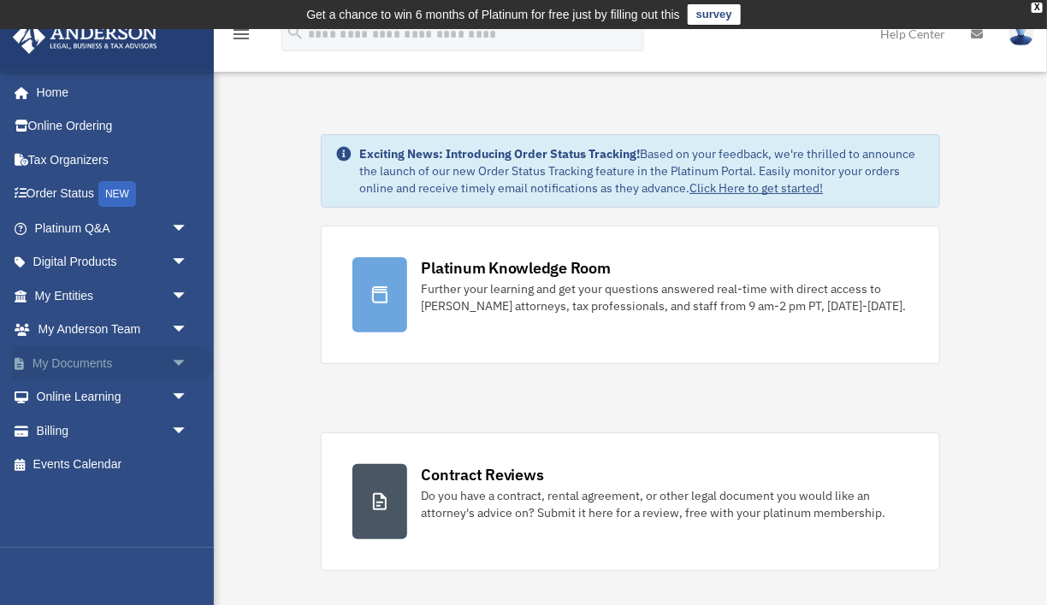
click at [174, 360] on span "arrow_drop_down" at bounding box center [188, 363] width 34 height 35
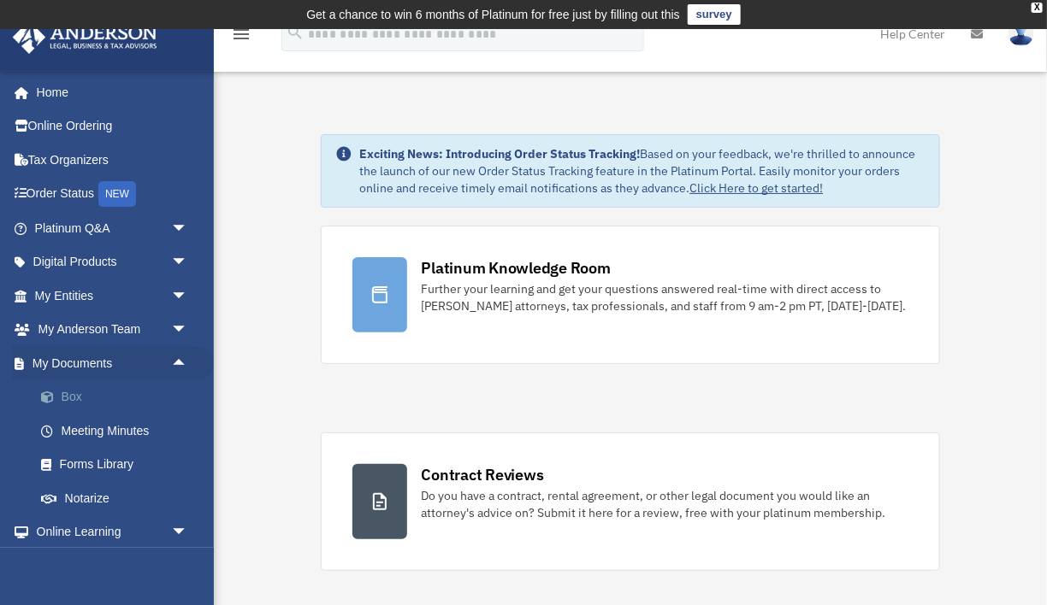
click at [68, 396] on link "Box" at bounding box center [119, 398] width 190 height 34
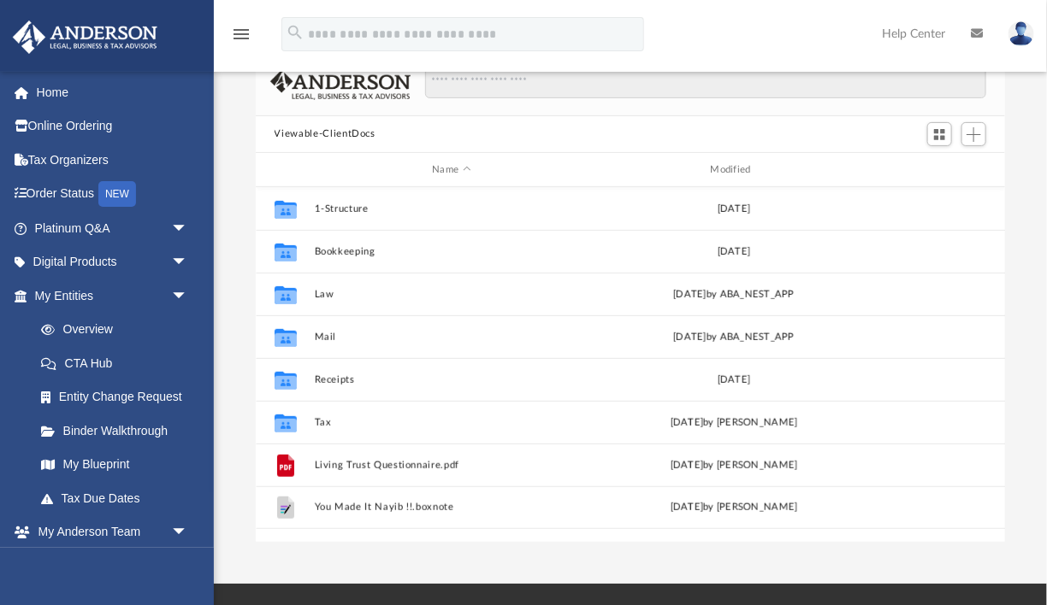
scroll to position [130, 0]
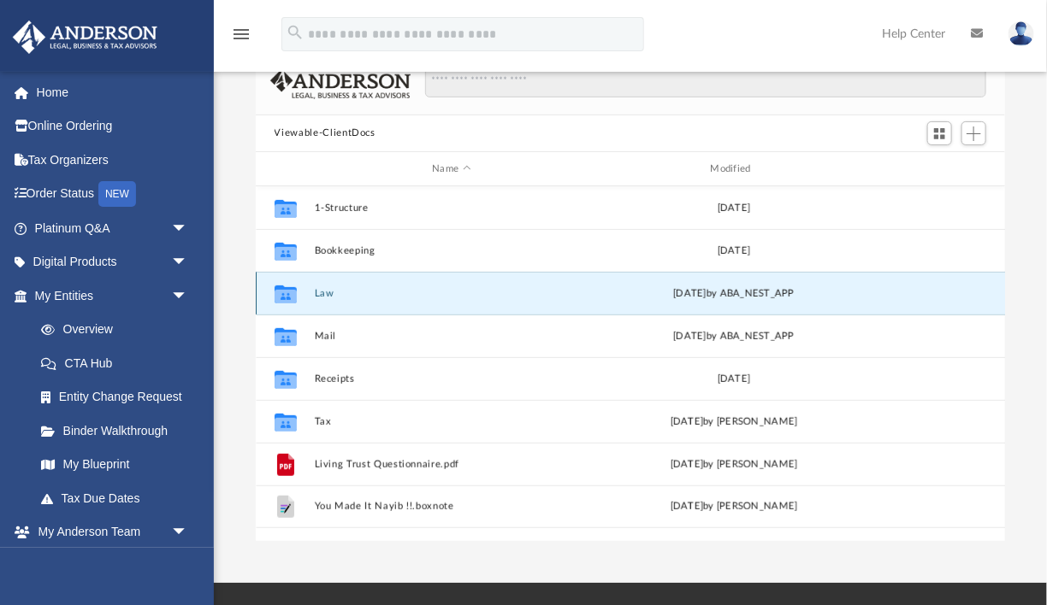
click at [330, 295] on button "Law" at bounding box center [451, 293] width 274 height 11
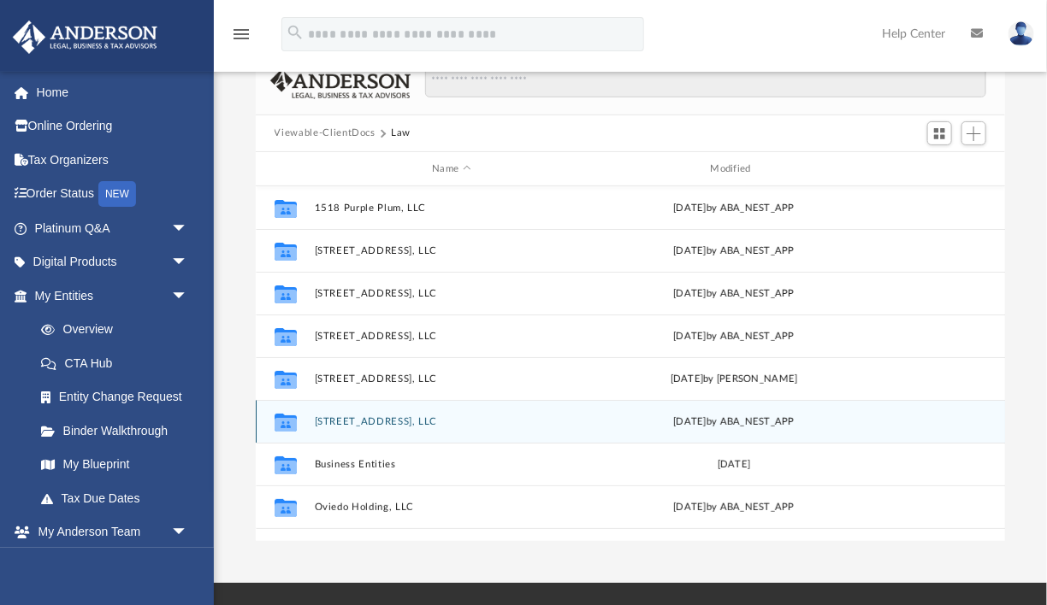
click at [363, 414] on div "Collaborated Folder 986 Lagrange Ave, LLC Thu Oct 2 2025 by ABA_NEST_APP" at bounding box center [631, 421] width 750 height 43
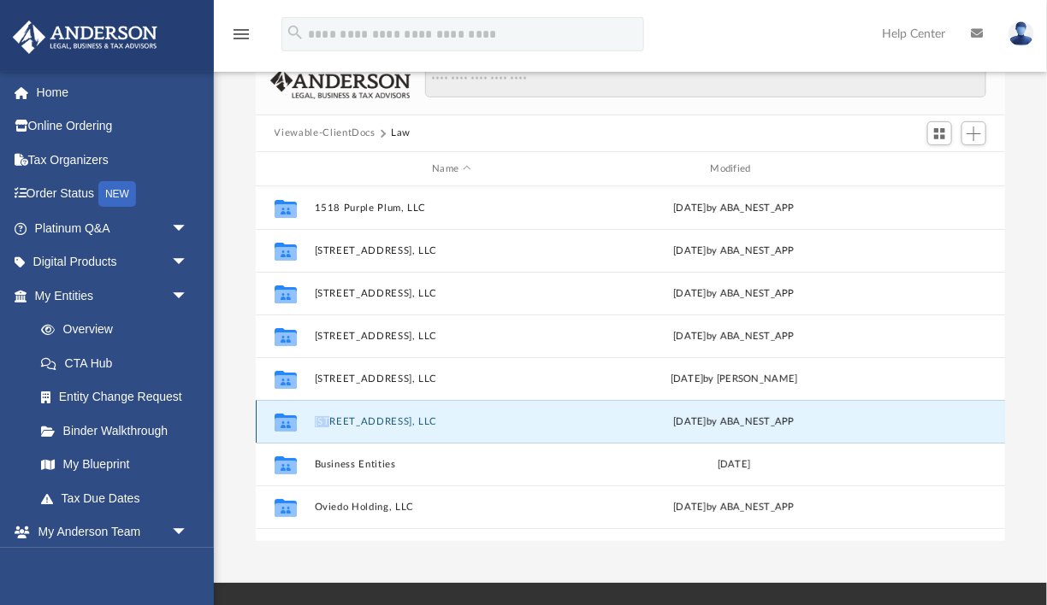
click at [363, 414] on div "Collaborated Folder 986 Lagrange Ave, LLC Thu Oct 2 2025 by ABA_NEST_APP" at bounding box center [631, 421] width 750 height 43
click at [366, 425] on button "986 Lagrange Ave, LLC" at bounding box center [451, 421] width 274 height 11
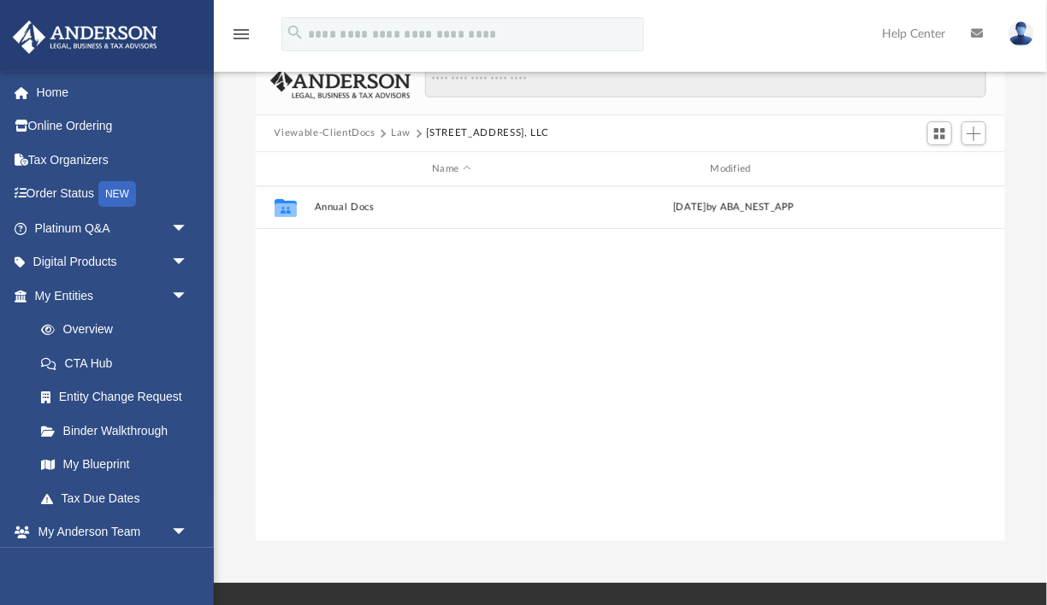
click at [397, 133] on button "Law" at bounding box center [401, 133] width 20 height 15
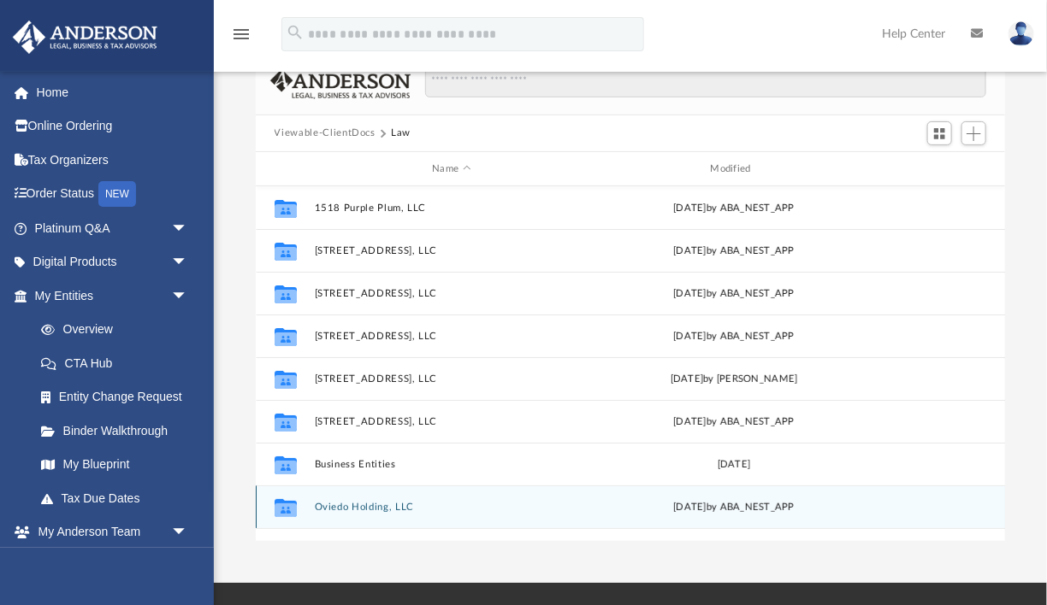
click at [348, 509] on button "Oviedo Holding, LLC" at bounding box center [451, 507] width 274 height 11
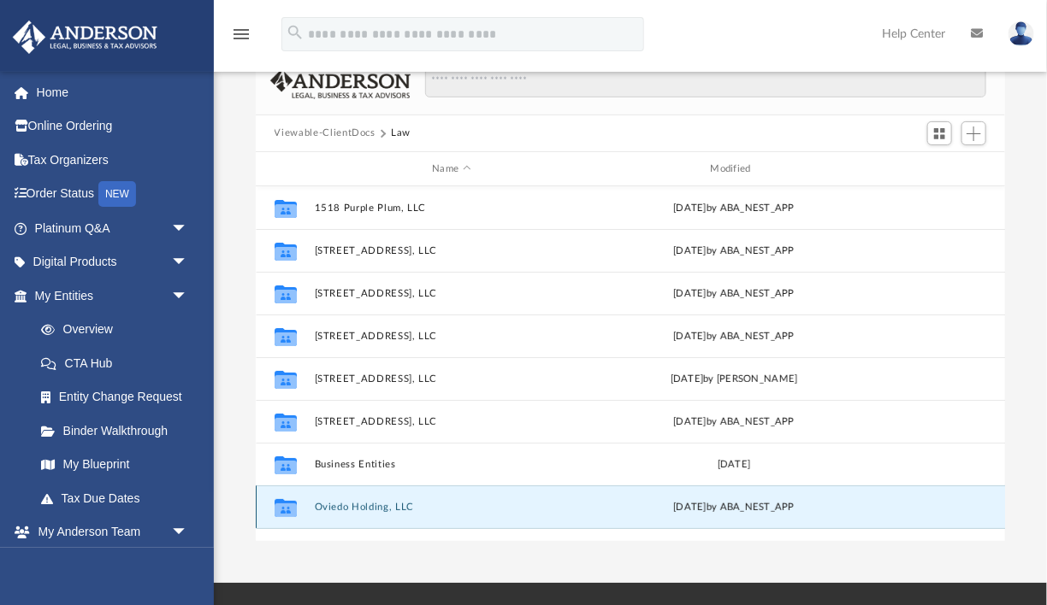
click at [348, 509] on button "Oviedo Holding, LLC" at bounding box center [451, 507] width 274 height 11
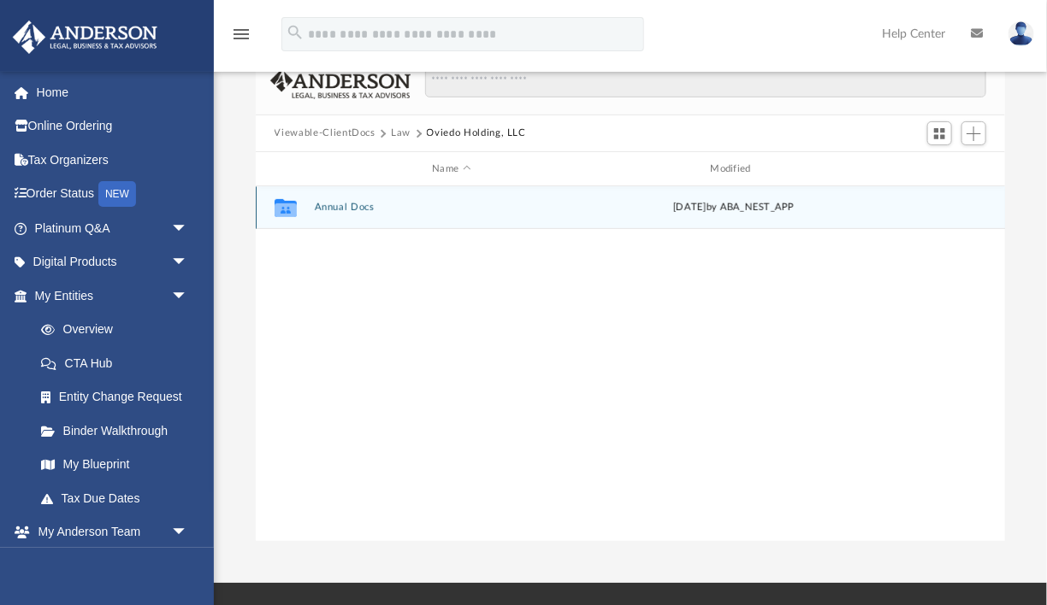
click at [359, 207] on button "Annual Docs" at bounding box center [451, 208] width 274 height 11
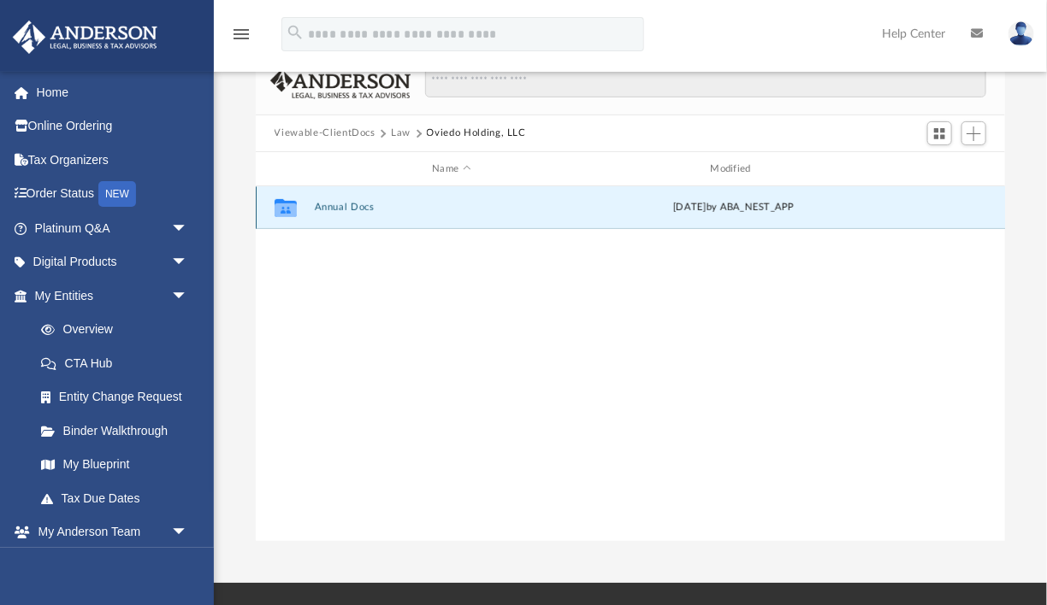
click at [359, 207] on button "Annual Docs" at bounding box center [451, 208] width 274 height 11
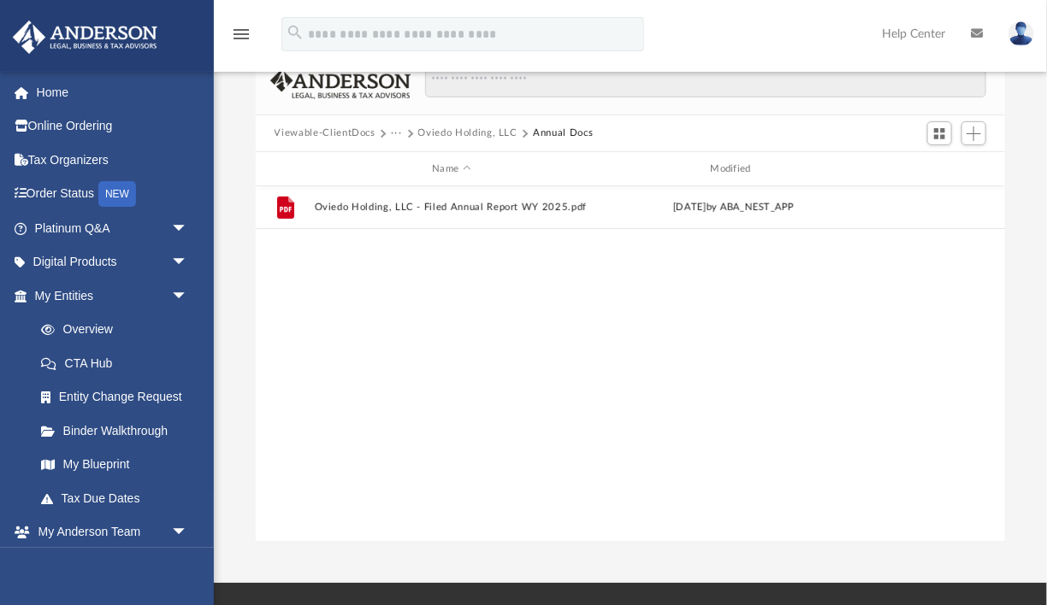
click at [391, 133] on button "···" at bounding box center [396, 133] width 11 height 15
click at [411, 162] on li "Law" at bounding box center [410, 163] width 20 height 18
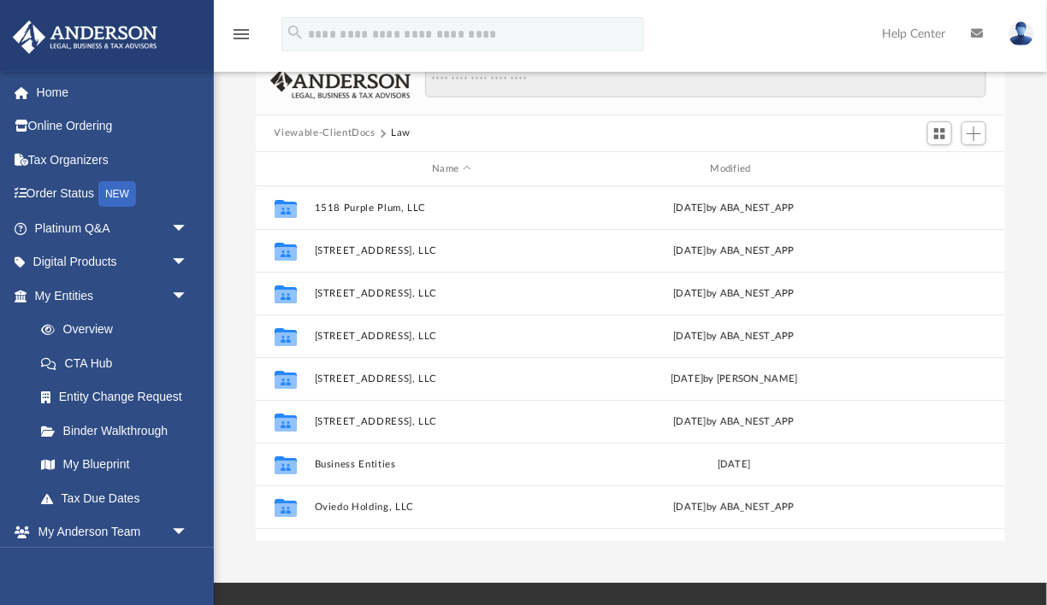
click at [445, 128] on div "Viewable-ClientDocs Law" at bounding box center [631, 134] width 750 height 38
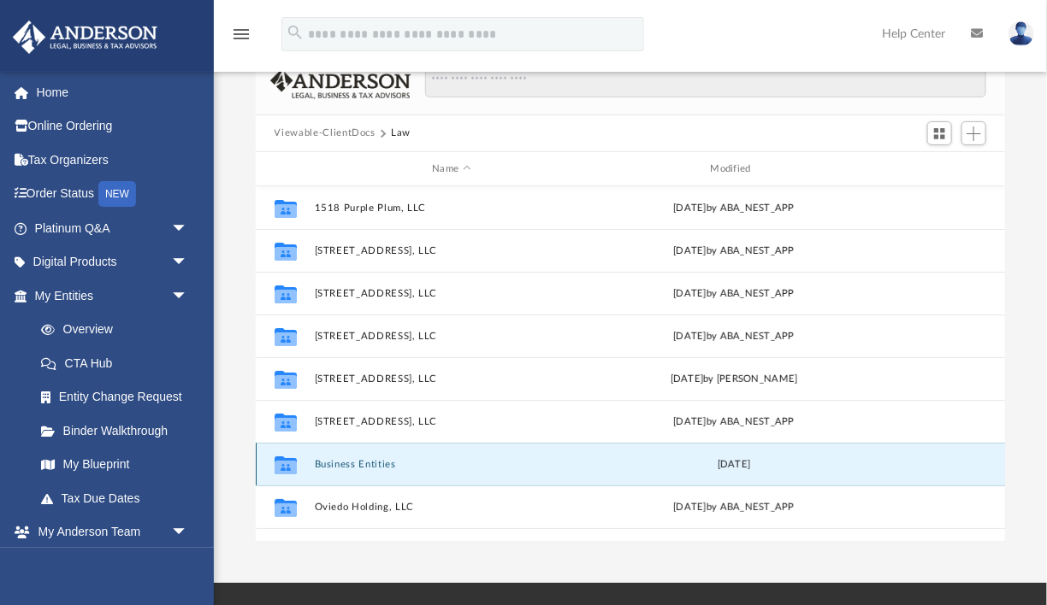
click at [323, 466] on button "Business Entities" at bounding box center [451, 464] width 274 height 11
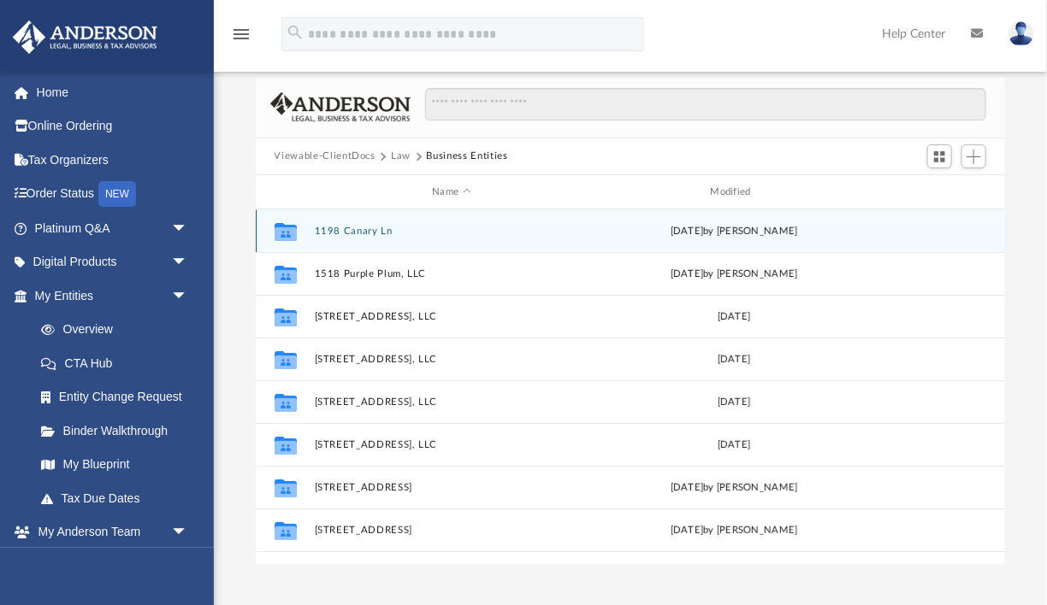
scroll to position [99, 0]
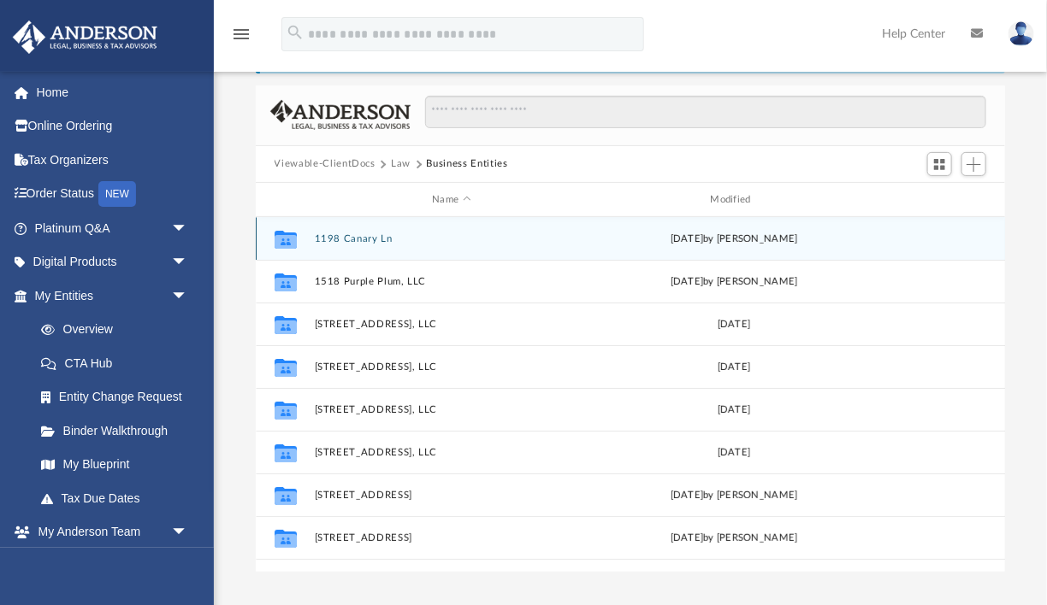
click at [373, 238] on button "1198 Canary Ln" at bounding box center [451, 238] width 274 height 11
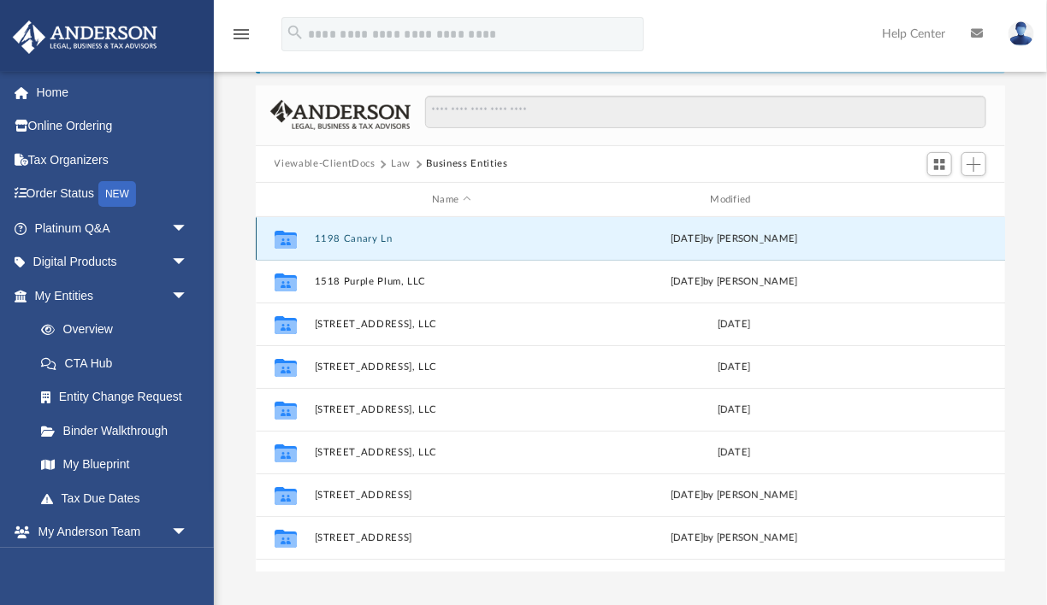
click at [373, 238] on button "1198 Canary Ln" at bounding box center [451, 238] width 274 height 11
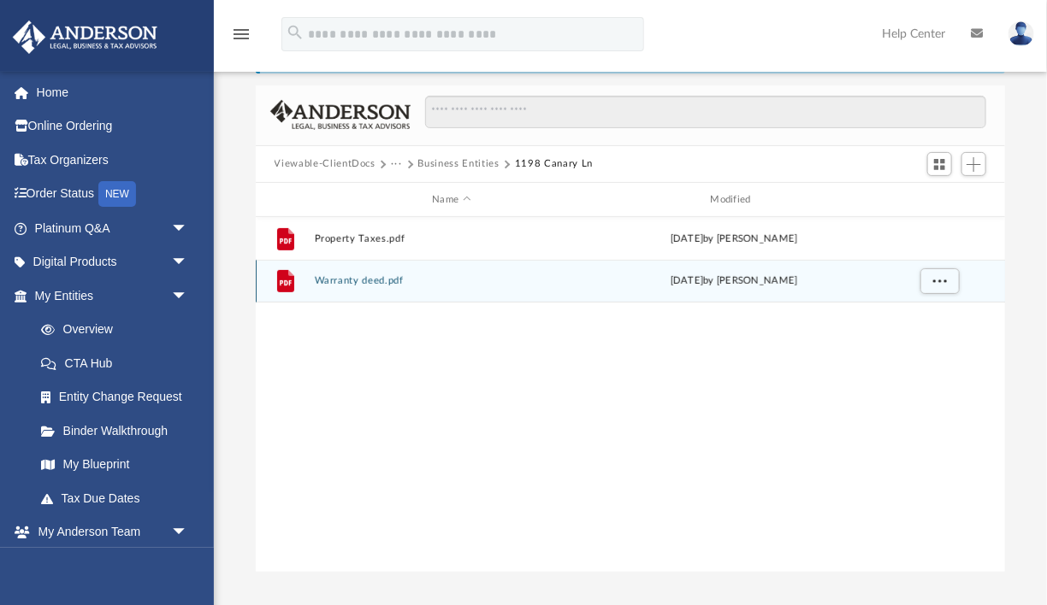
click at [363, 283] on button "Warranty deed.pdf" at bounding box center [451, 281] width 274 height 11
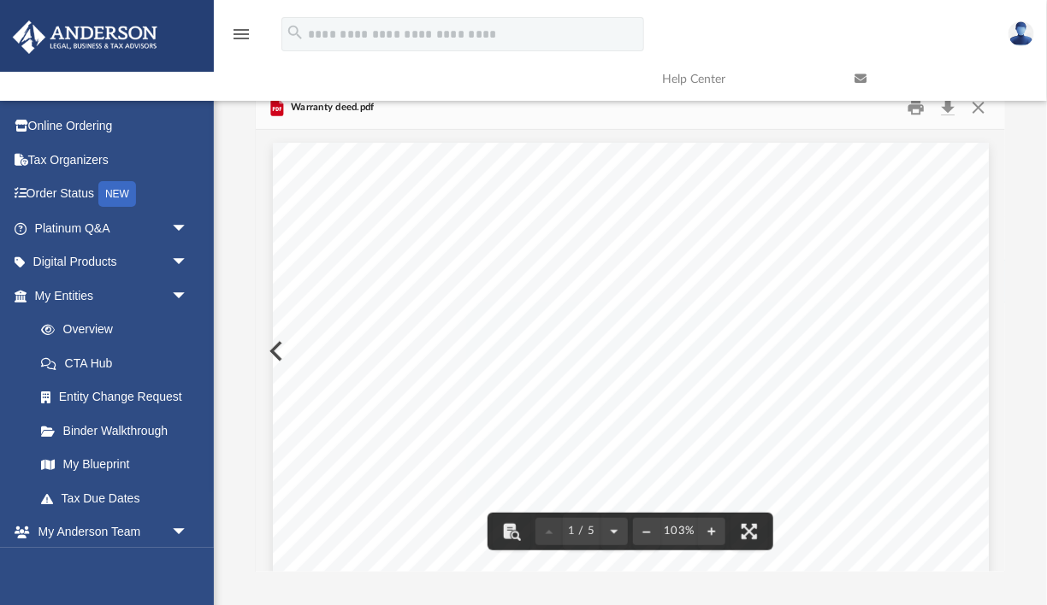
scroll to position [0, 0]
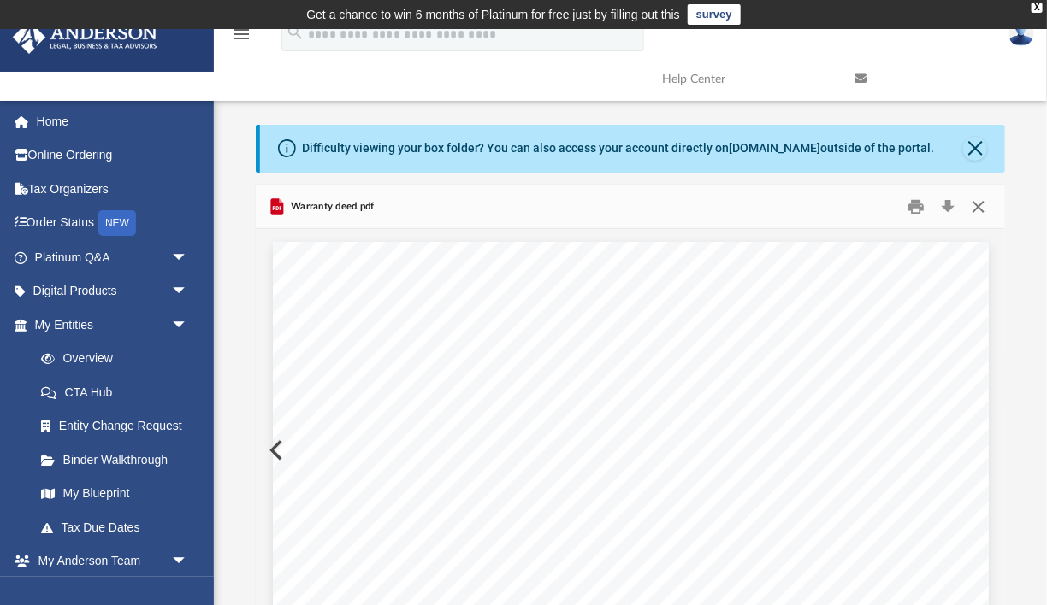
click at [977, 202] on button "Close" at bounding box center [978, 206] width 31 height 27
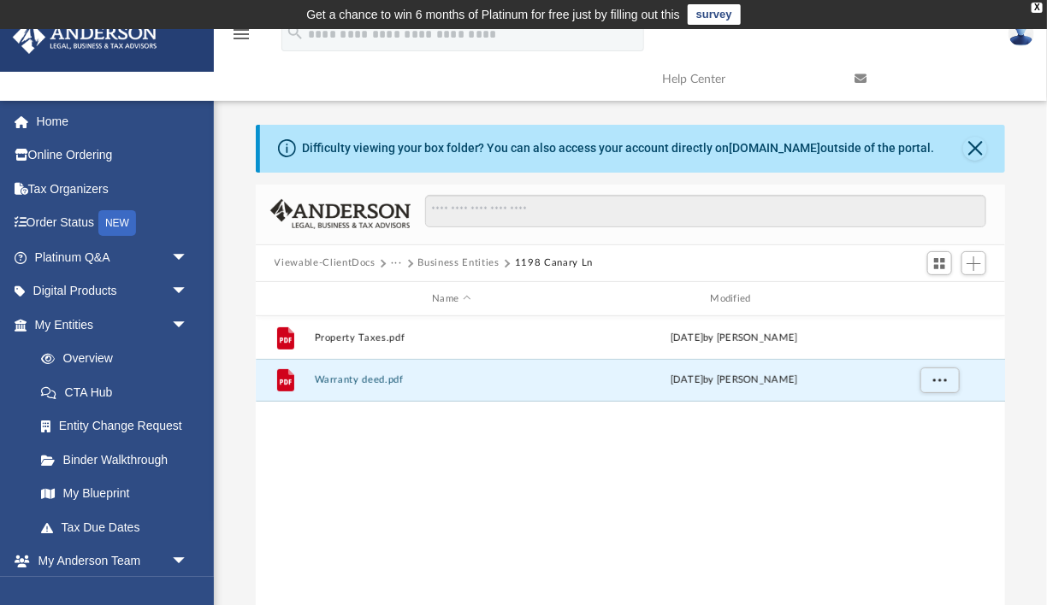
click at [401, 263] on span "···" at bounding box center [404, 263] width 27 height 15
click at [432, 264] on button "Business Entities" at bounding box center [458, 263] width 81 height 15
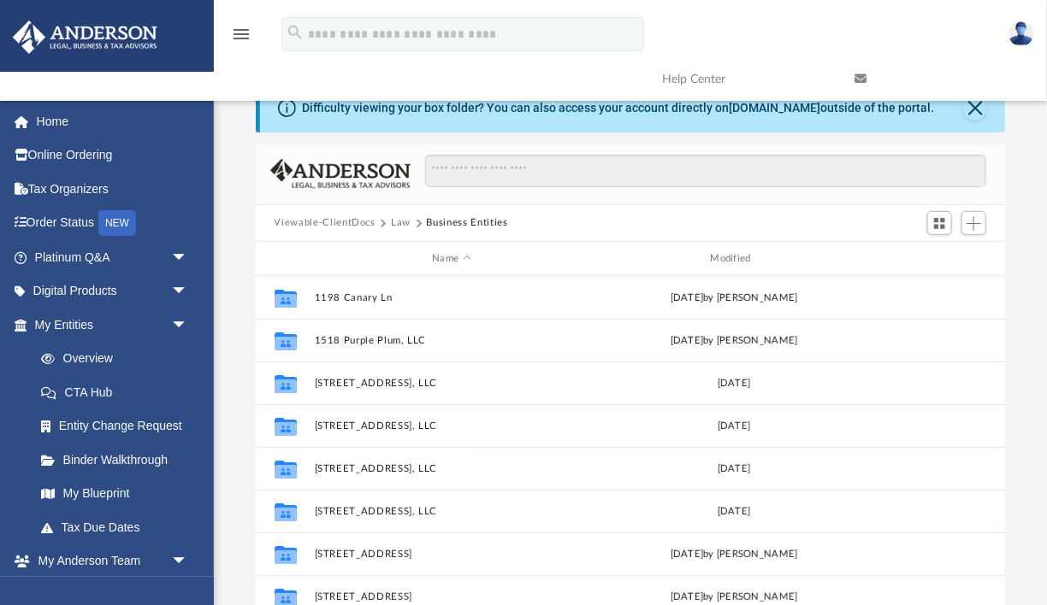
scroll to position [26, 0]
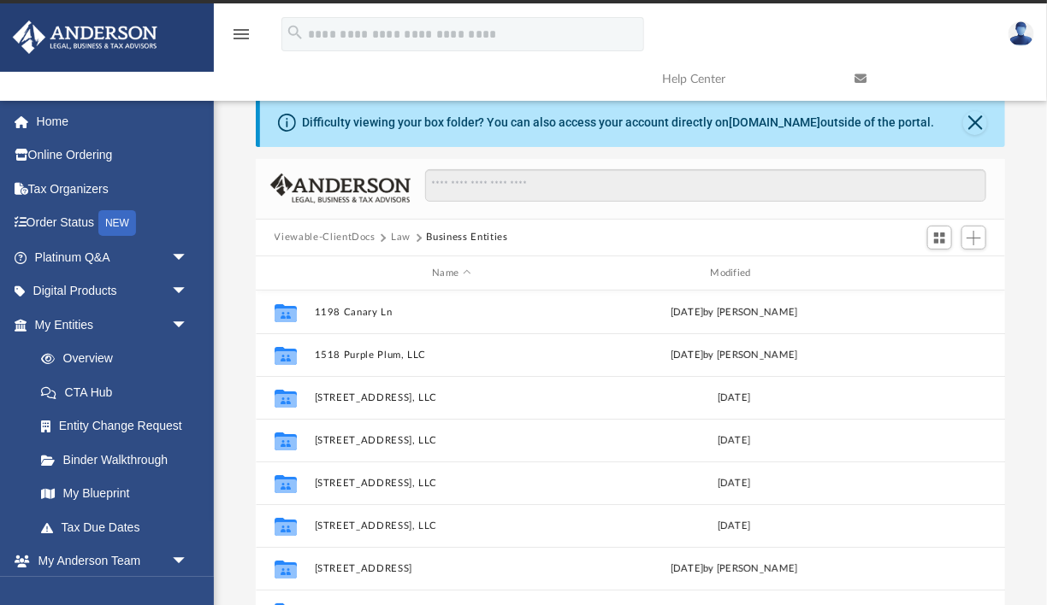
click at [403, 236] on button "Law" at bounding box center [401, 237] width 20 height 15
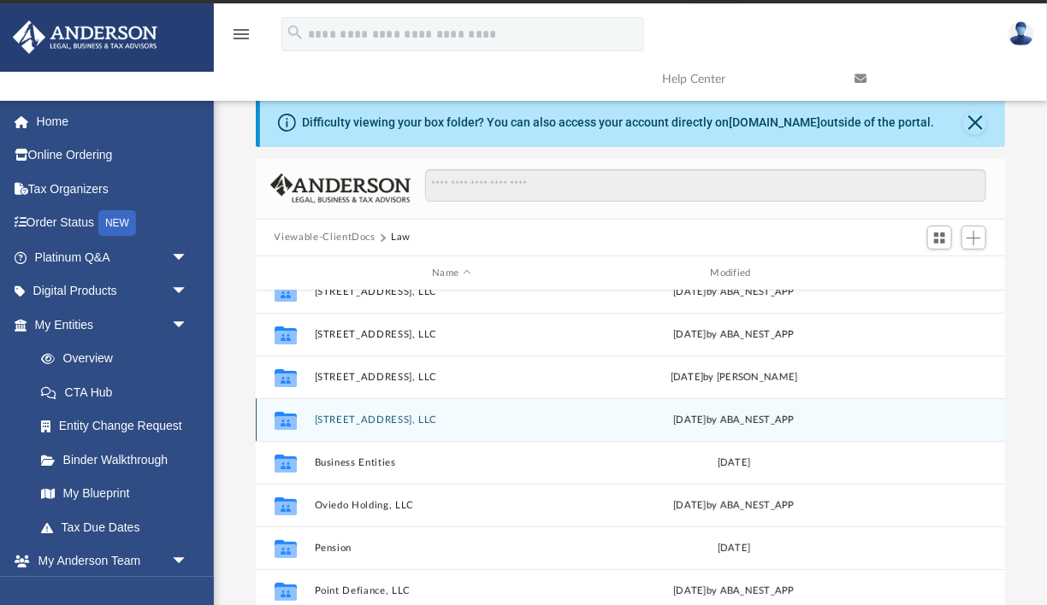
scroll to position [115, 0]
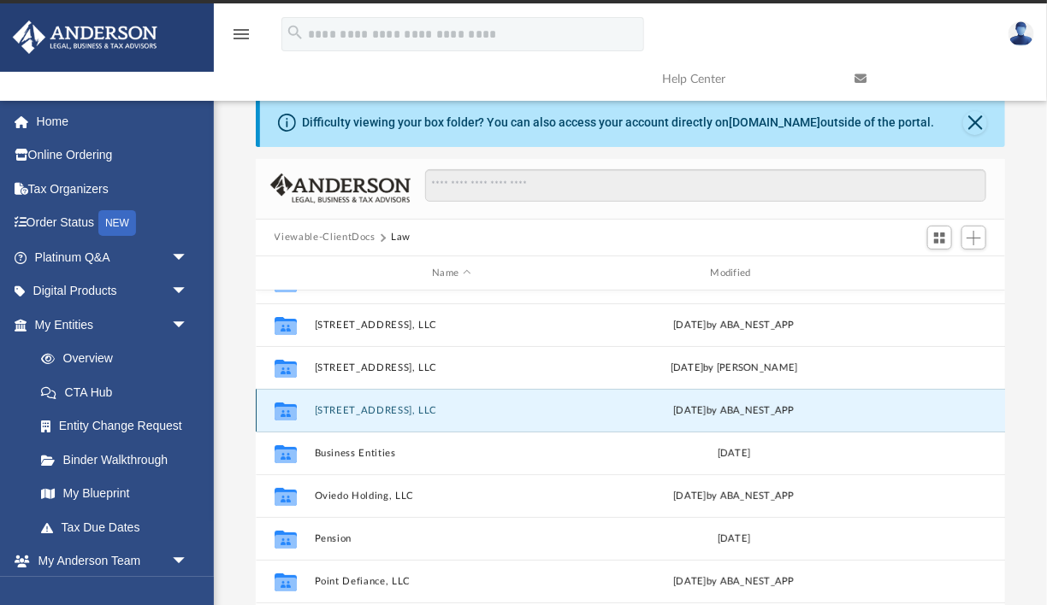
click at [353, 405] on button "[STREET_ADDRESS], LLC" at bounding box center [451, 410] width 274 height 11
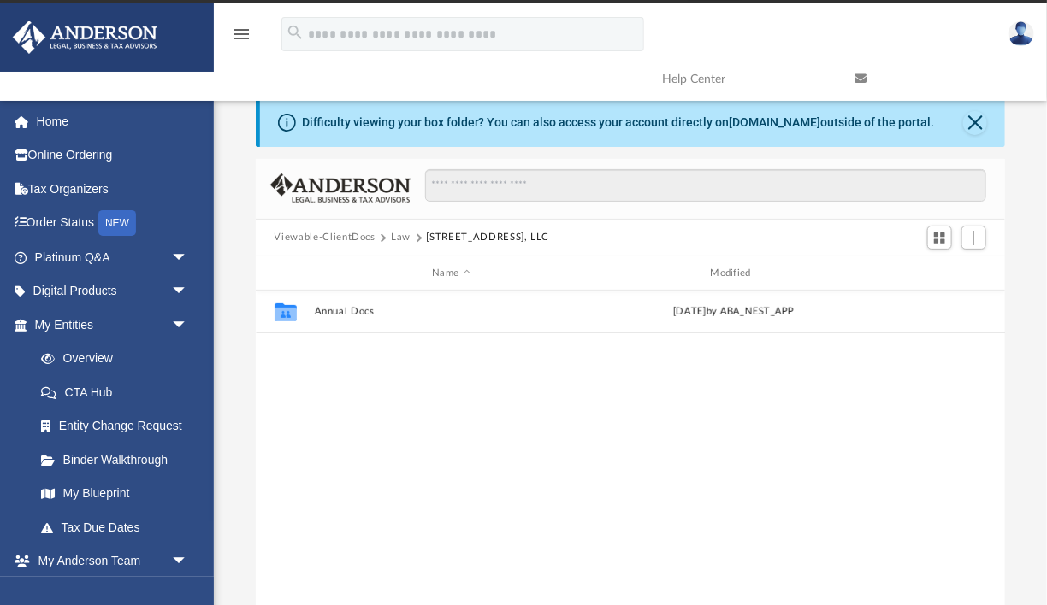
scroll to position [0, 0]
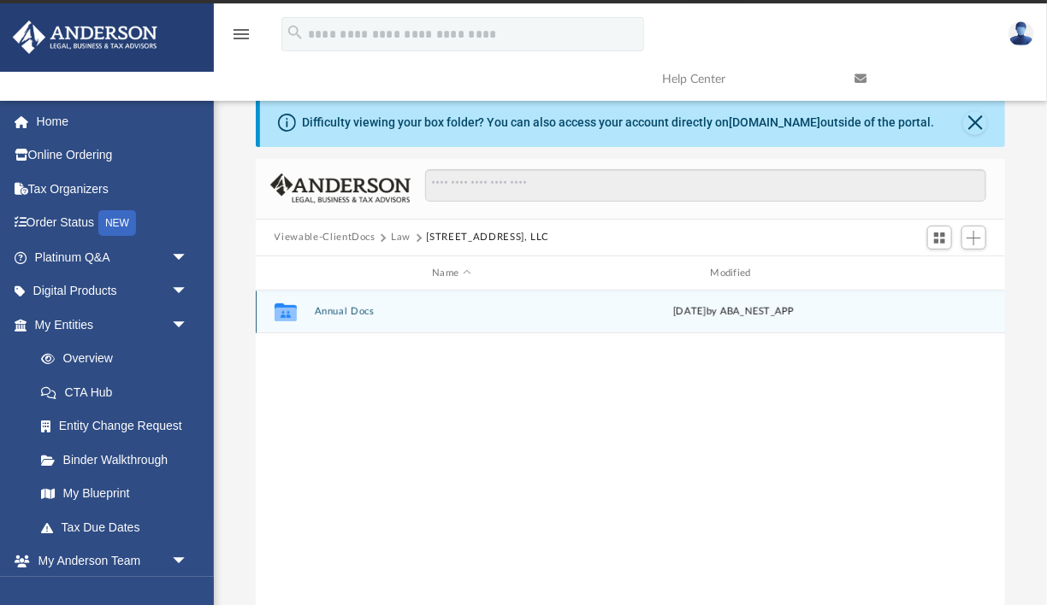
click at [337, 321] on div "Collaborated Folder Annual Docs [DATE] by ABA_NEST_APP" at bounding box center [631, 312] width 750 height 43
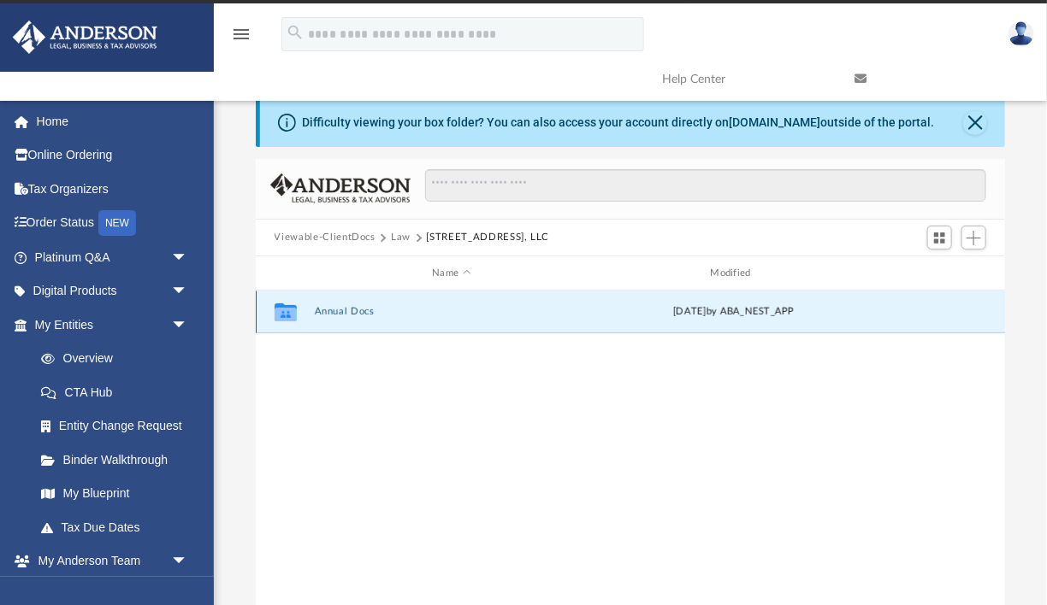
click at [337, 321] on div "Collaborated Folder Annual Docs [DATE] by ABA_NEST_APP" at bounding box center [631, 312] width 750 height 43
click at [340, 315] on button "Annual Docs" at bounding box center [451, 312] width 274 height 11
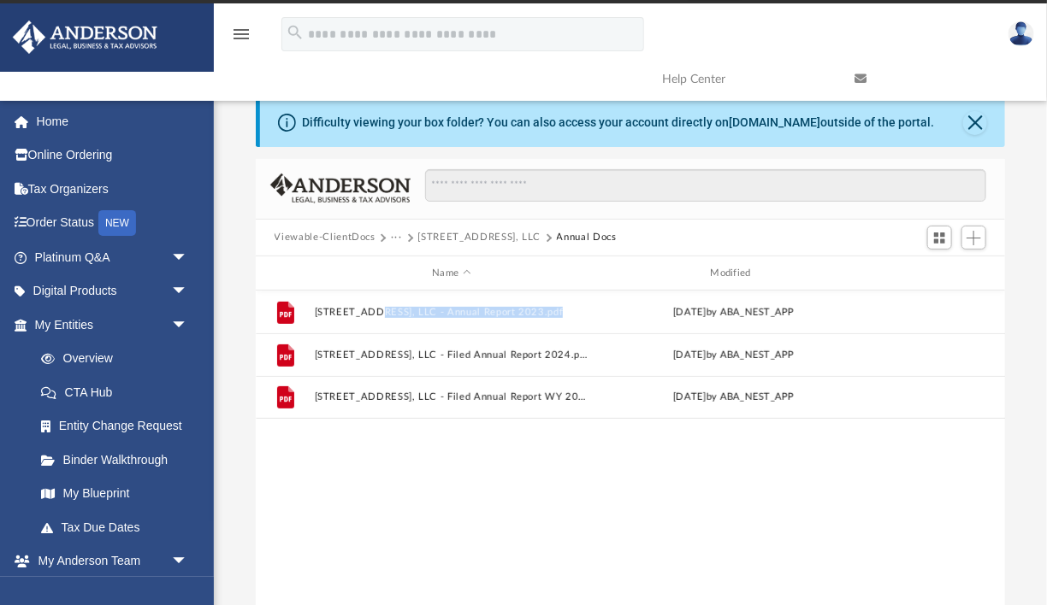
click at [349, 239] on button "Viewable-ClientDocs" at bounding box center [324, 237] width 101 height 15
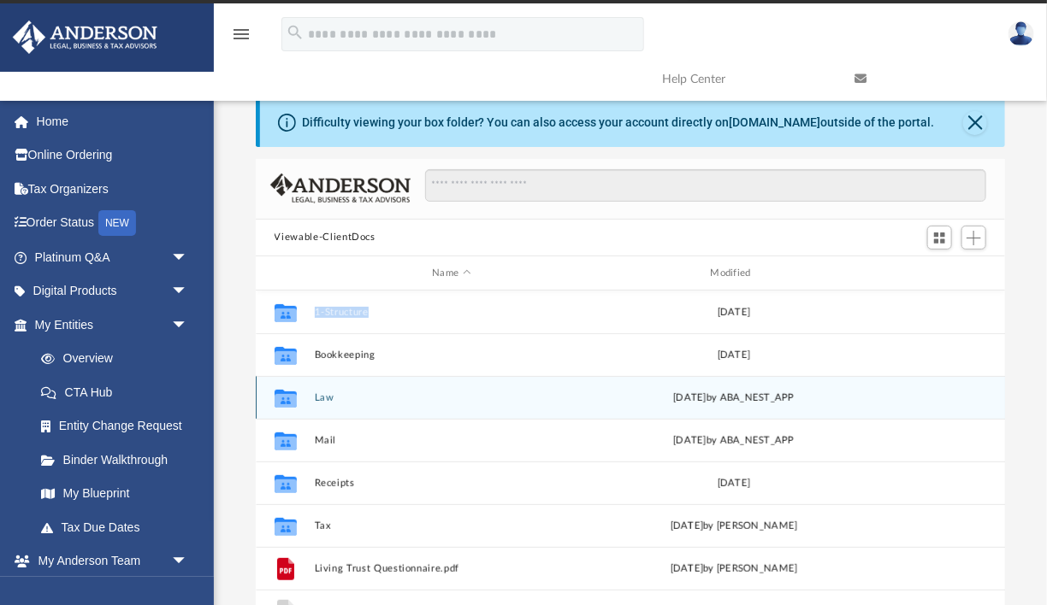
click at [329, 400] on button "Law" at bounding box center [451, 397] width 274 height 11
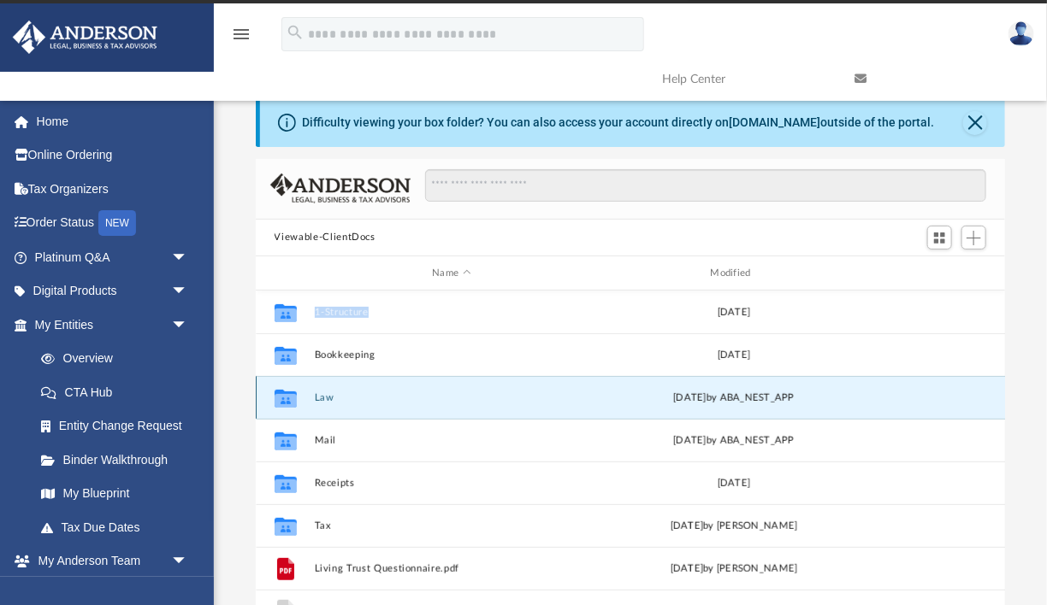
click at [329, 400] on button "Law" at bounding box center [451, 397] width 274 height 11
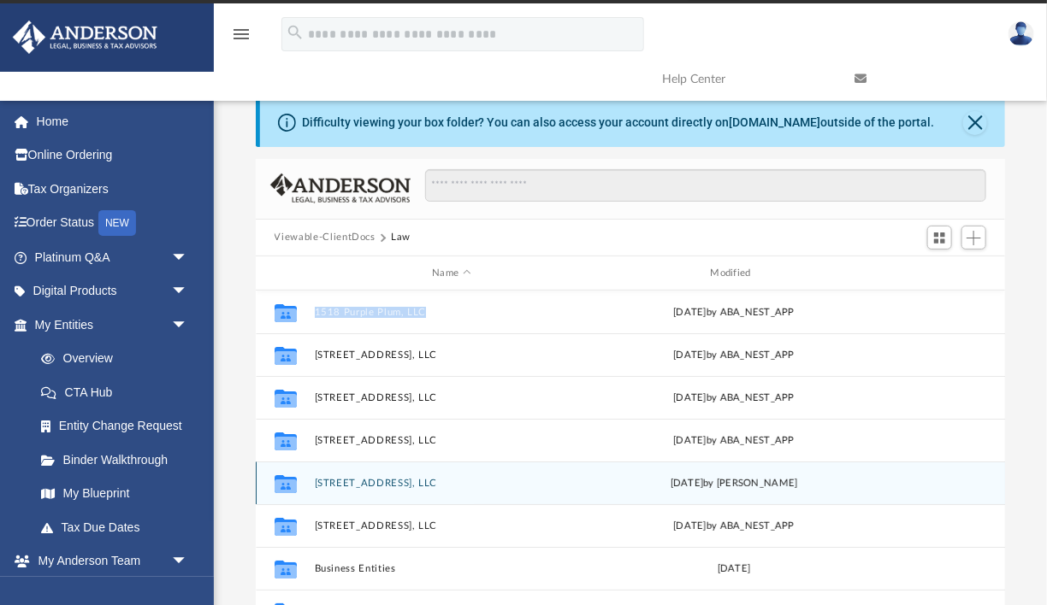
click at [378, 481] on button "[STREET_ADDRESS], LLC" at bounding box center [451, 483] width 274 height 11
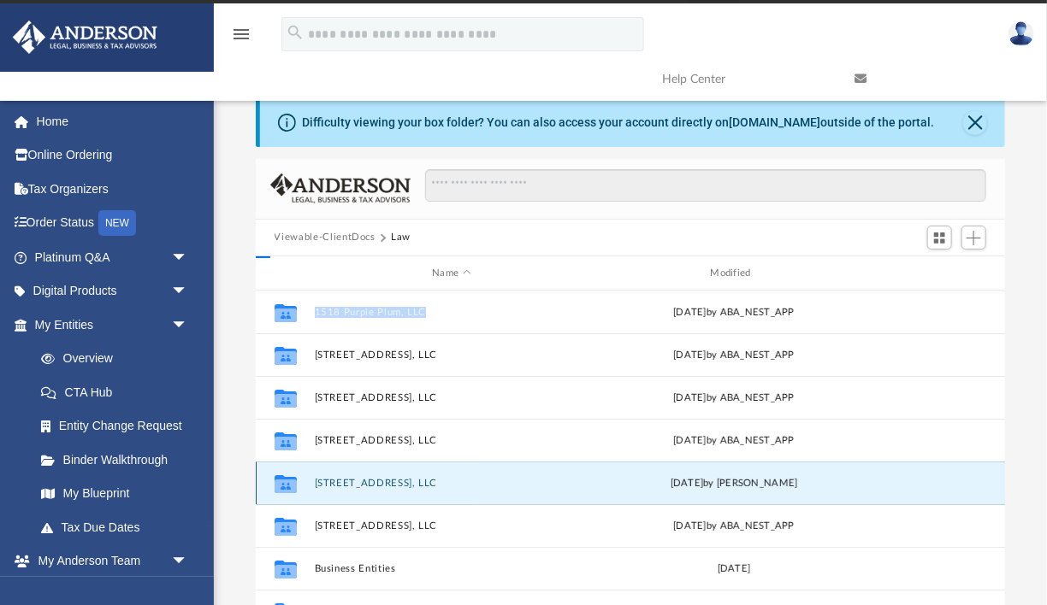
click at [378, 481] on button "[STREET_ADDRESS], LLC" at bounding box center [451, 483] width 274 height 11
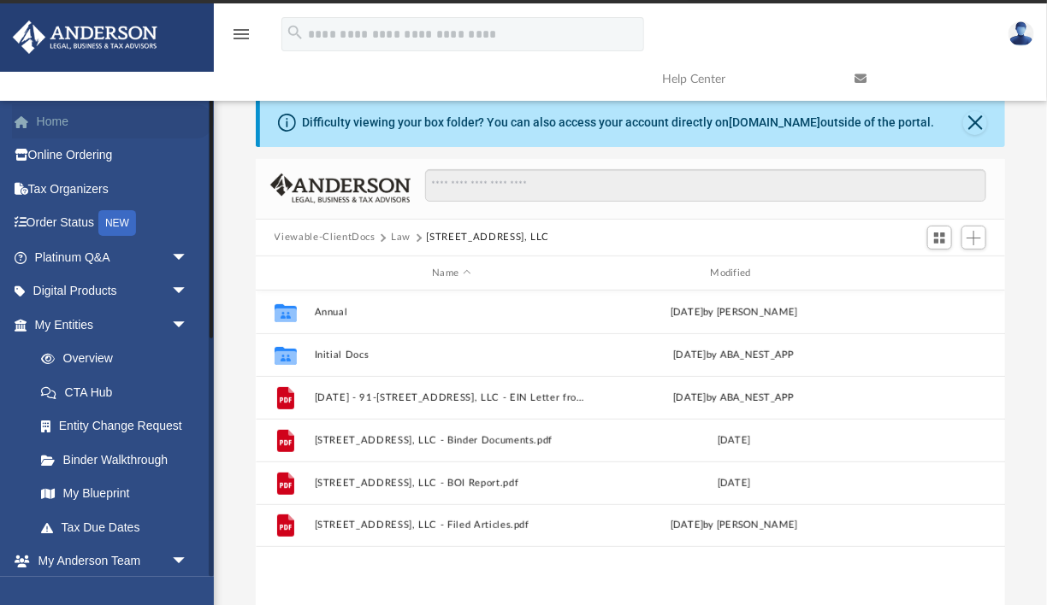
click at [44, 119] on link "Home" at bounding box center [113, 121] width 202 height 34
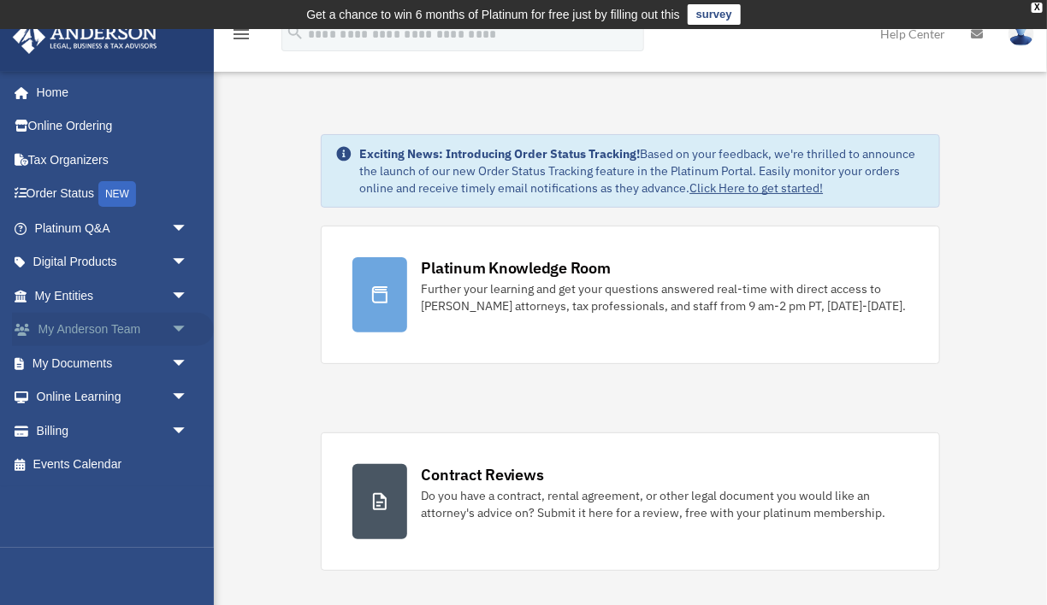
click at [178, 333] on span "arrow_drop_down" at bounding box center [188, 330] width 34 height 35
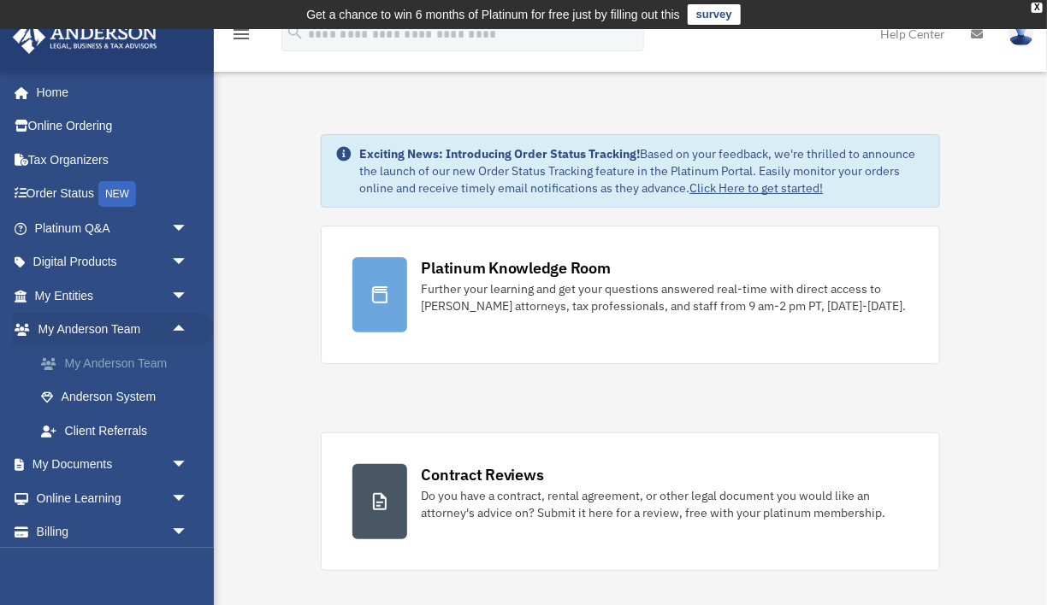
click at [145, 361] on link "My Anderson Team" at bounding box center [119, 363] width 190 height 34
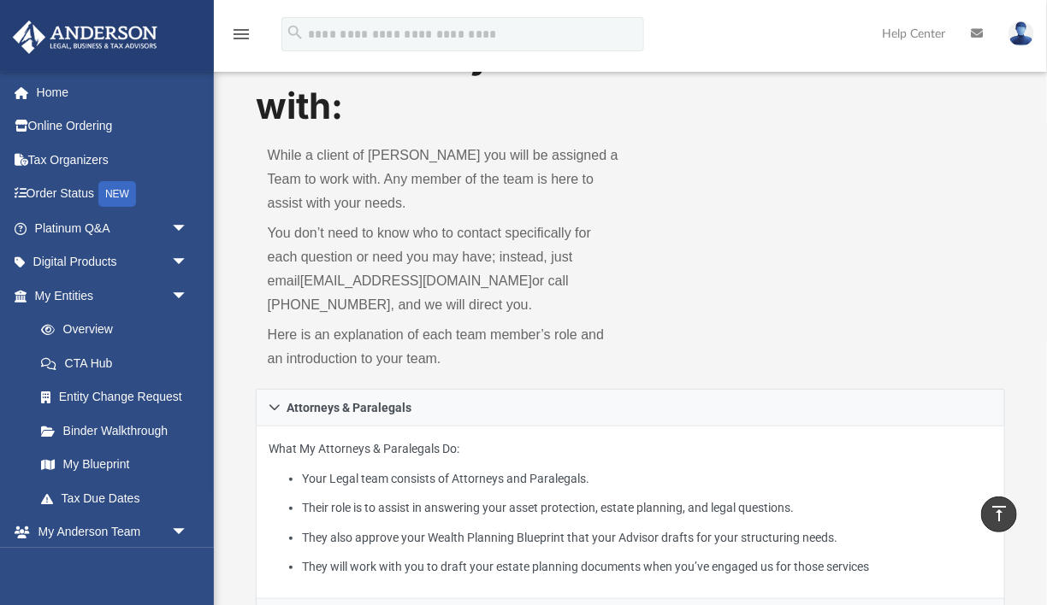
scroll to position [23, 0]
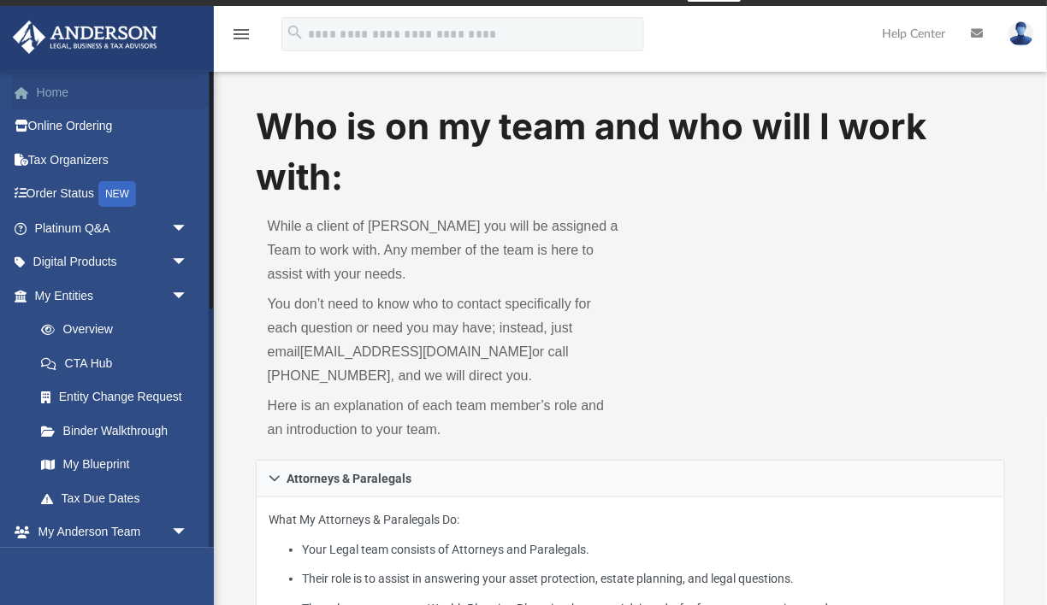
click at [55, 89] on link "Home" at bounding box center [113, 92] width 202 height 34
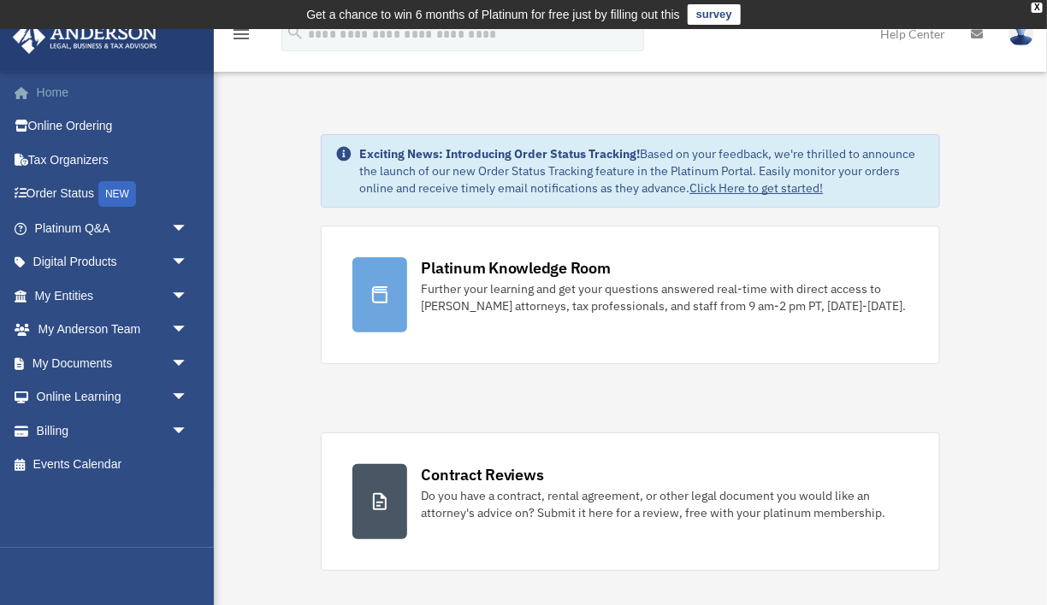
click at [24, 93] on span at bounding box center [30, 93] width 13 height 12
click at [149, 371] on link "My Documents arrow_drop_down" at bounding box center [113, 363] width 202 height 34
click at [184, 363] on span "arrow_drop_down" at bounding box center [188, 363] width 34 height 35
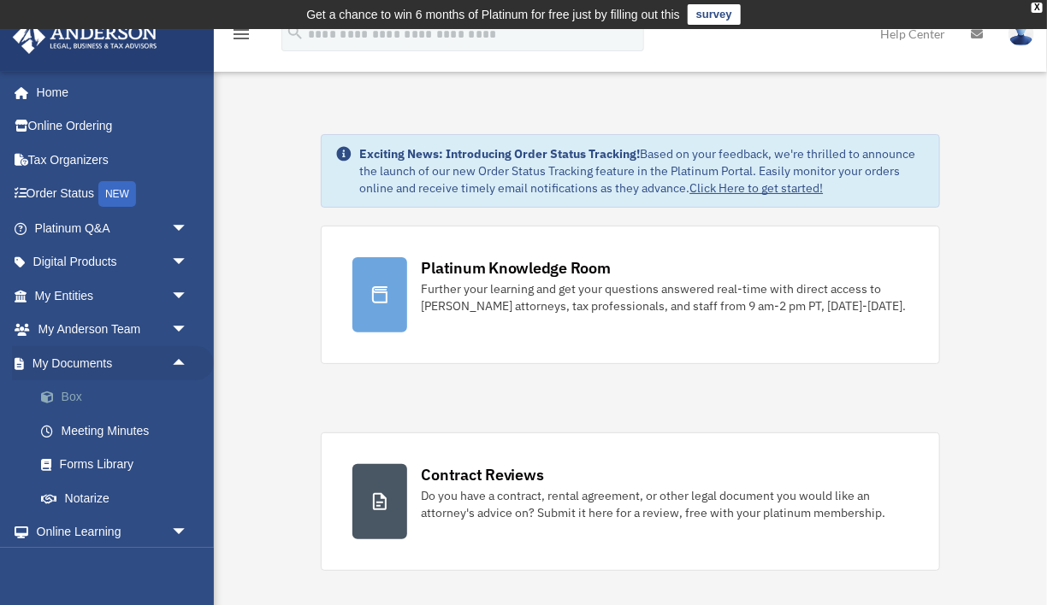
click at [68, 394] on link "Box" at bounding box center [119, 398] width 190 height 34
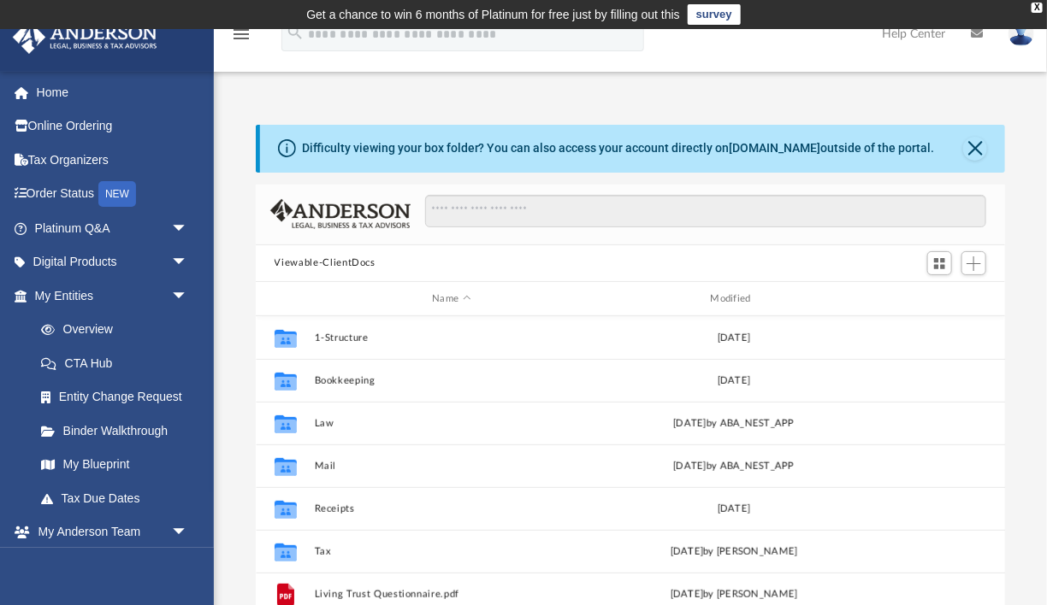
scroll to position [389, 749]
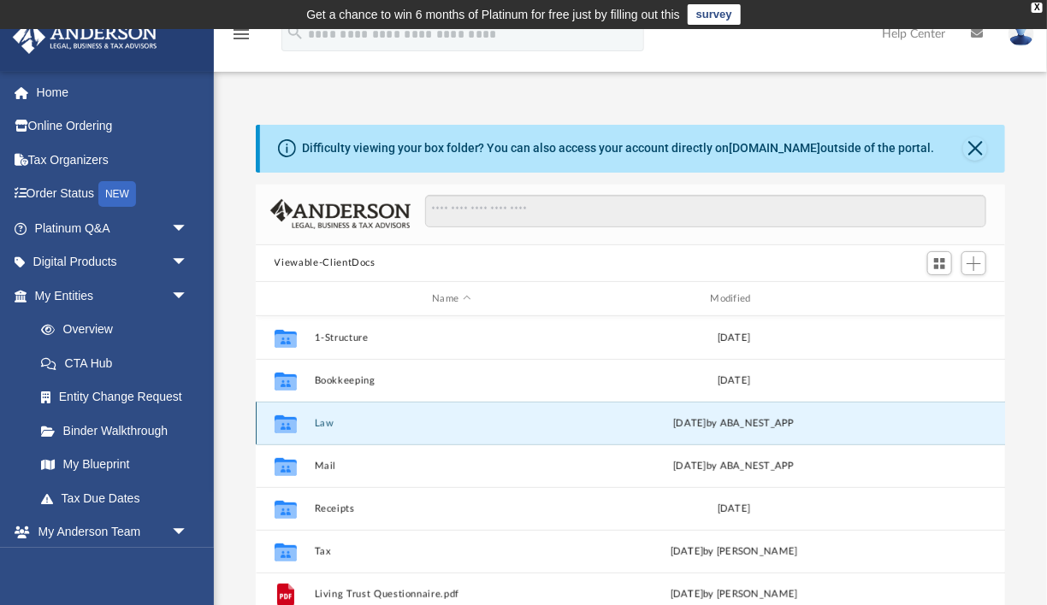
click at [318, 421] on button "Law" at bounding box center [451, 423] width 274 height 11
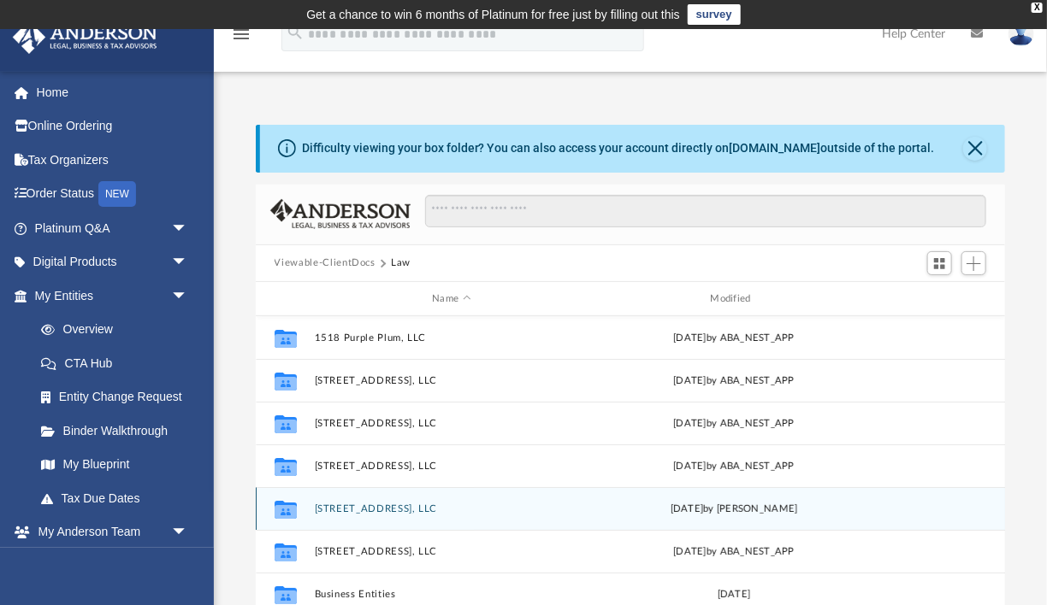
scroll to position [115, 0]
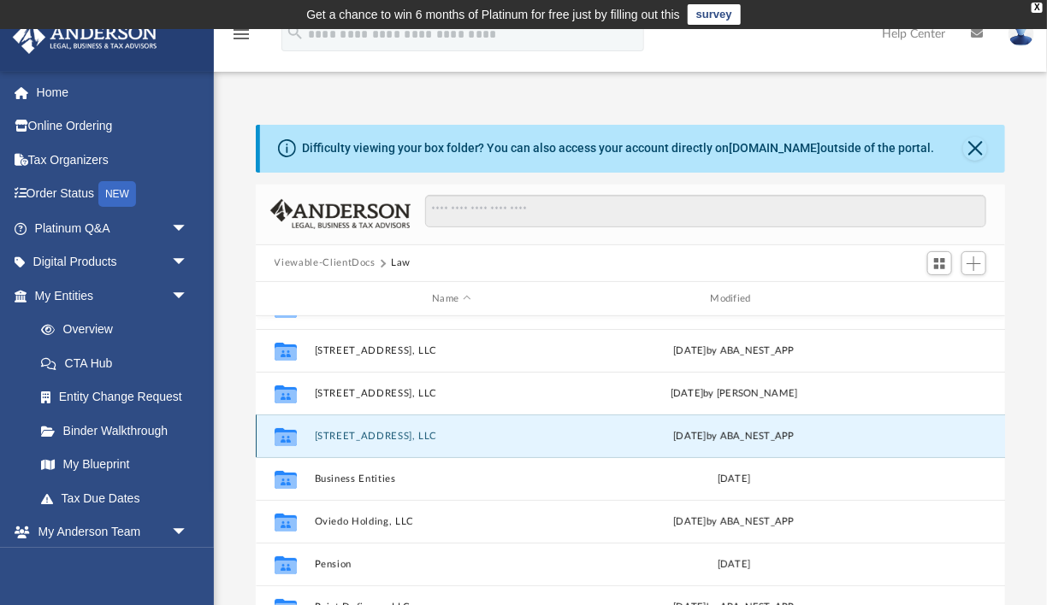
click at [377, 435] on button "[STREET_ADDRESS], LLC" at bounding box center [451, 436] width 274 height 11
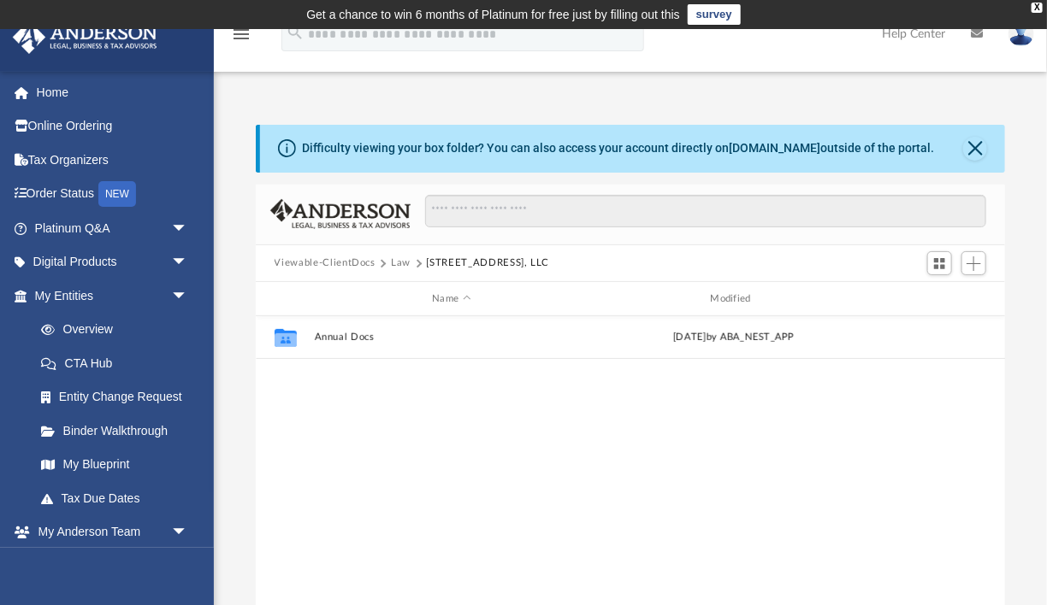
scroll to position [0, 0]
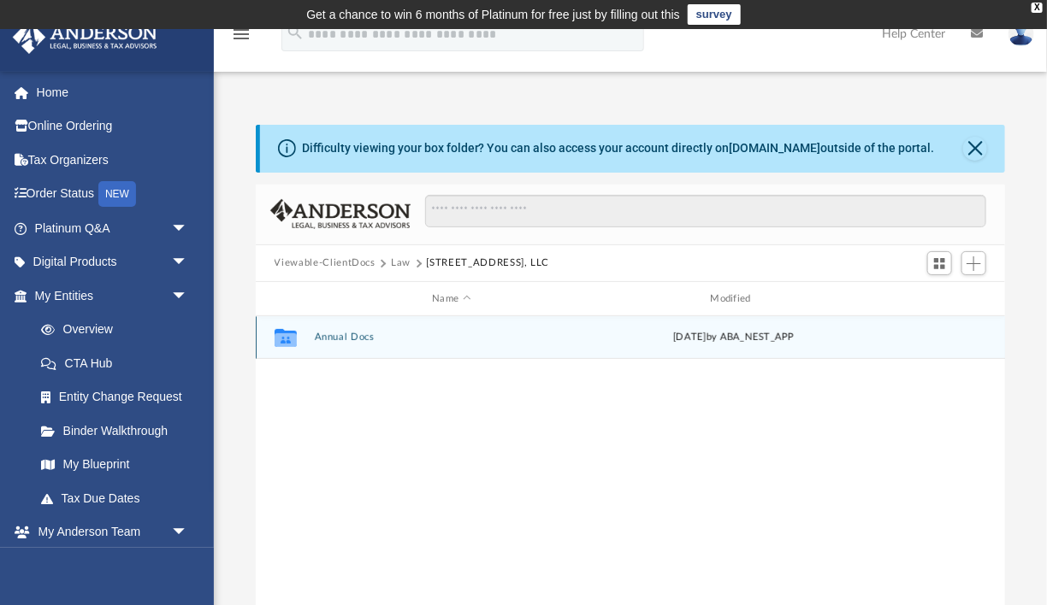
click at [351, 344] on div "Collaborated Folder Annual Docs [DATE] by ABA_NEST_APP" at bounding box center [631, 337] width 750 height 43
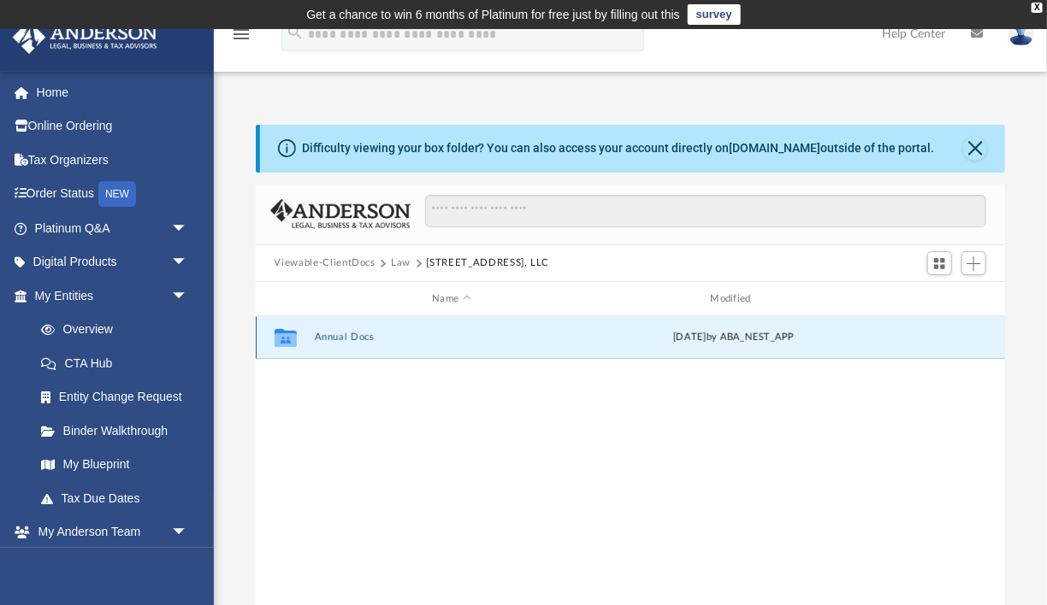
click at [351, 344] on div "Collaborated Folder Annual Docs [DATE] by ABA_NEST_APP" at bounding box center [631, 337] width 750 height 43
click at [342, 339] on button "Annual Docs" at bounding box center [451, 338] width 274 height 11
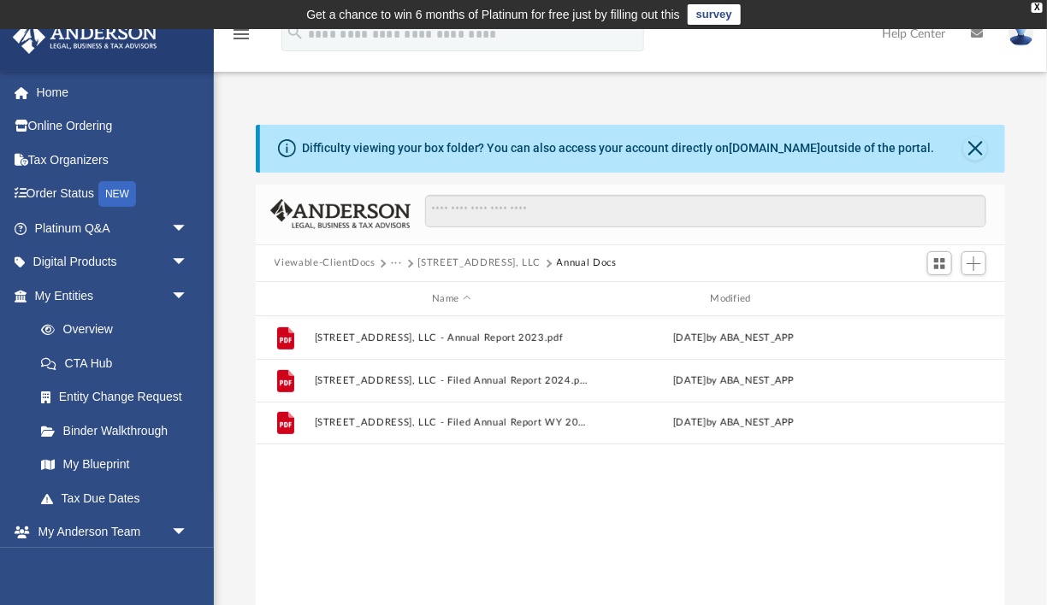
click at [493, 494] on div "File [STREET_ADDRESS], LLC - Annual Report 2023.pdf [DATE] by ABA_NEST_APP File…" at bounding box center [631, 493] width 750 height 355
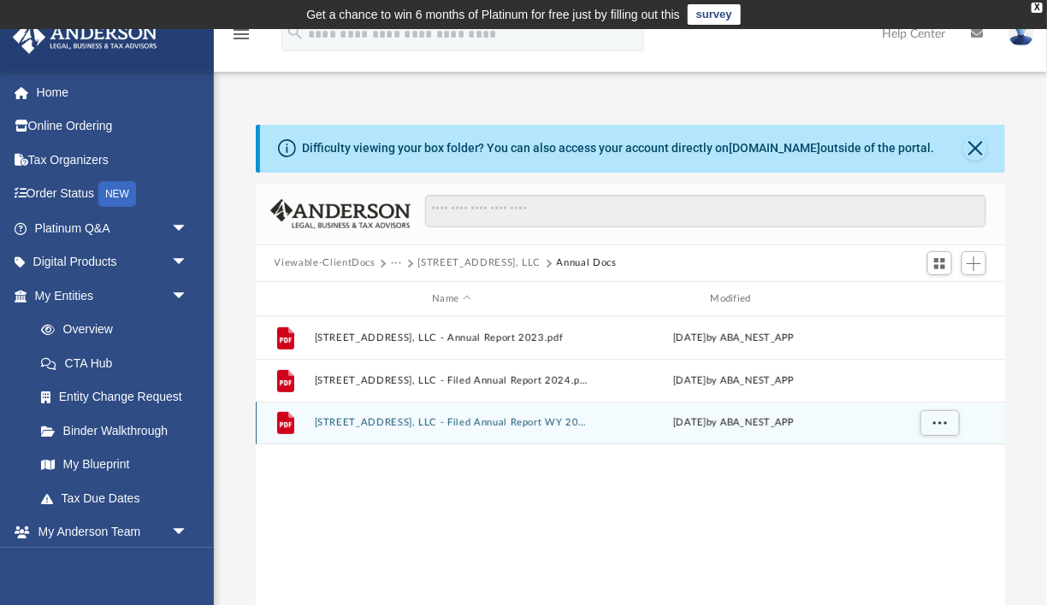
click at [486, 416] on div "File [STREET_ADDRESS], LLC - Filed Annual Report WY 2025.pdf [DATE] by ABA_NEST…" at bounding box center [631, 423] width 750 height 43
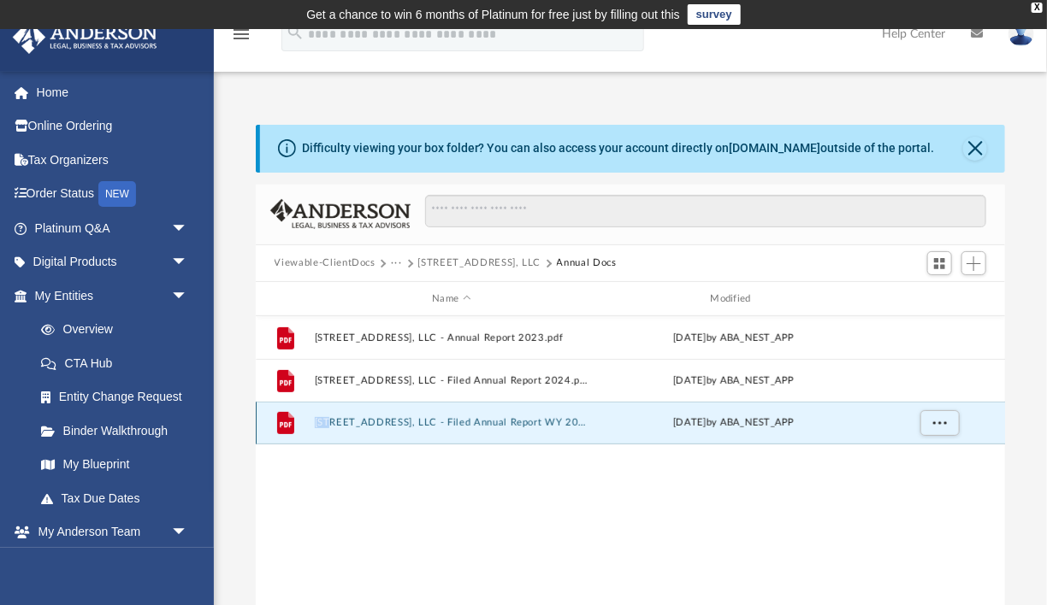
click at [486, 416] on div "File [STREET_ADDRESS], LLC - Filed Annual Report WY 2025.pdf [DATE] by ABA_NEST…" at bounding box center [631, 423] width 750 height 43
click at [490, 425] on button "[STREET_ADDRESS], LLC - Filed Annual Report WY 2025.pdf" at bounding box center [451, 423] width 274 height 11
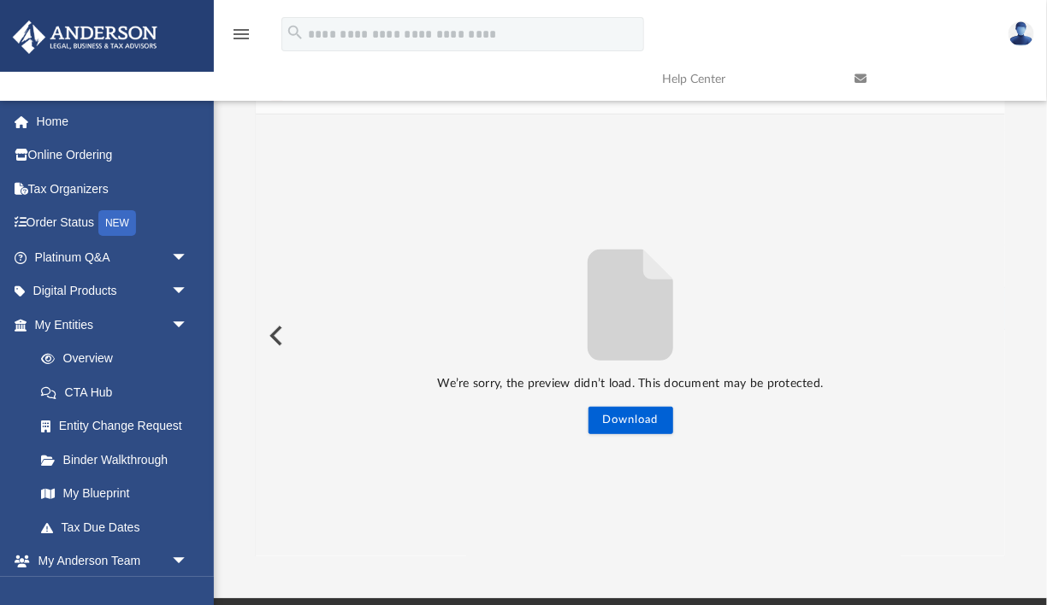
scroll to position [94, 0]
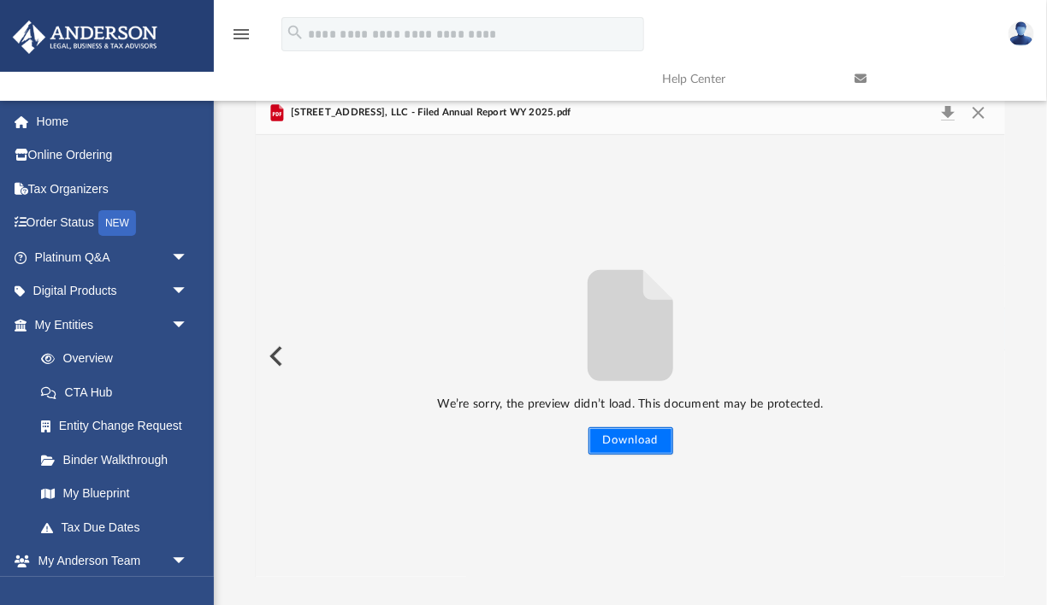
click at [617, 439] on button "Download" at bounding box center [630, 441] width 85 height 27
